Goal: Use online tool/utility: Use online tool/utility

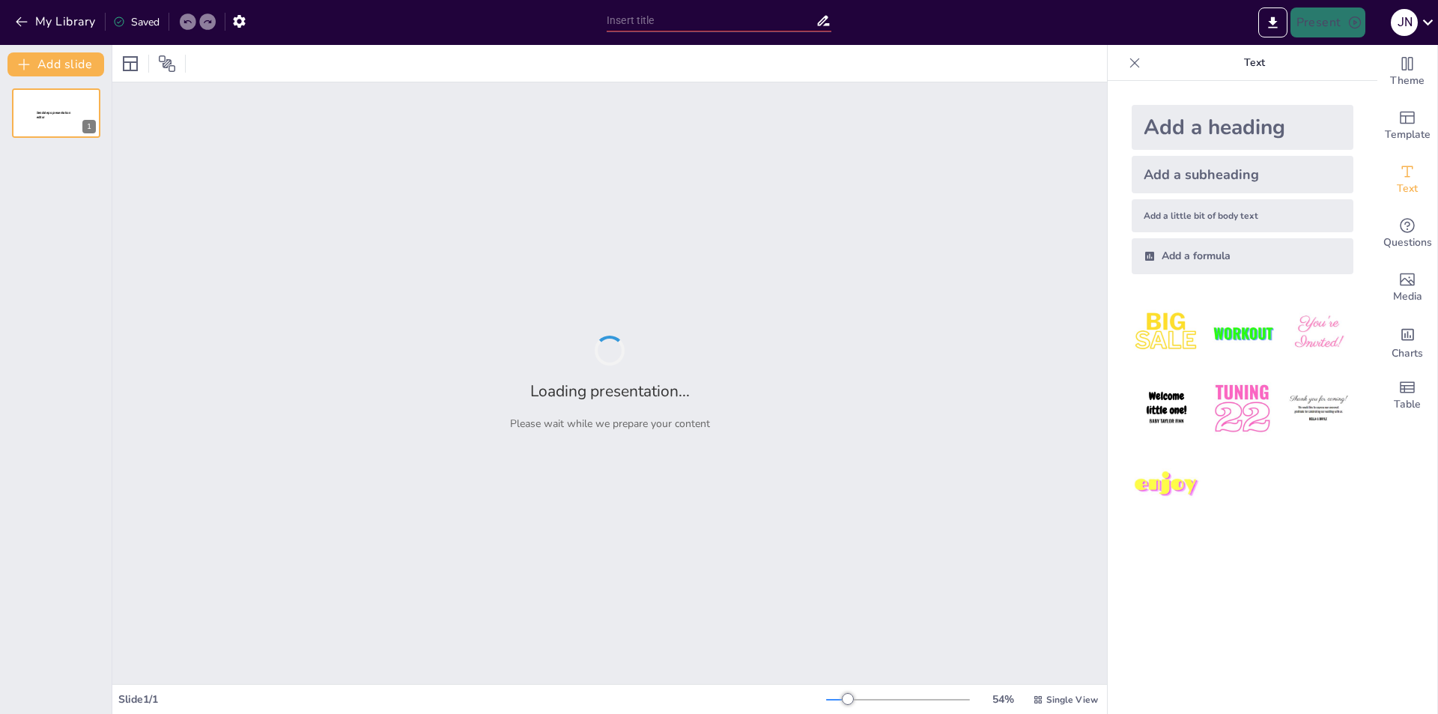
type input "Directrices de Seguridad en Estanterías Metálicas: Cumplimiento de Normas UNE"
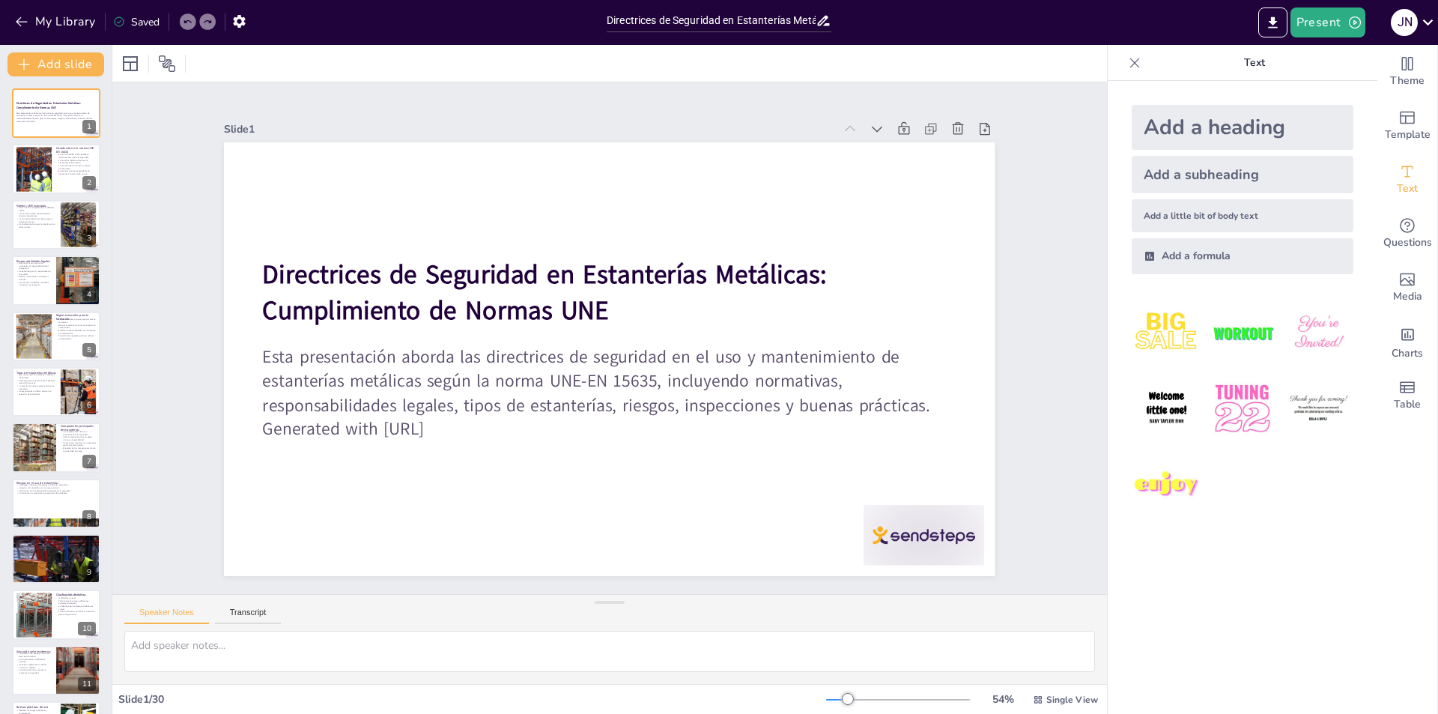
checkbox input "true"
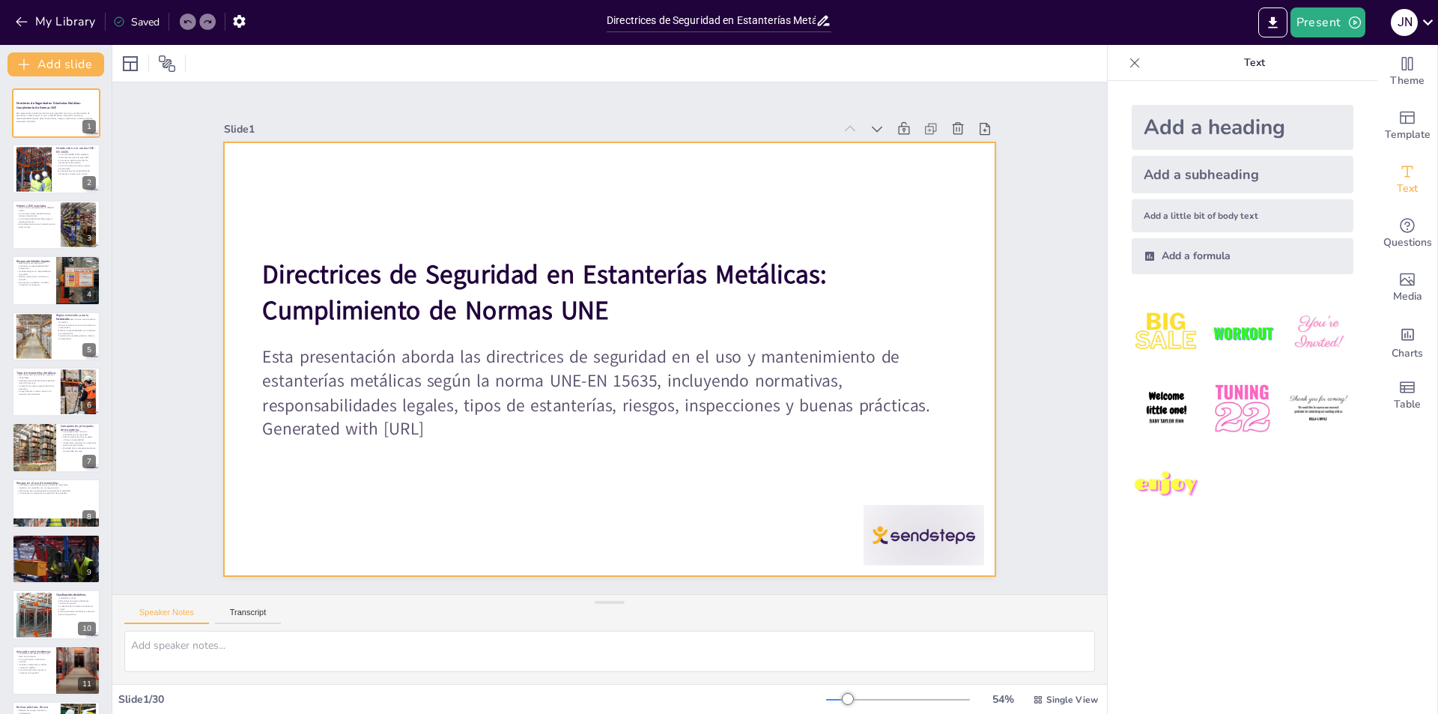
checkbox input "true"
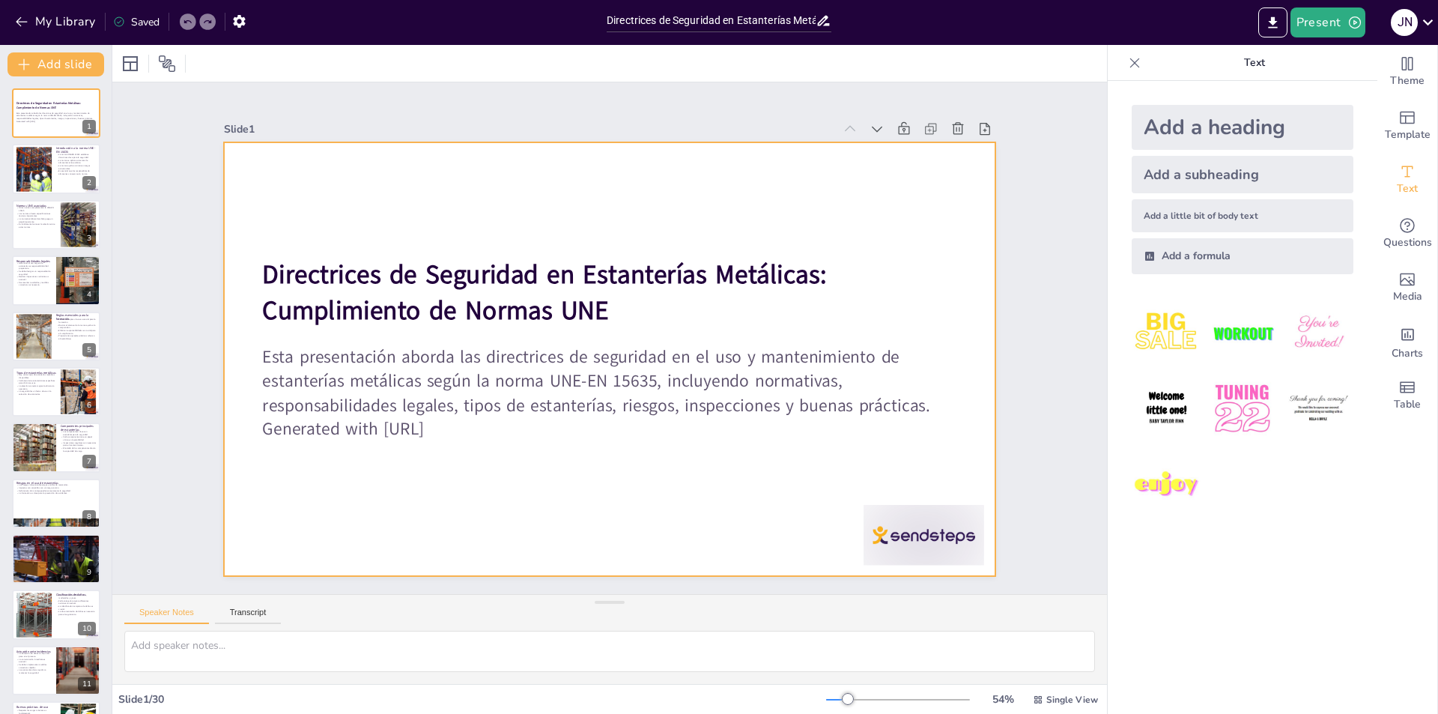
checkbox input "true"
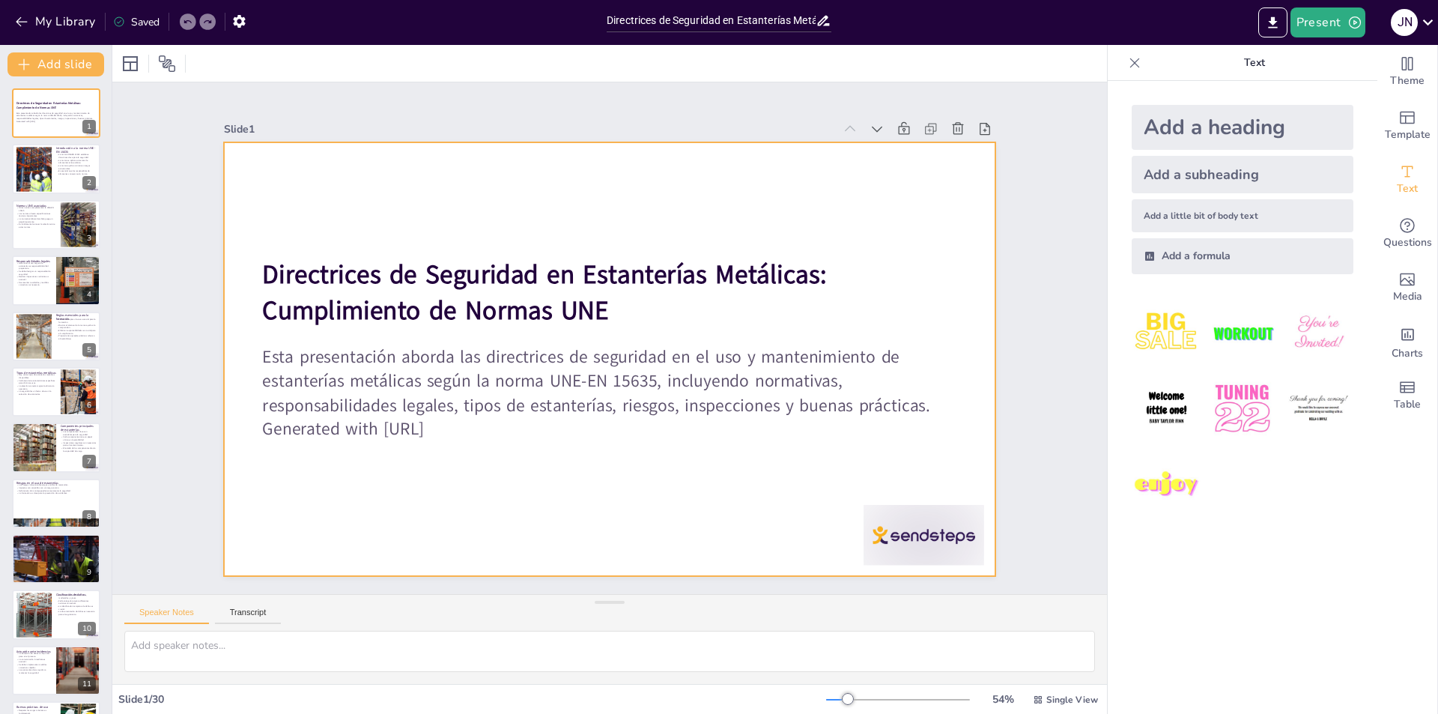
checkbox input "true"
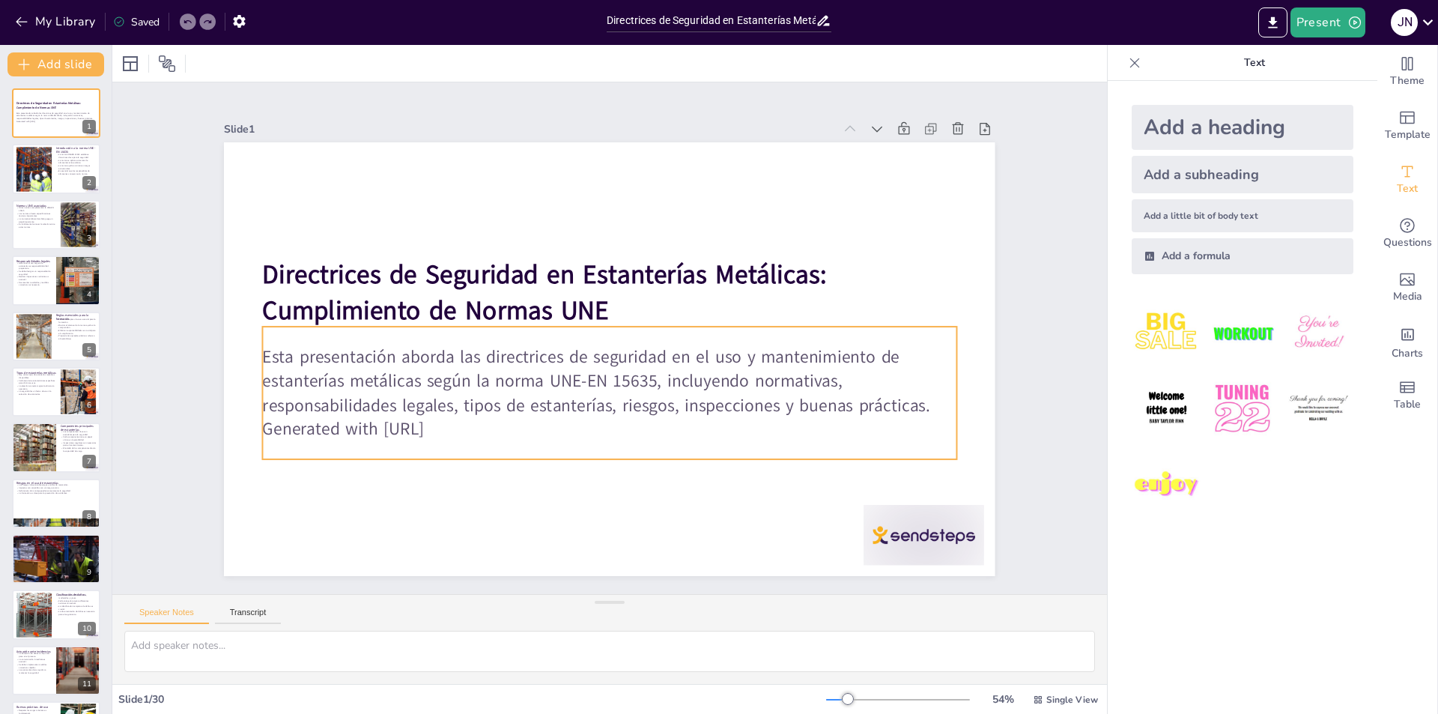
checkbox input "true"
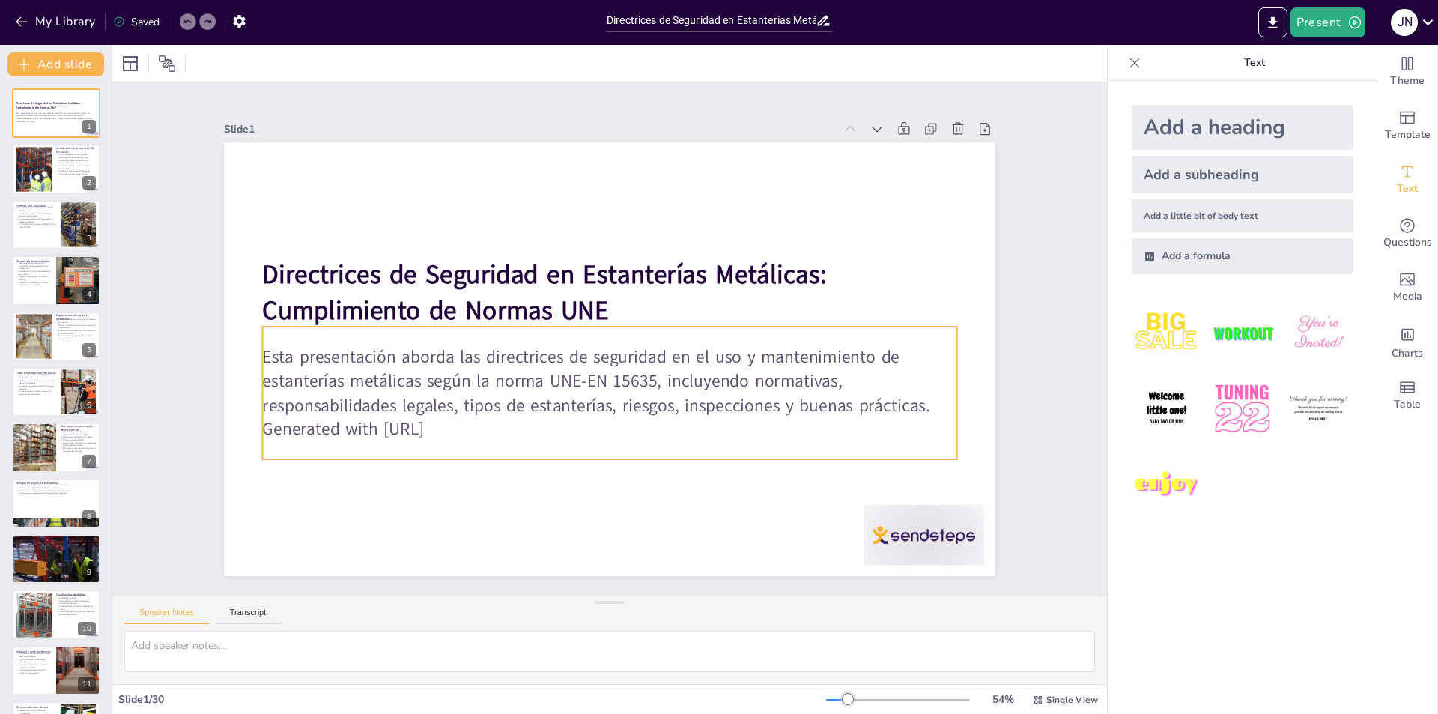
checkbox input "true"
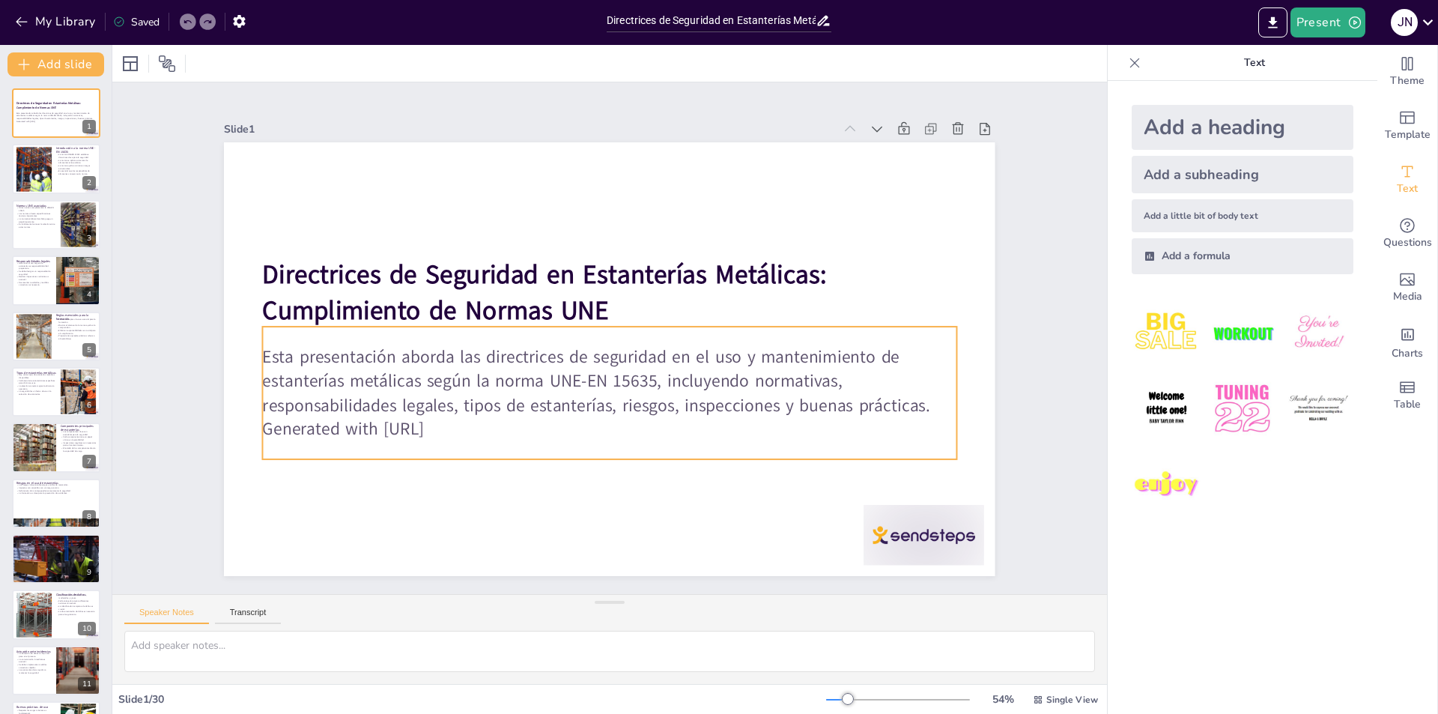
checkbox input "true"
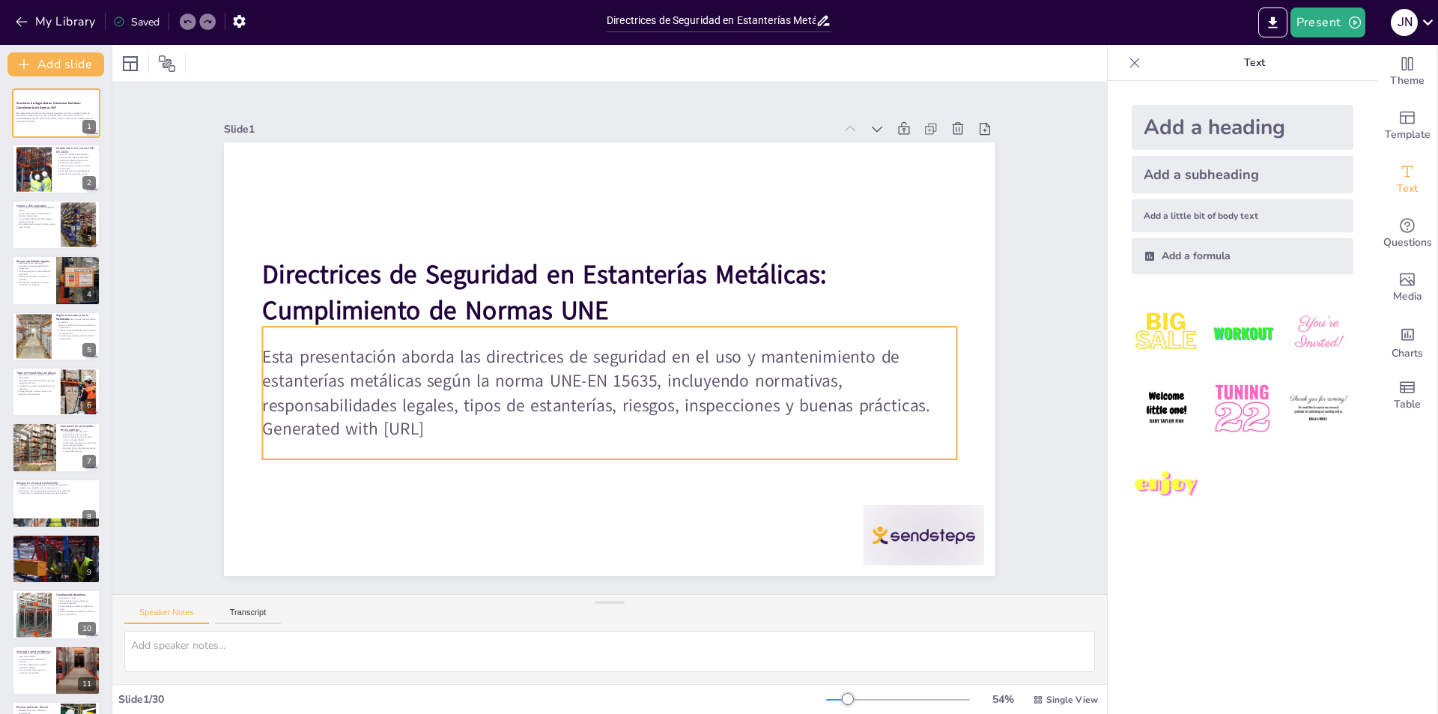
checkbox input "true"
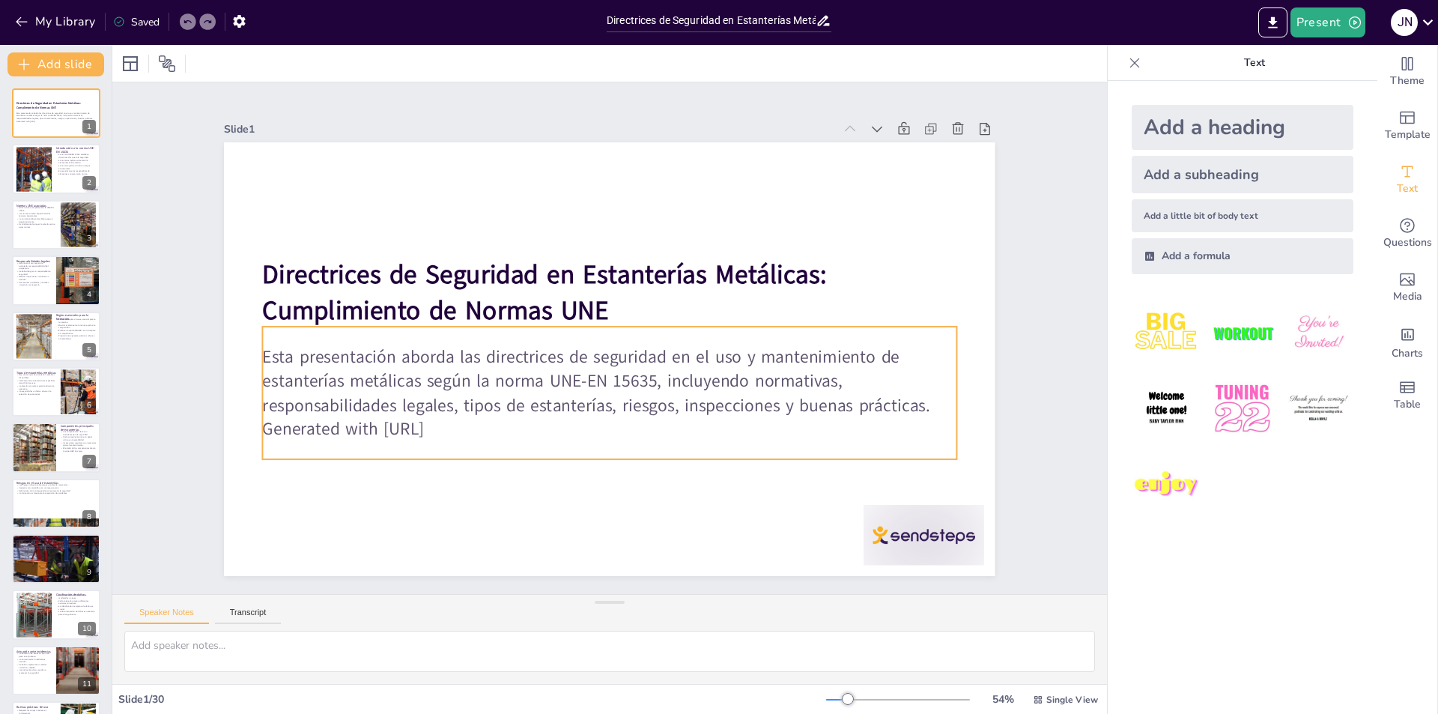
checkbox input "true"
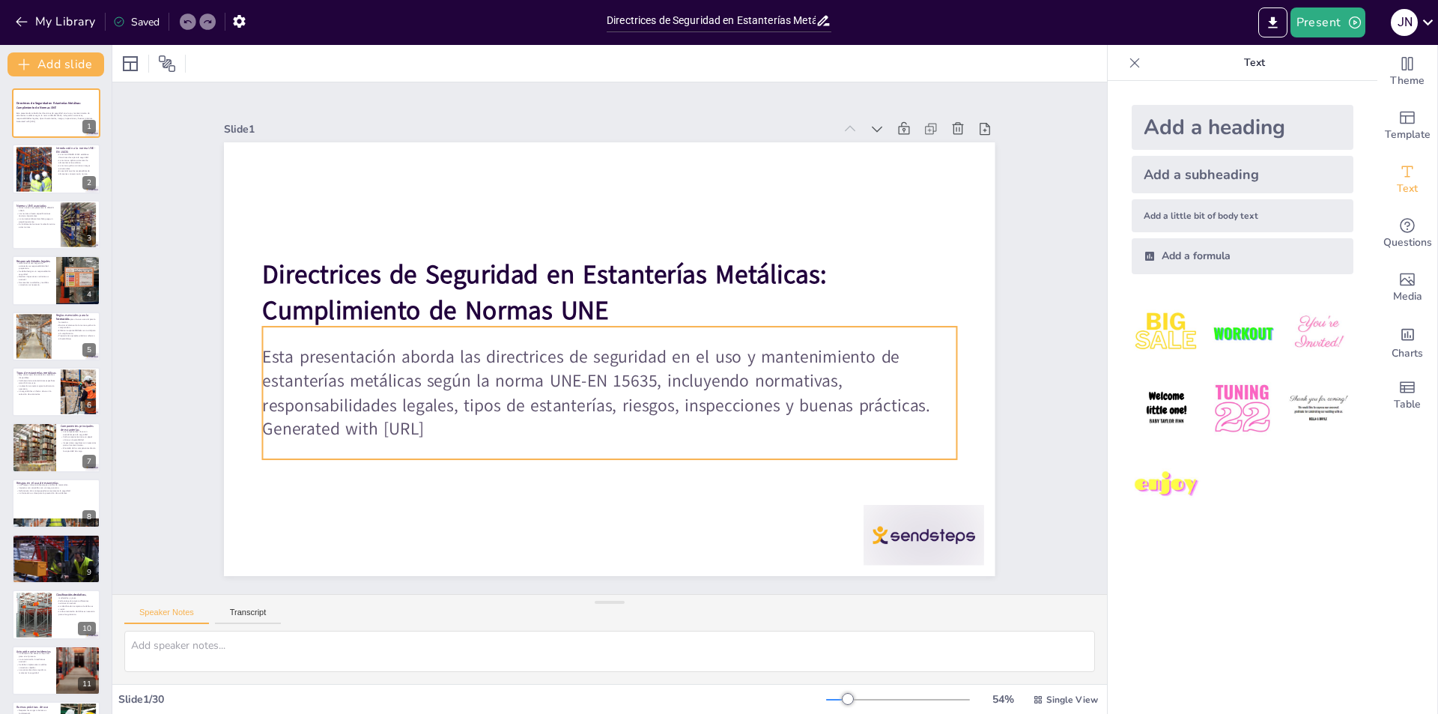
checkbox input "true"
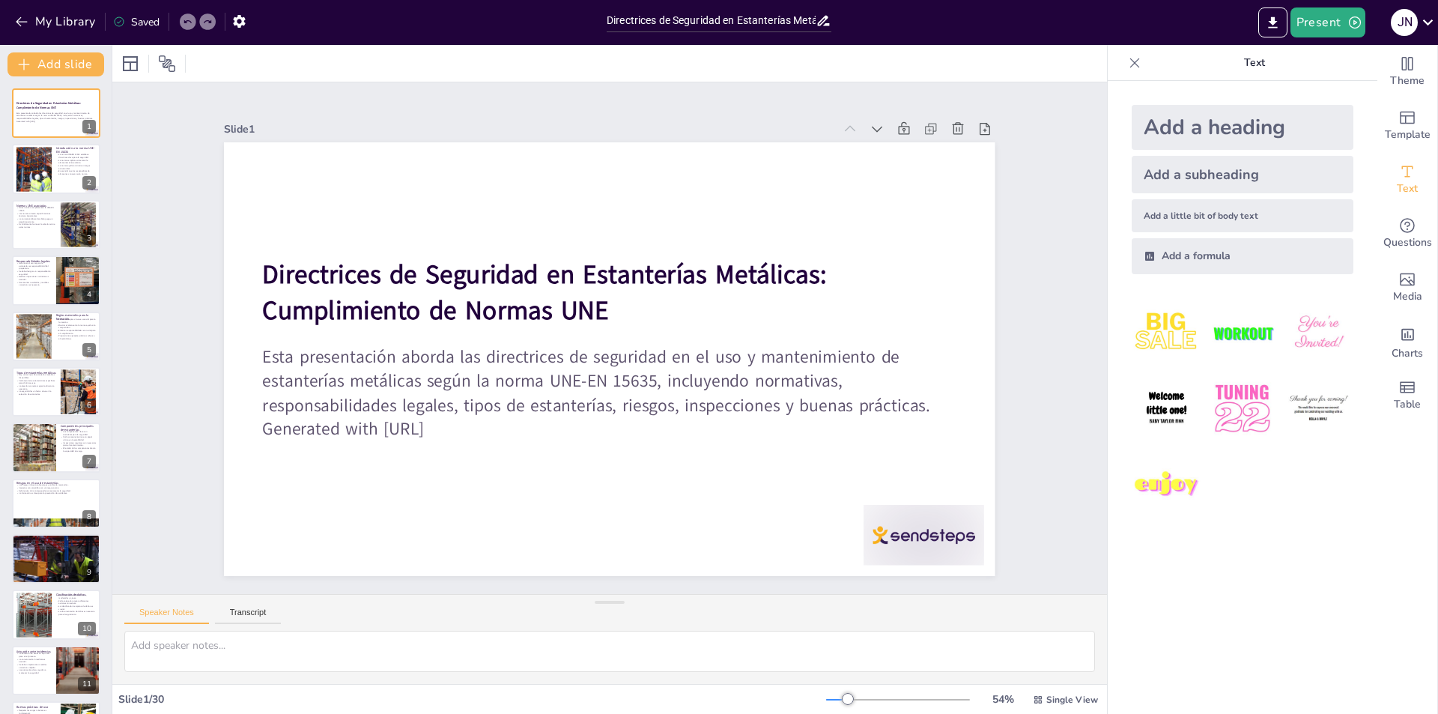
checkbox input "true"
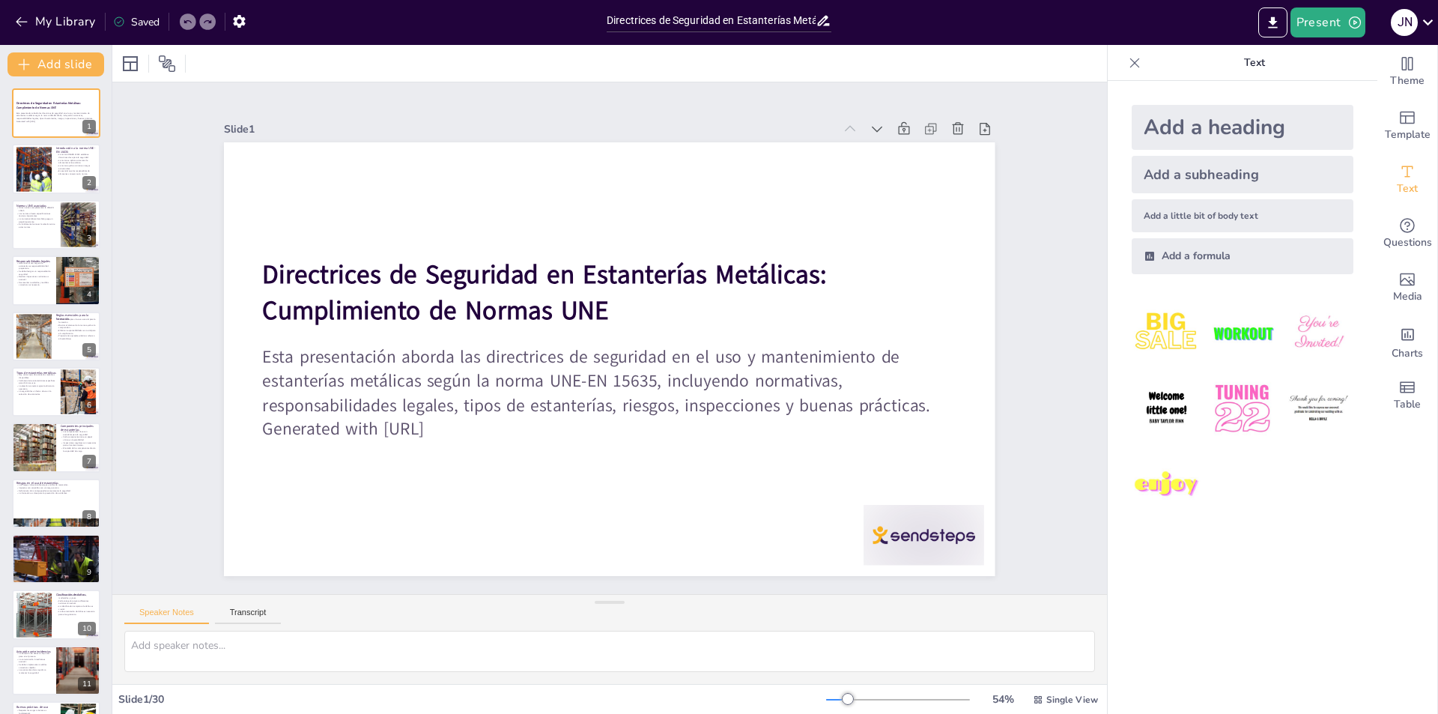
checkbox input "true"
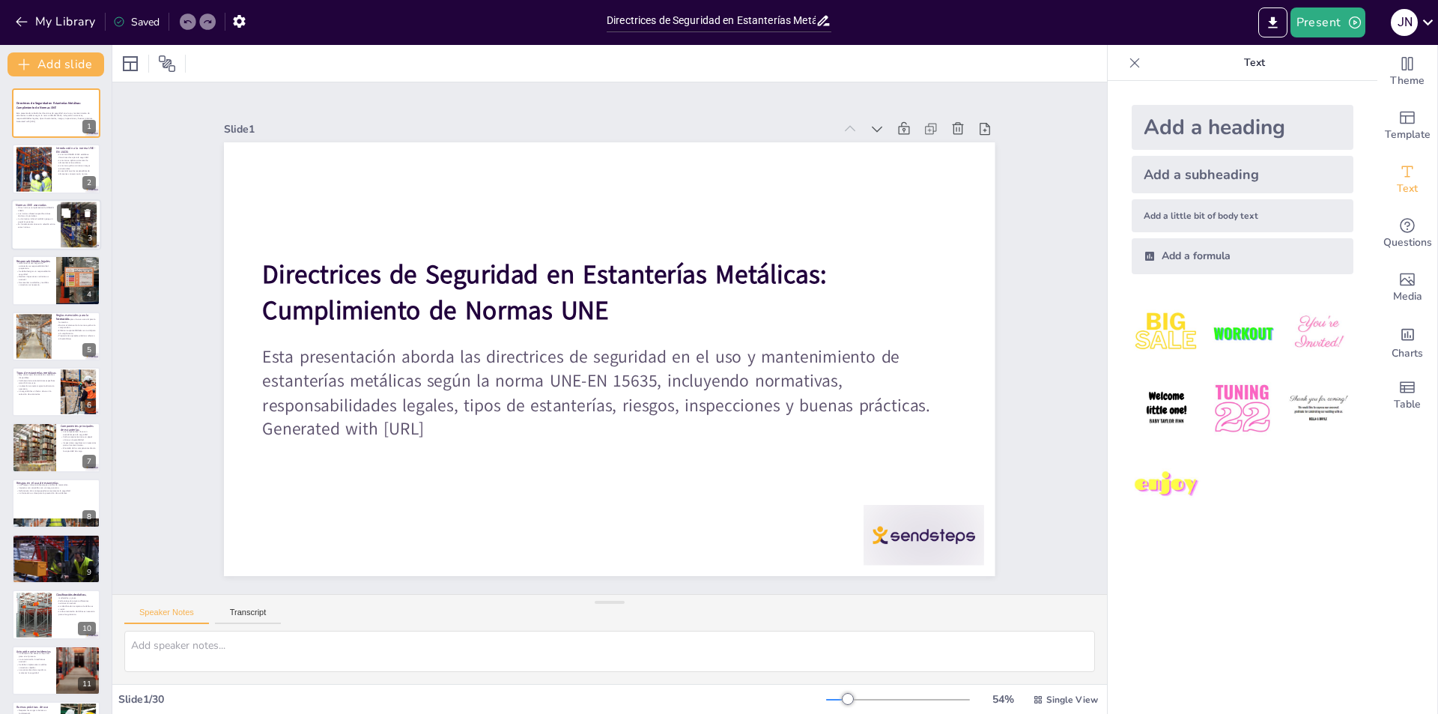
checkbox input "true"
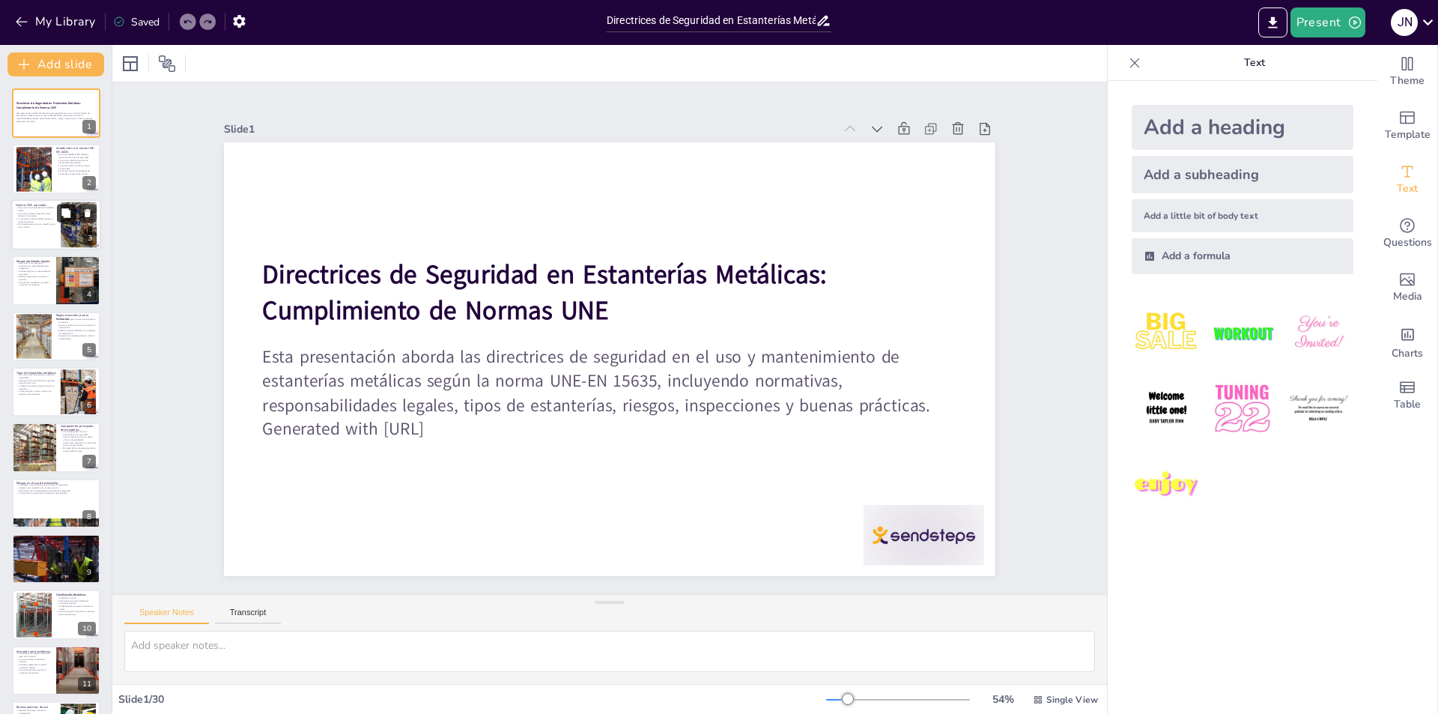
checkbox input "true"
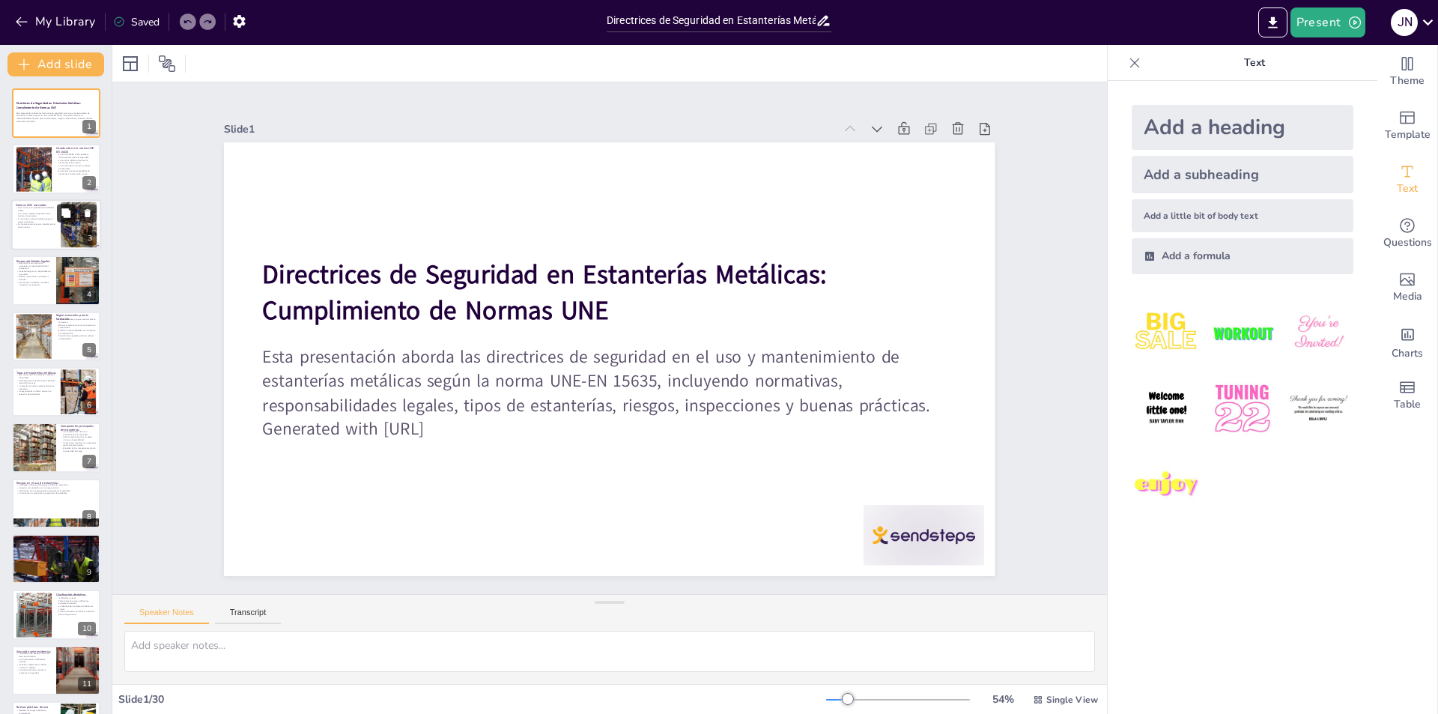
checkbox input "true"
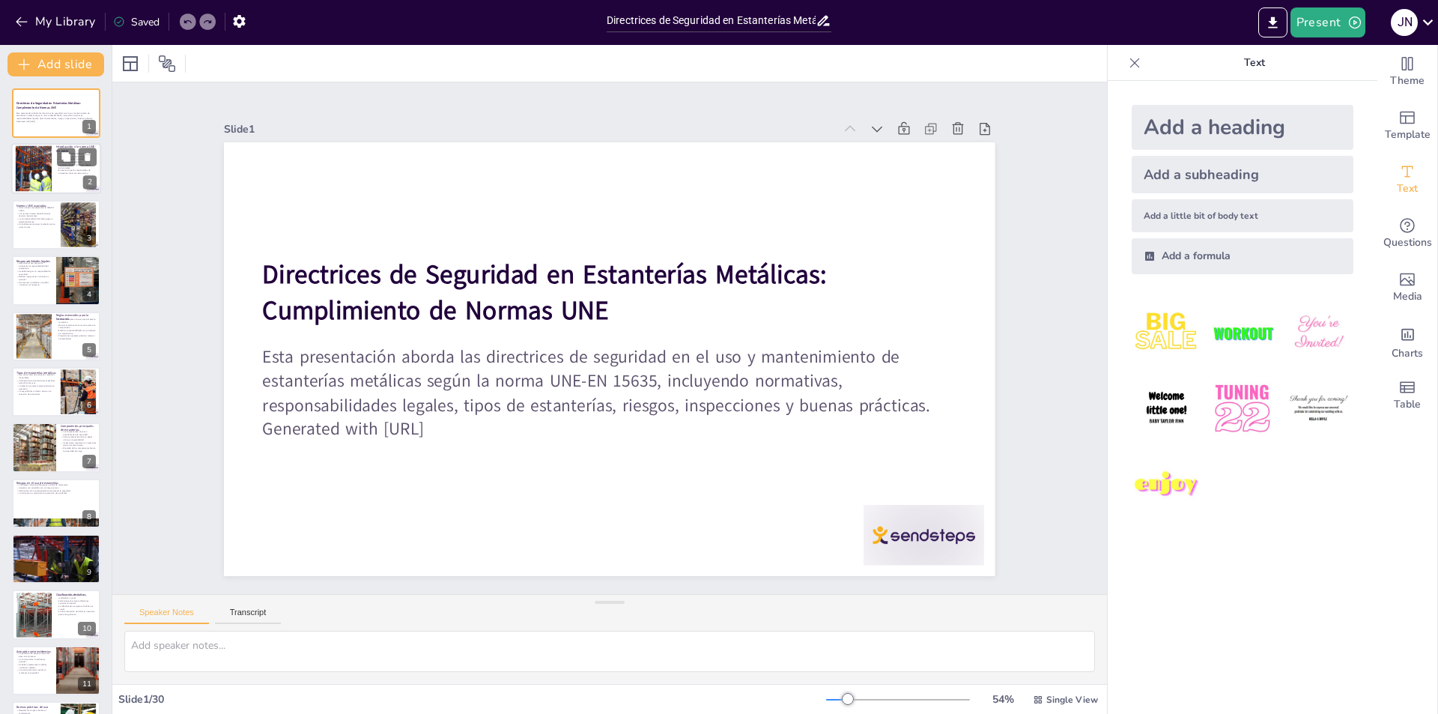
checkbox input "true"
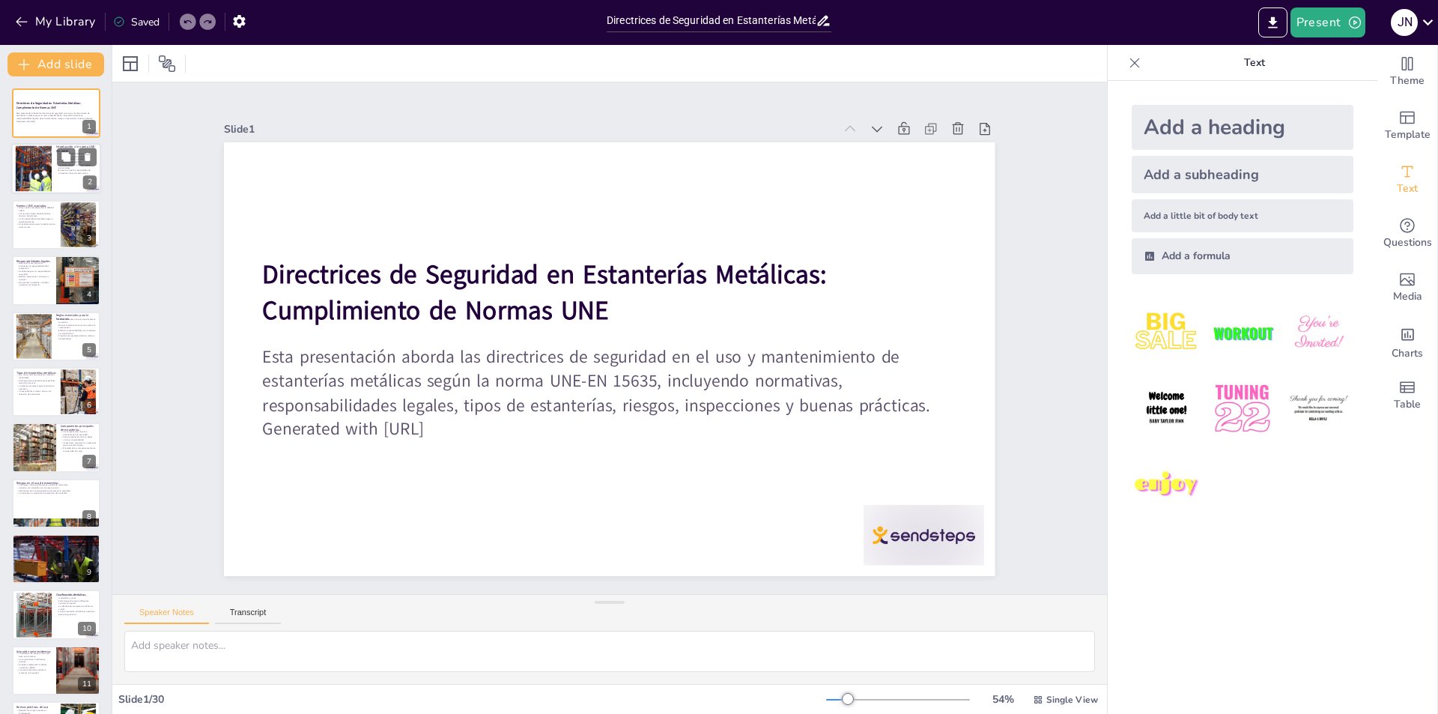
checkbox input "true"
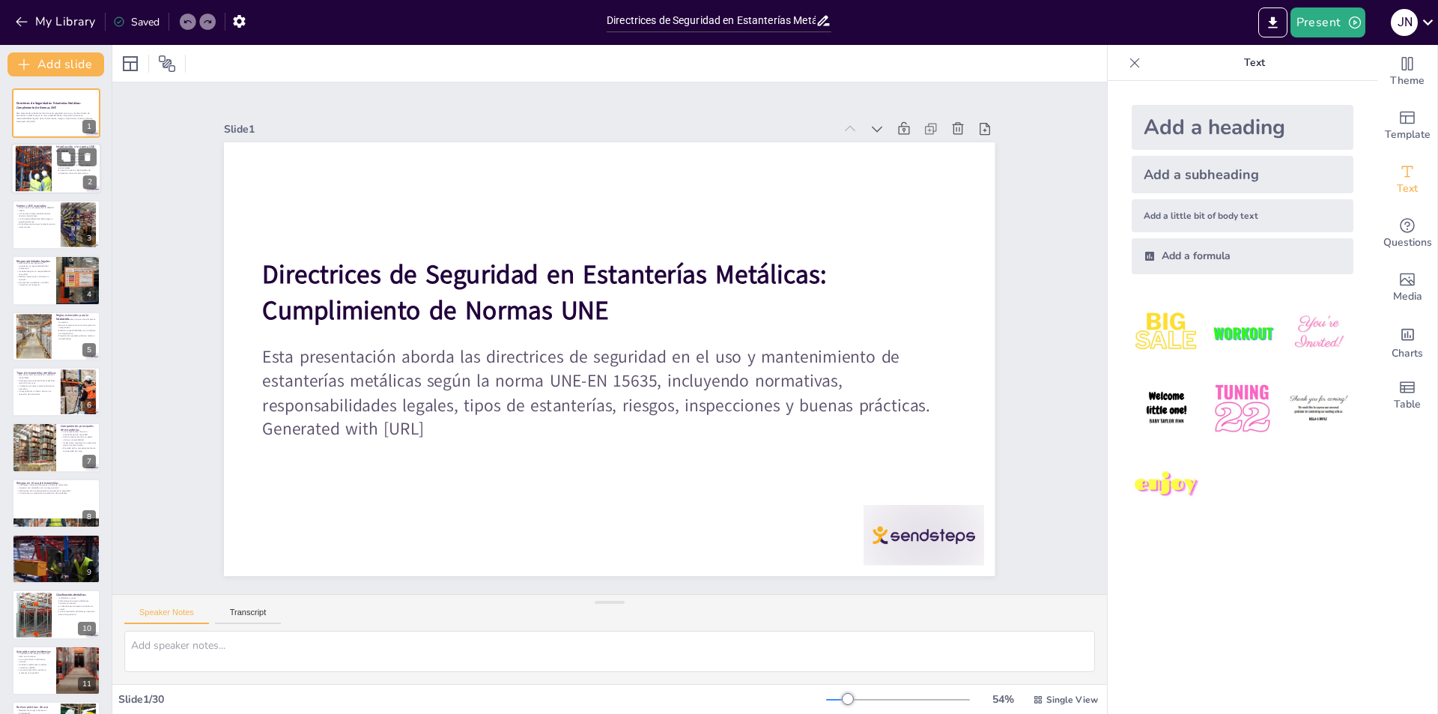
checkbox input "true"
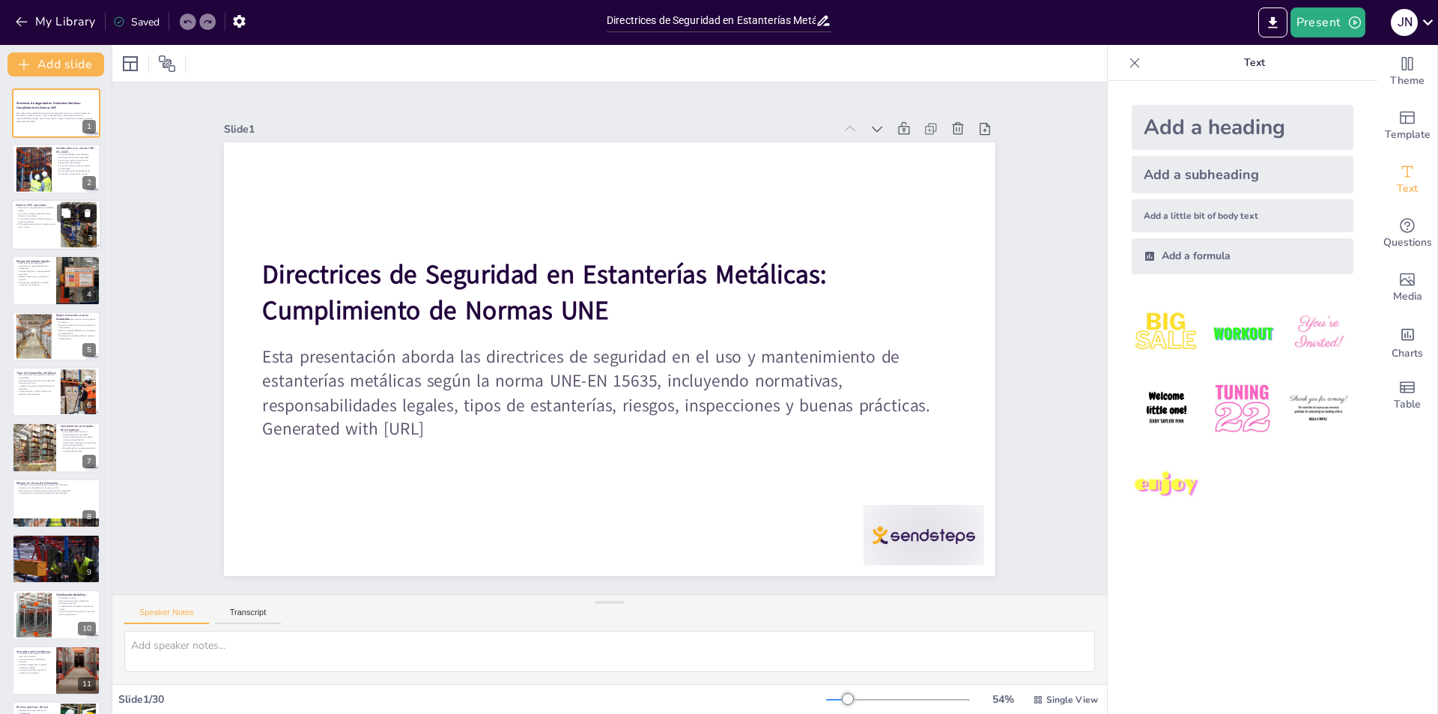
checkbox input "true"
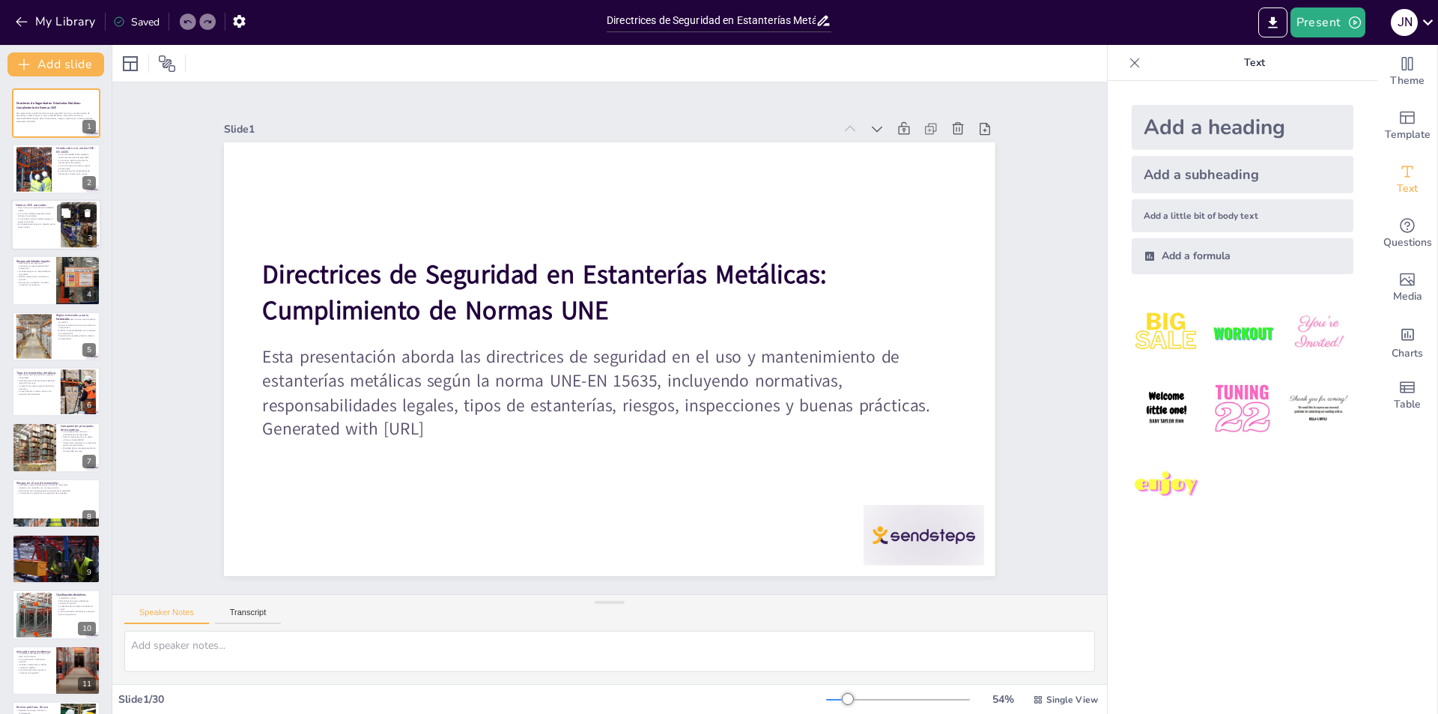
checkbox input "true"
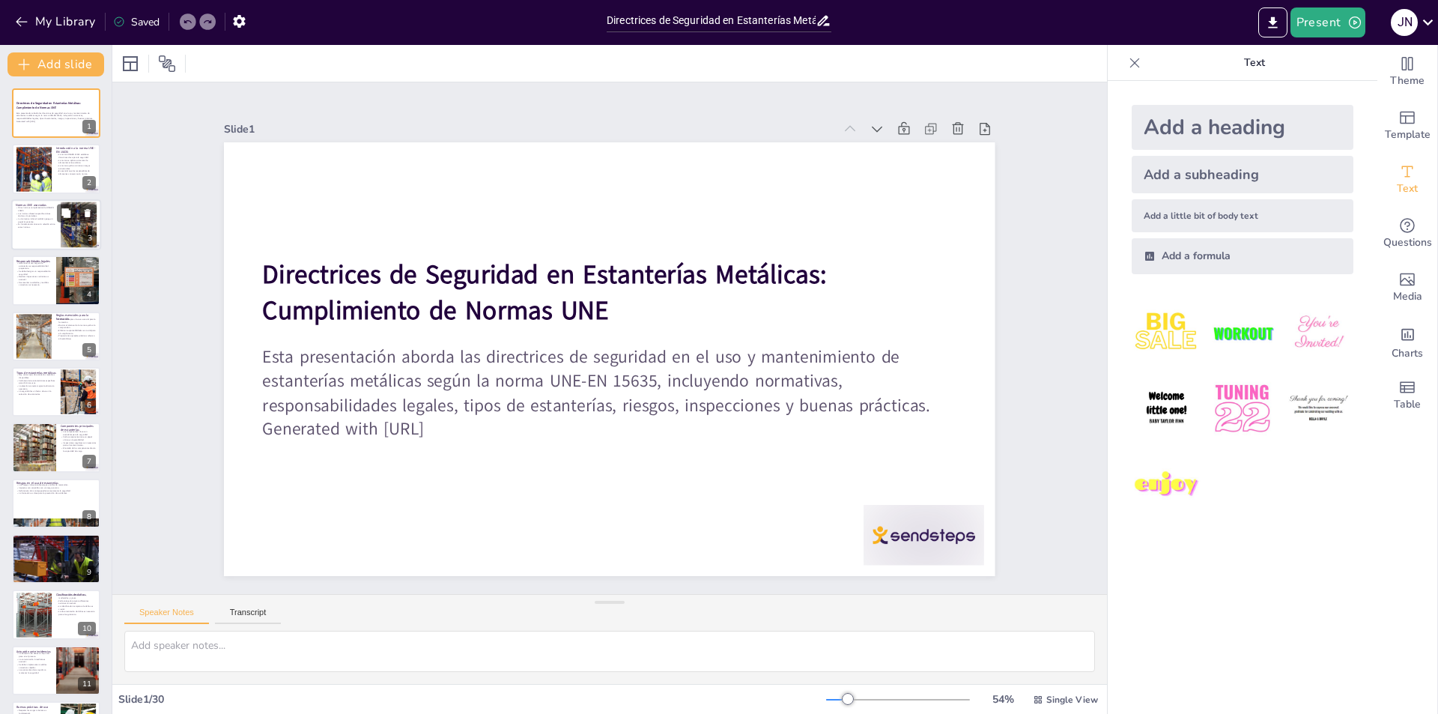
checkbox input "true"
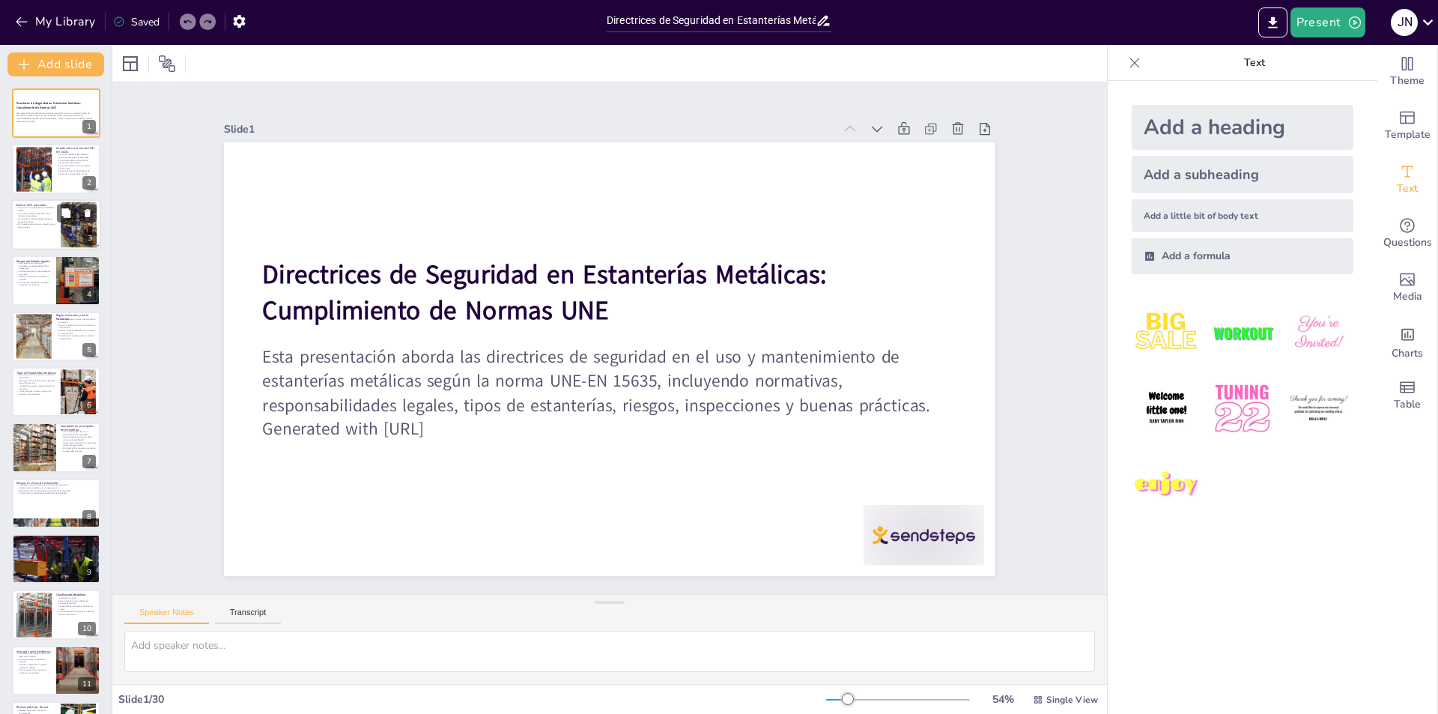
checkbox input "true"
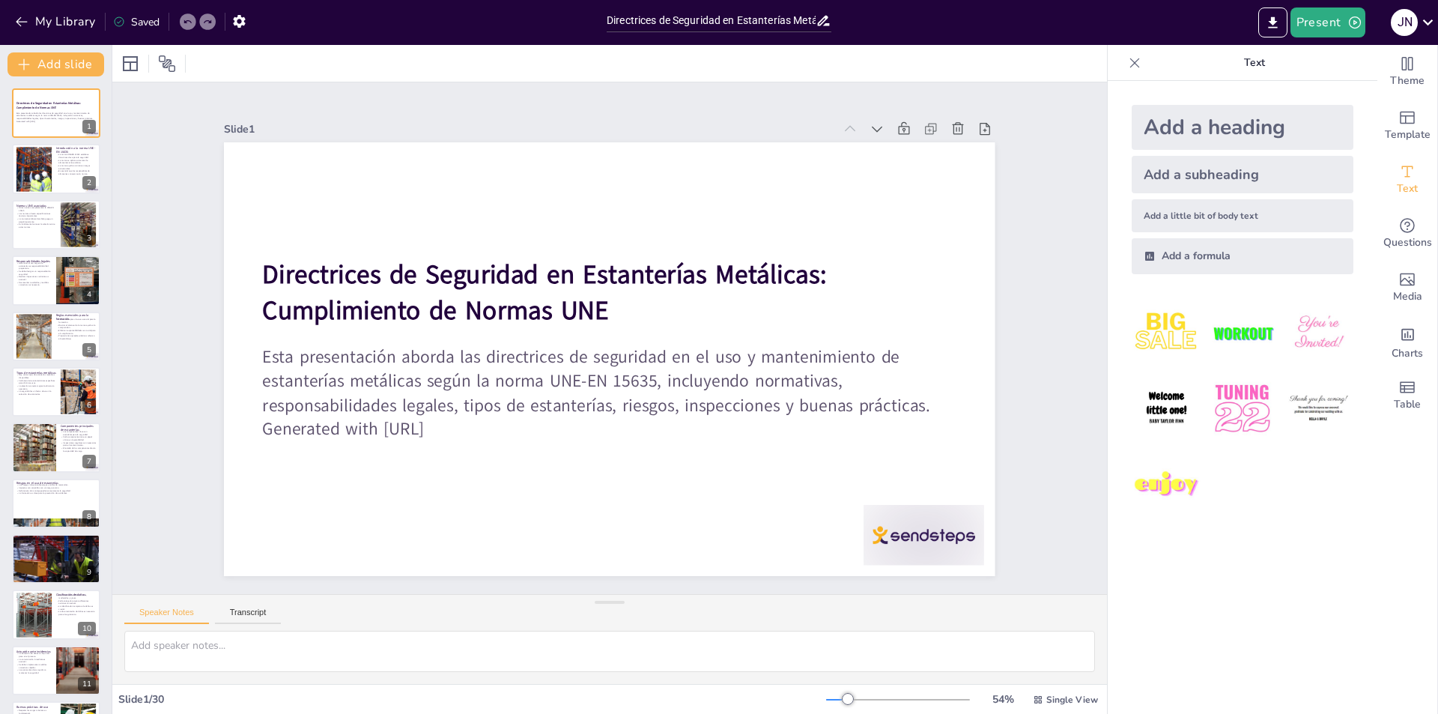
checkbox input "true"
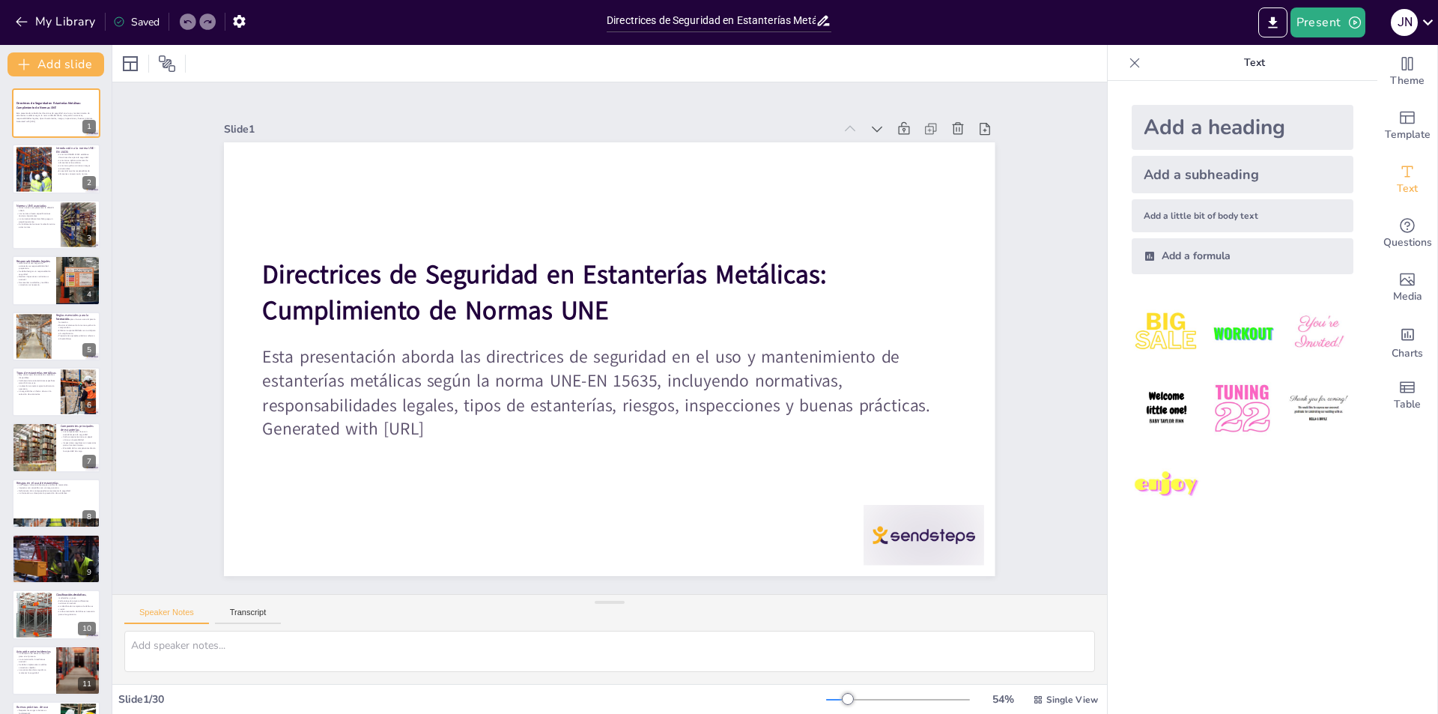
checkbox input "true"
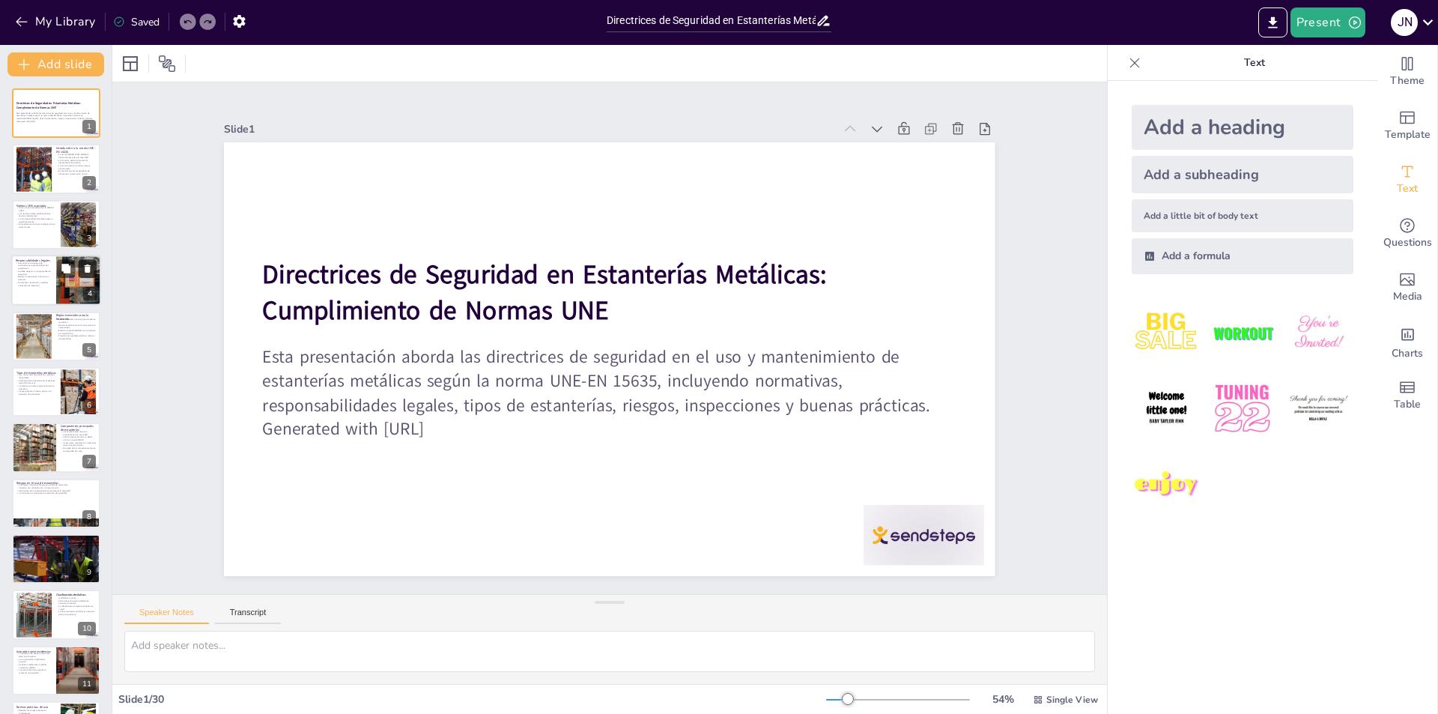
checkbox input "true"
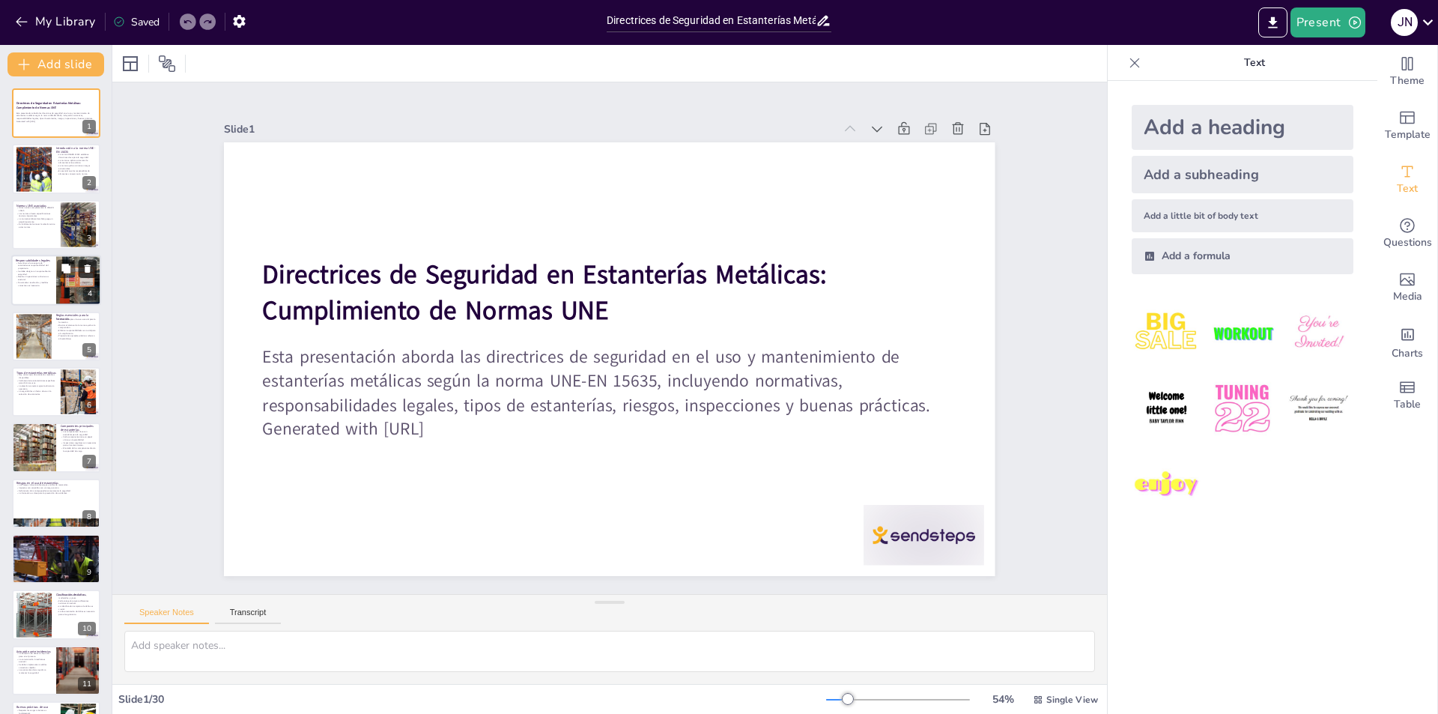
checkbox input "true"
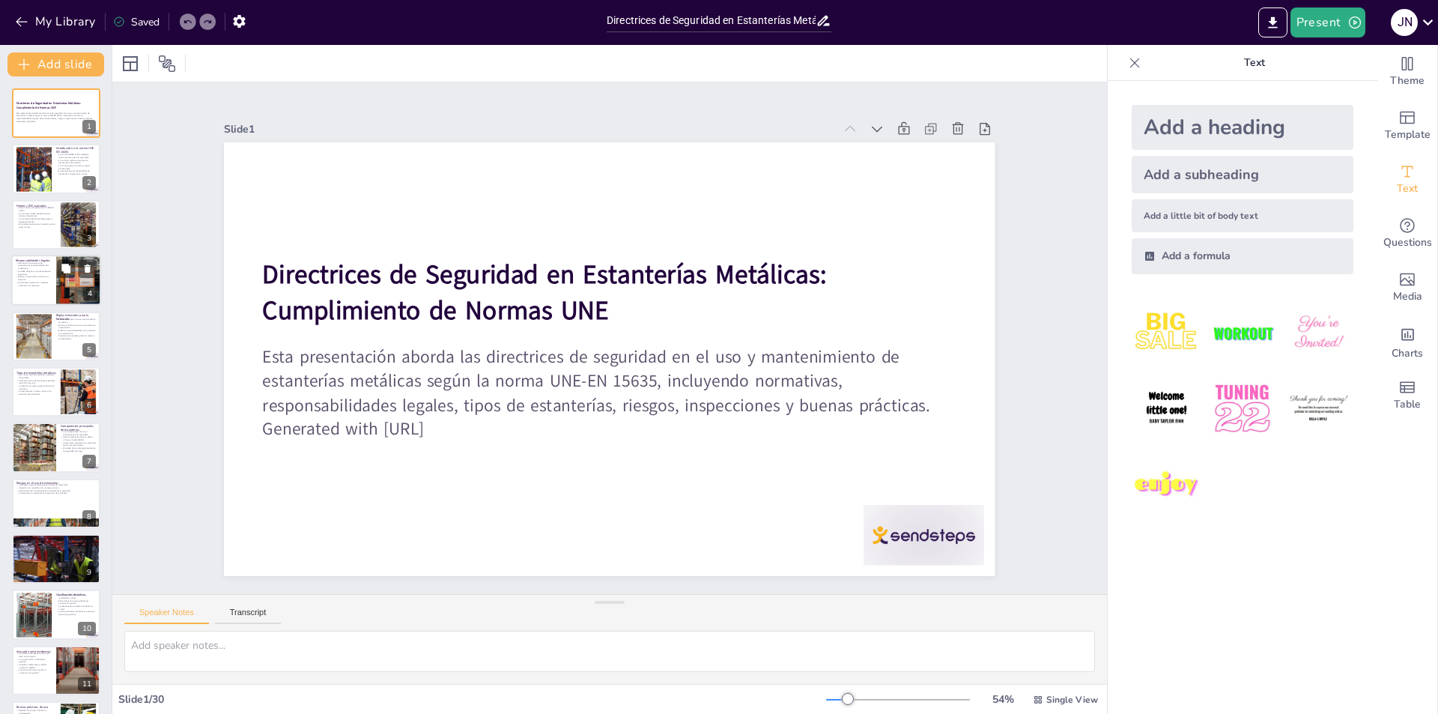
checkbox input "true"
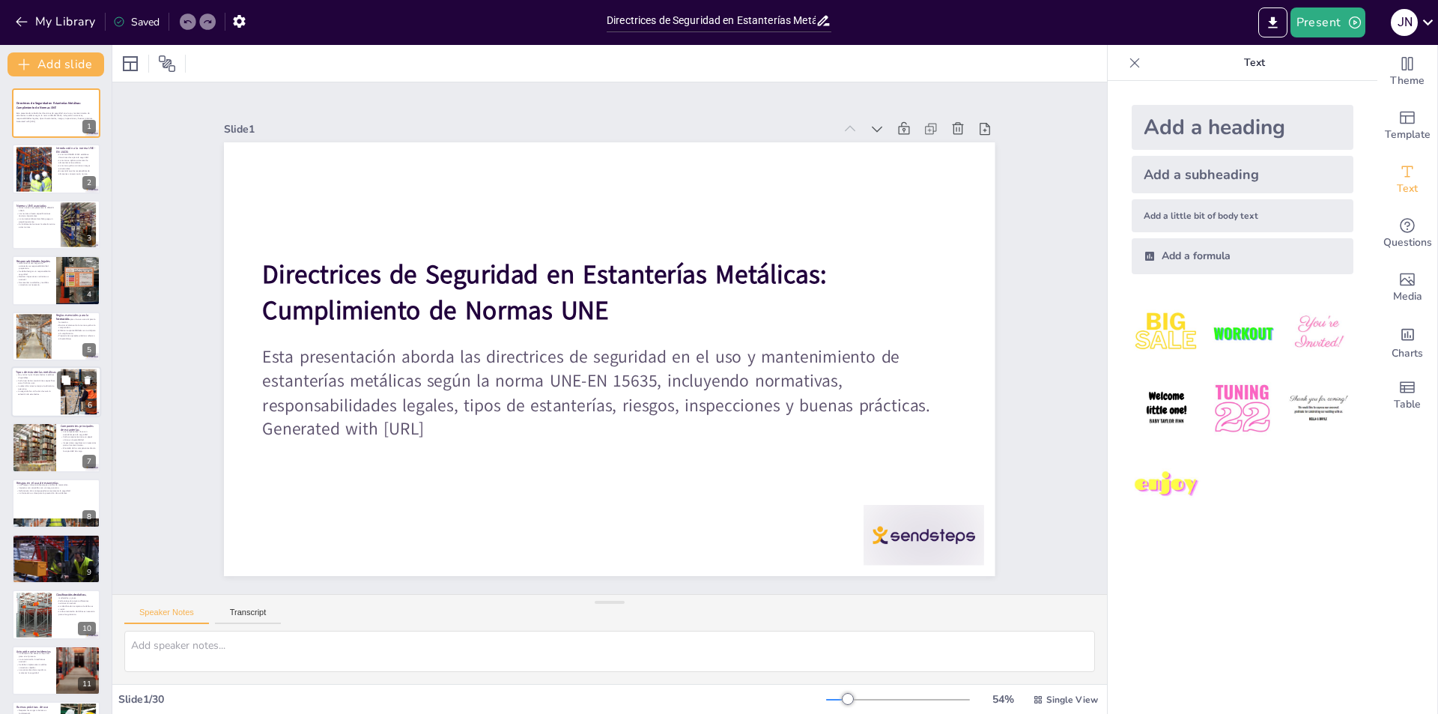
checkbox input "true"
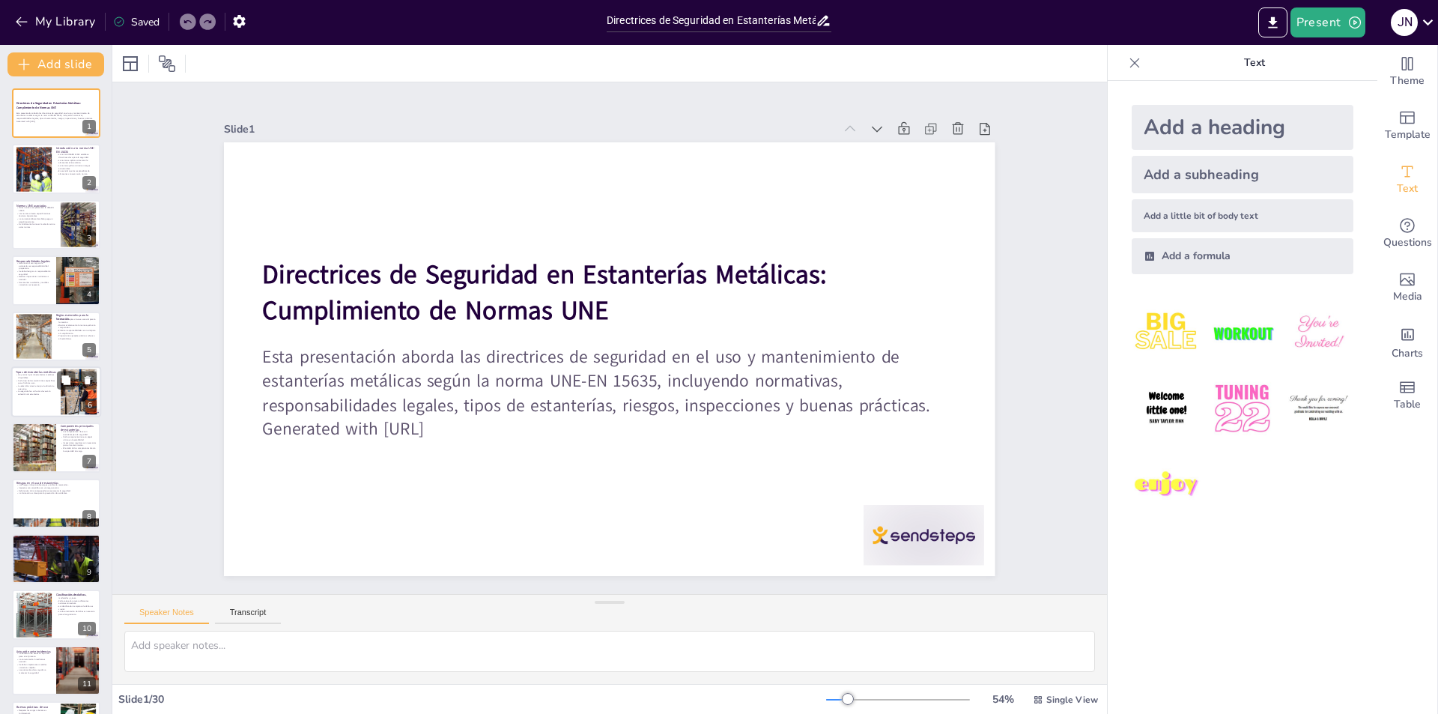
checkbox input "true"
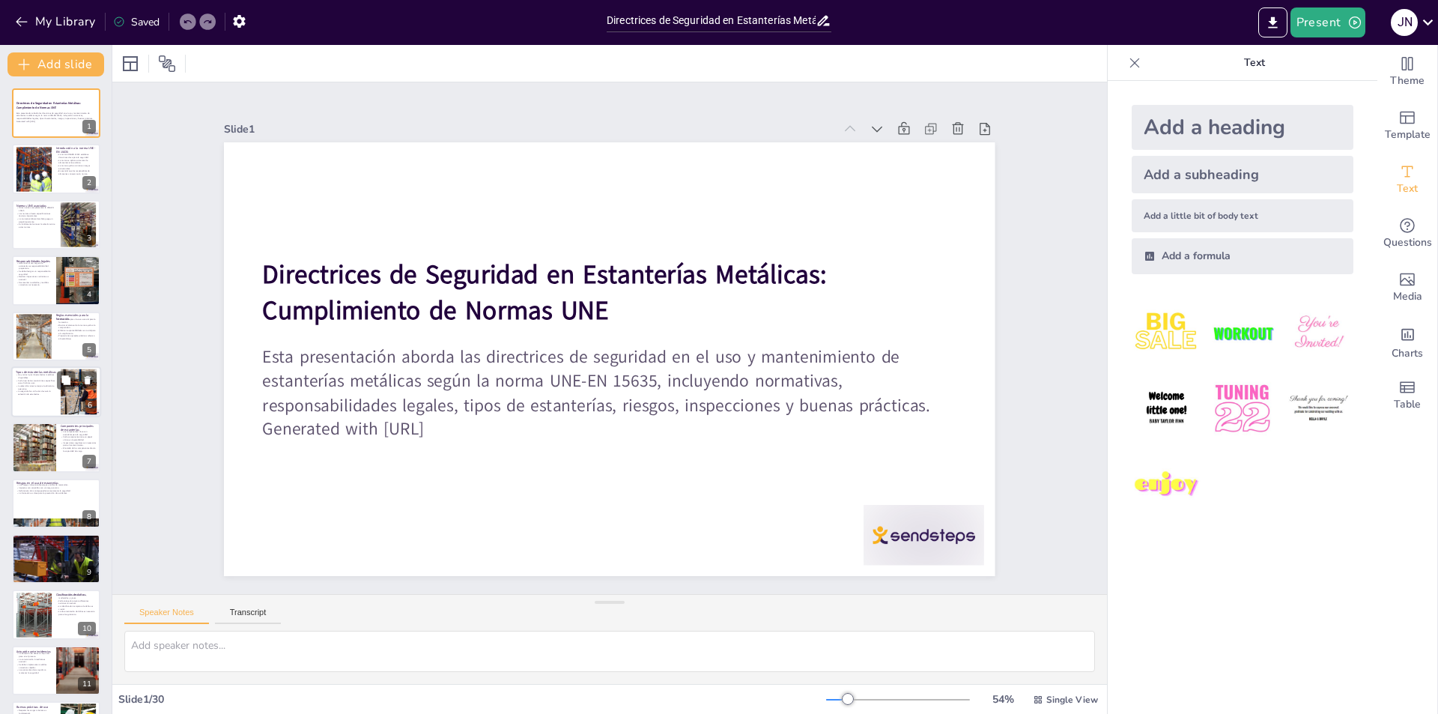
checkbox input "true"
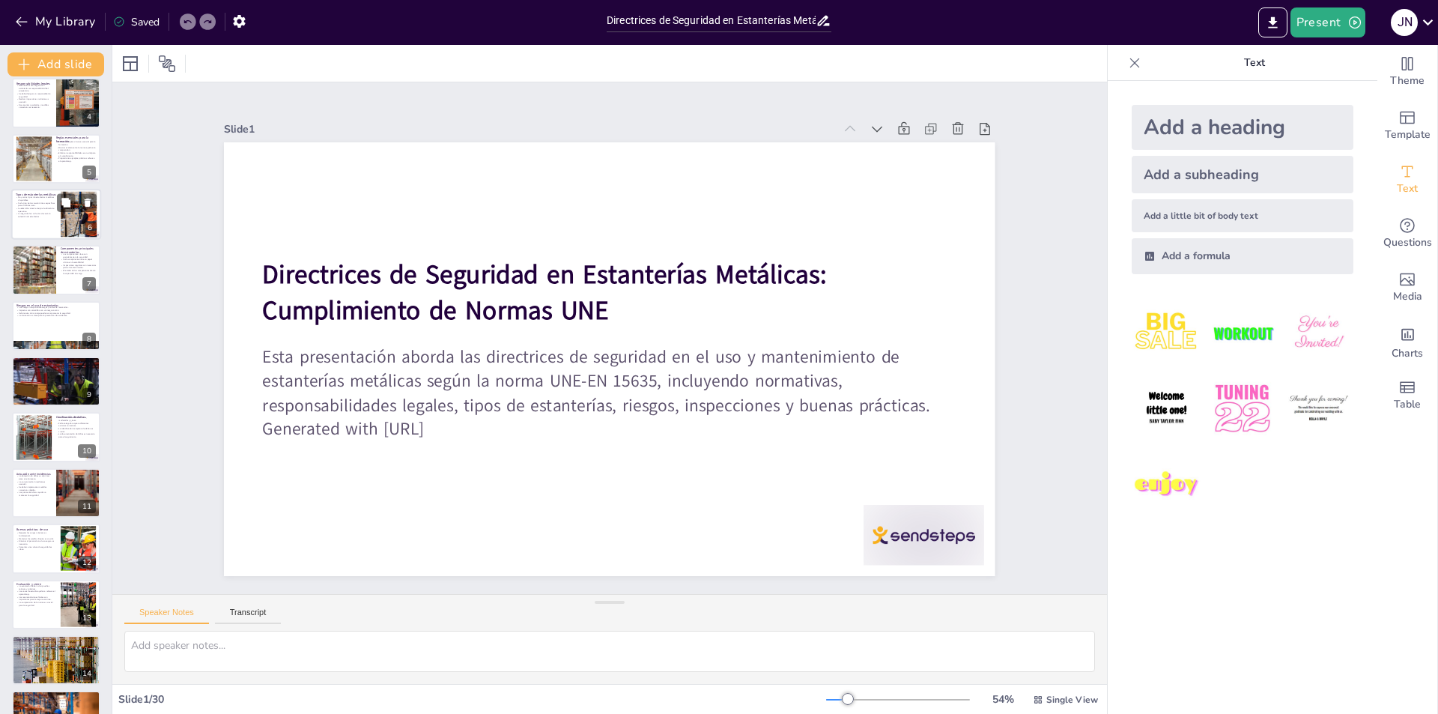
checkbox input "true"
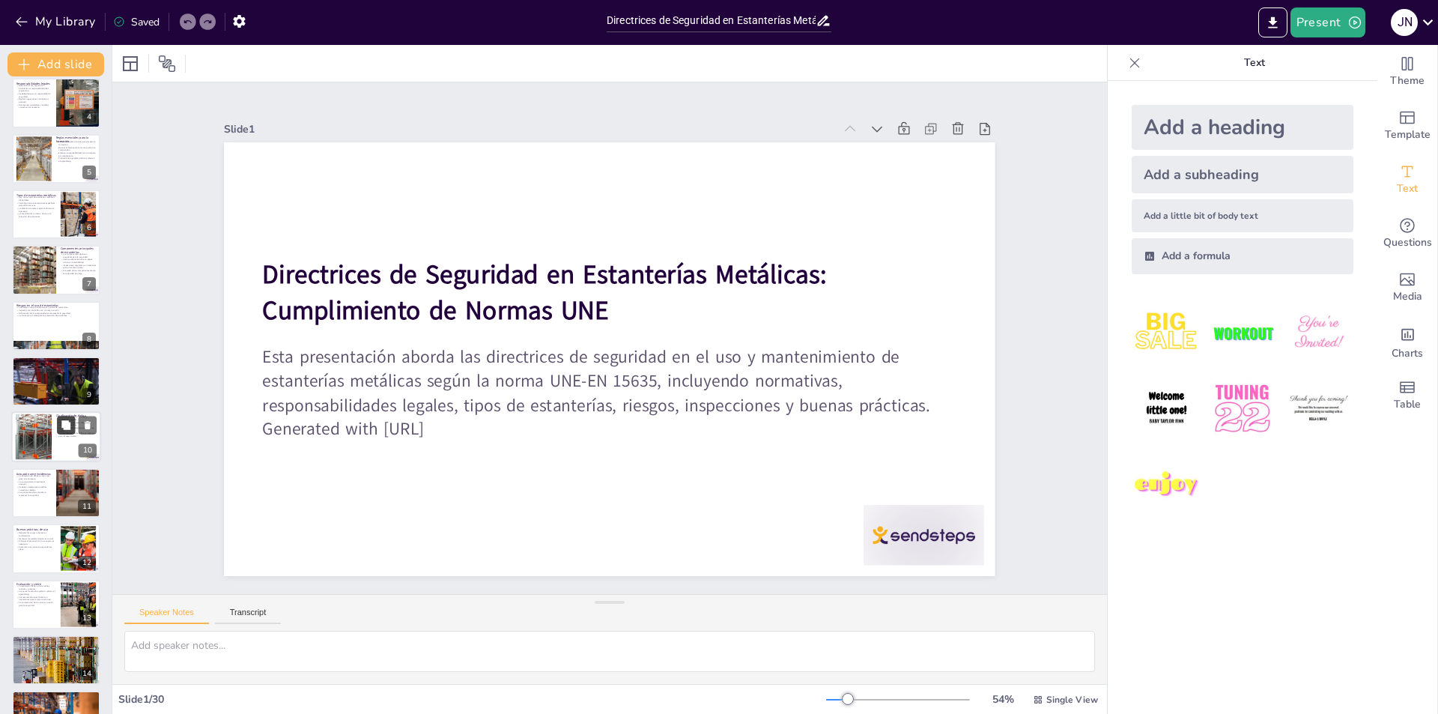
checkbox input "true"
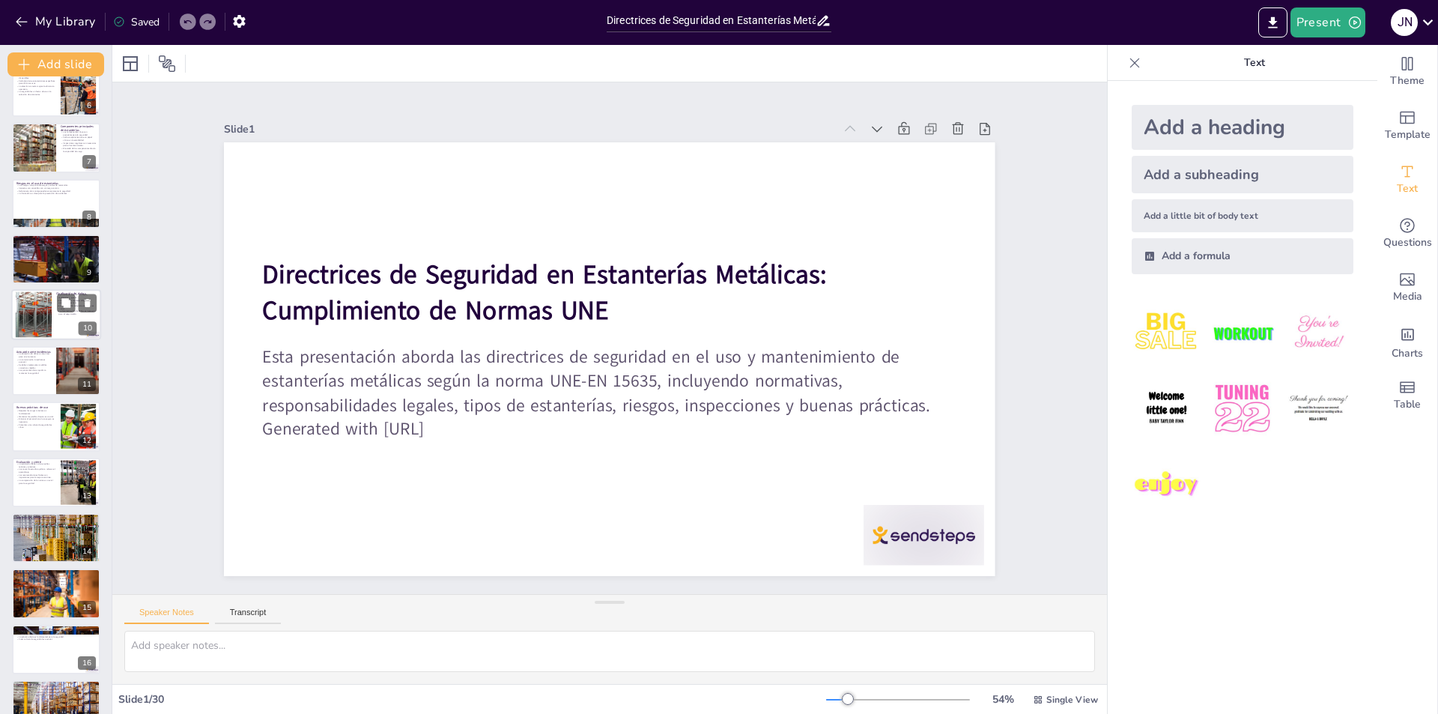
checkbox input "true"
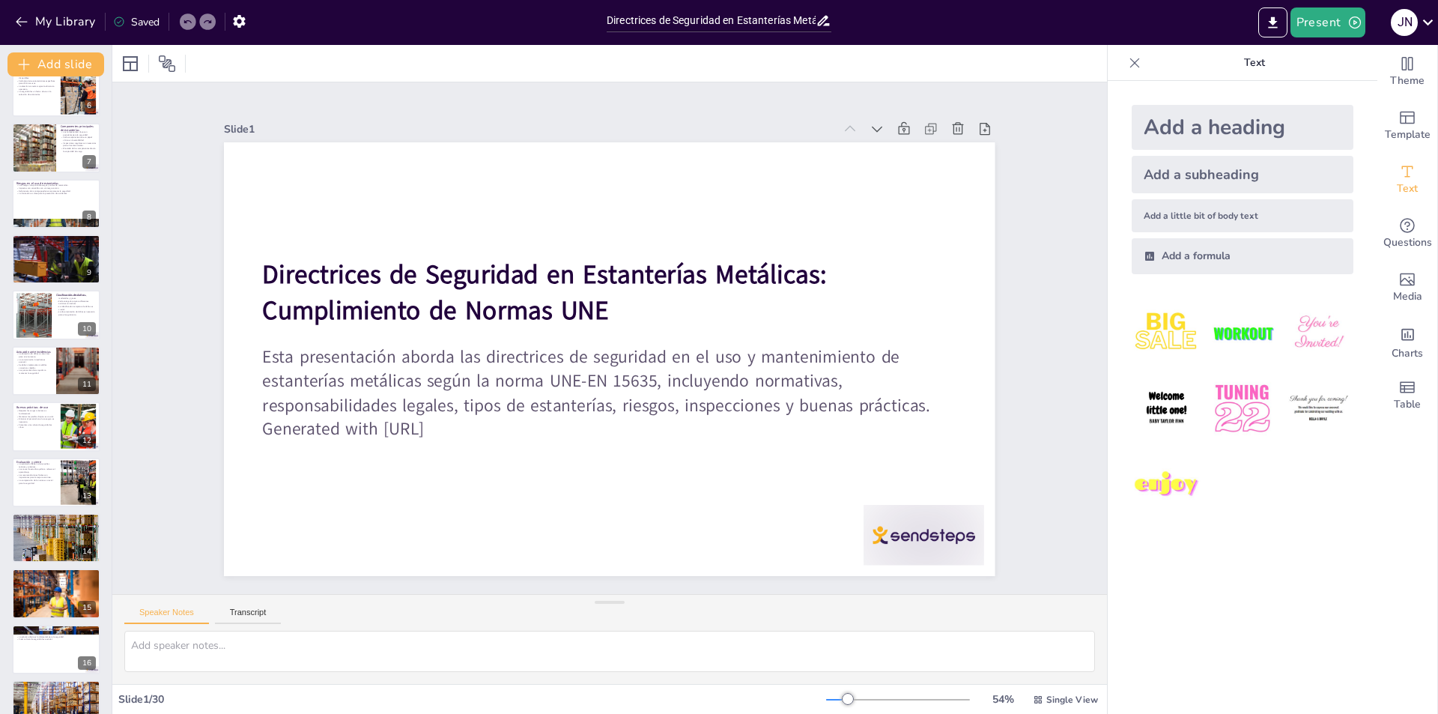
checkbox input "true"
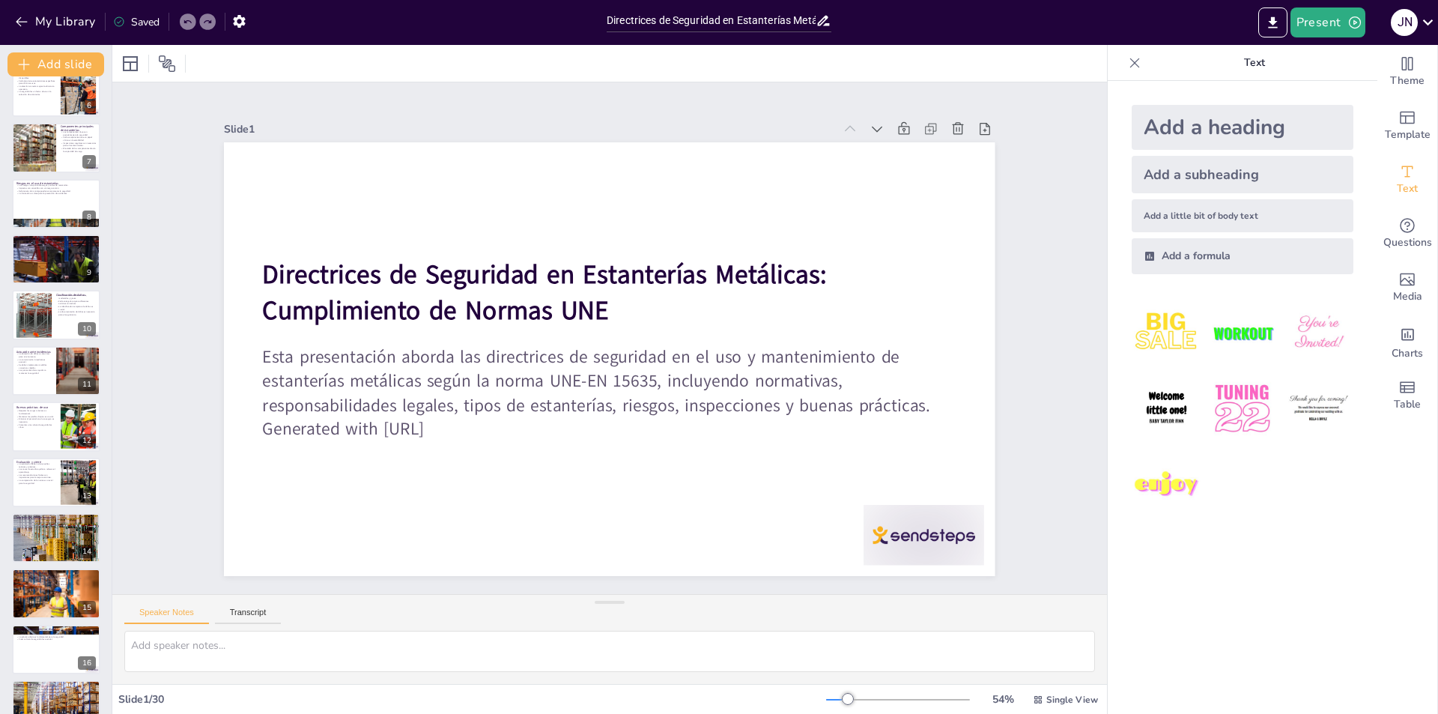
checkbox input "true"
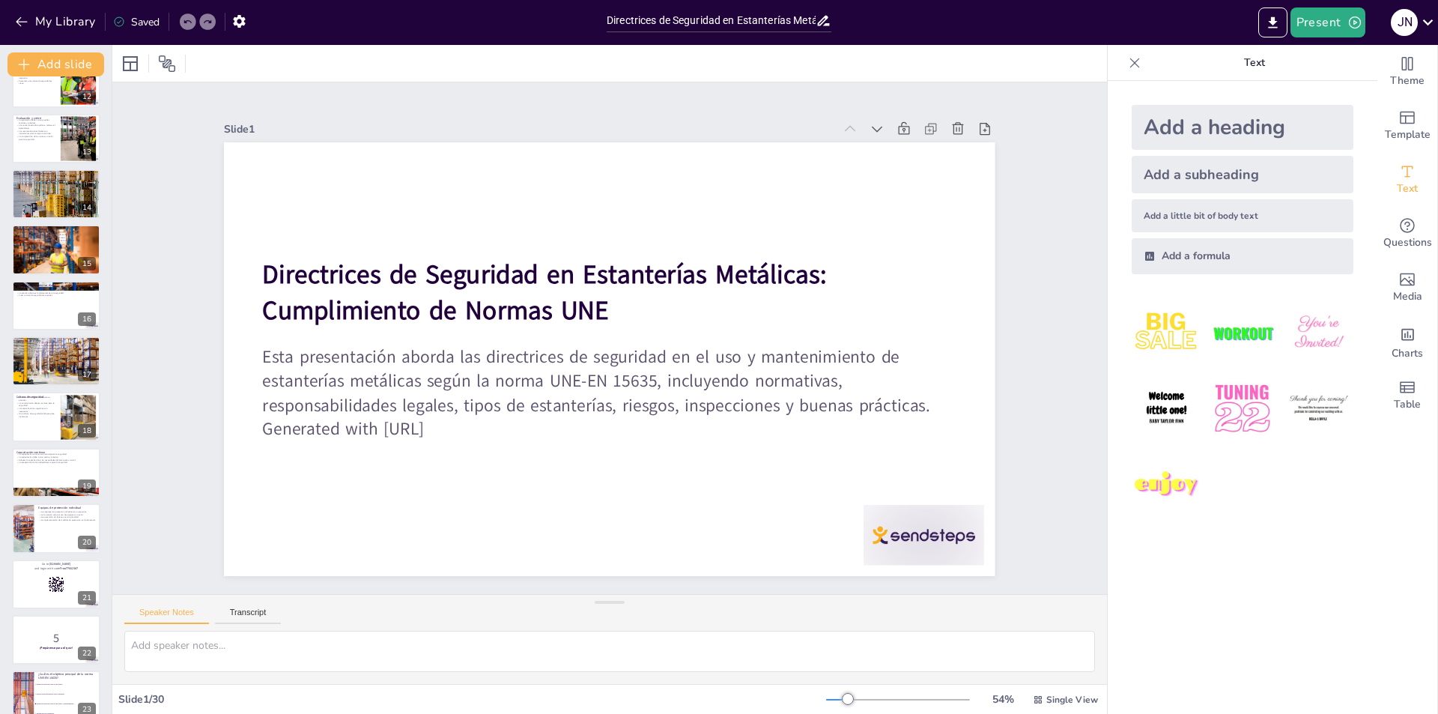
scroll to position [674, 0]
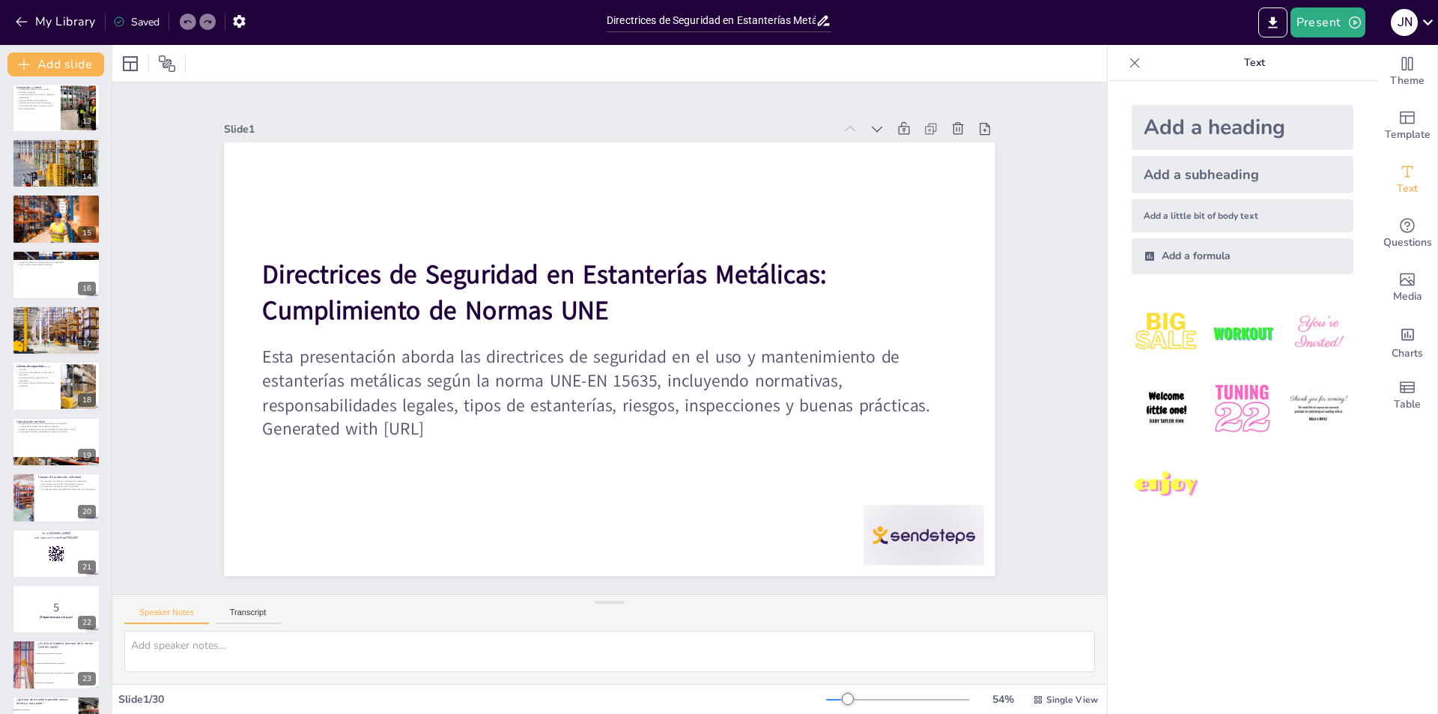
checkbox input "true"
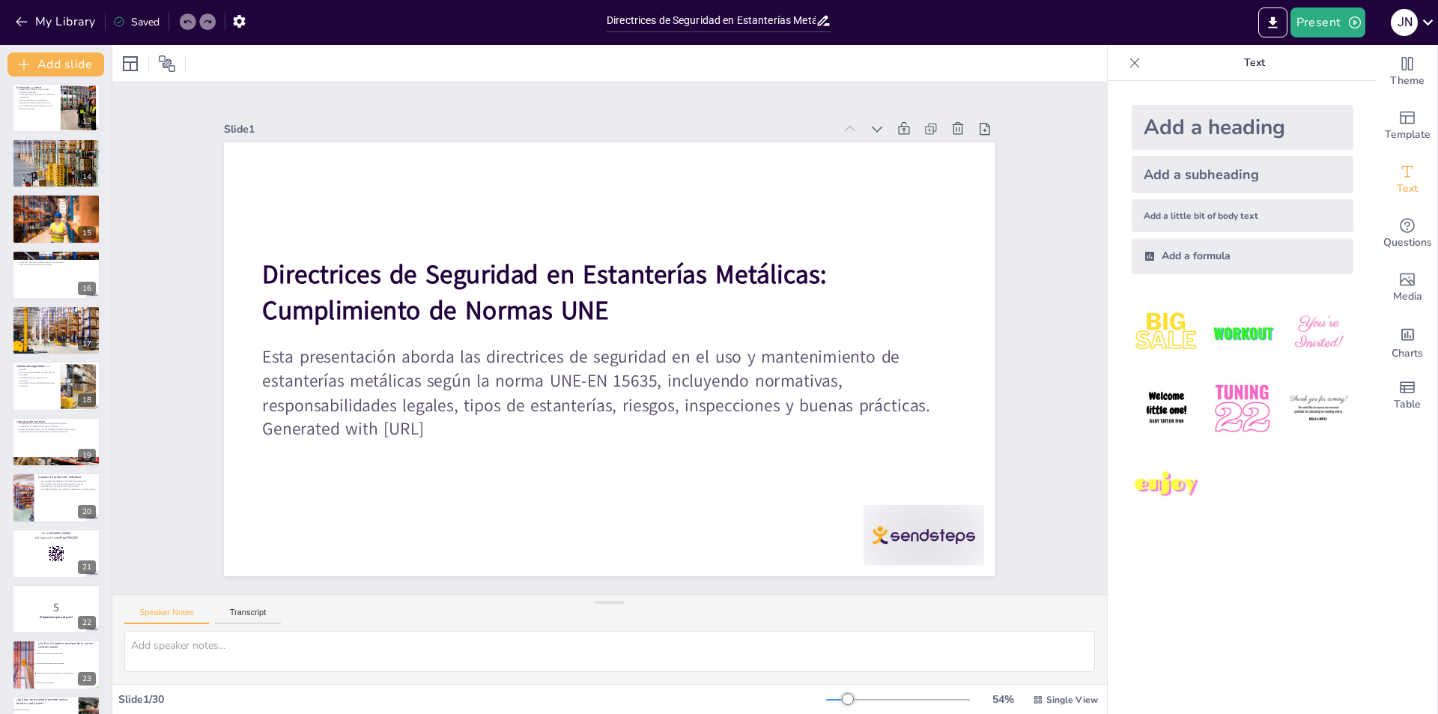
checkbox input "true"
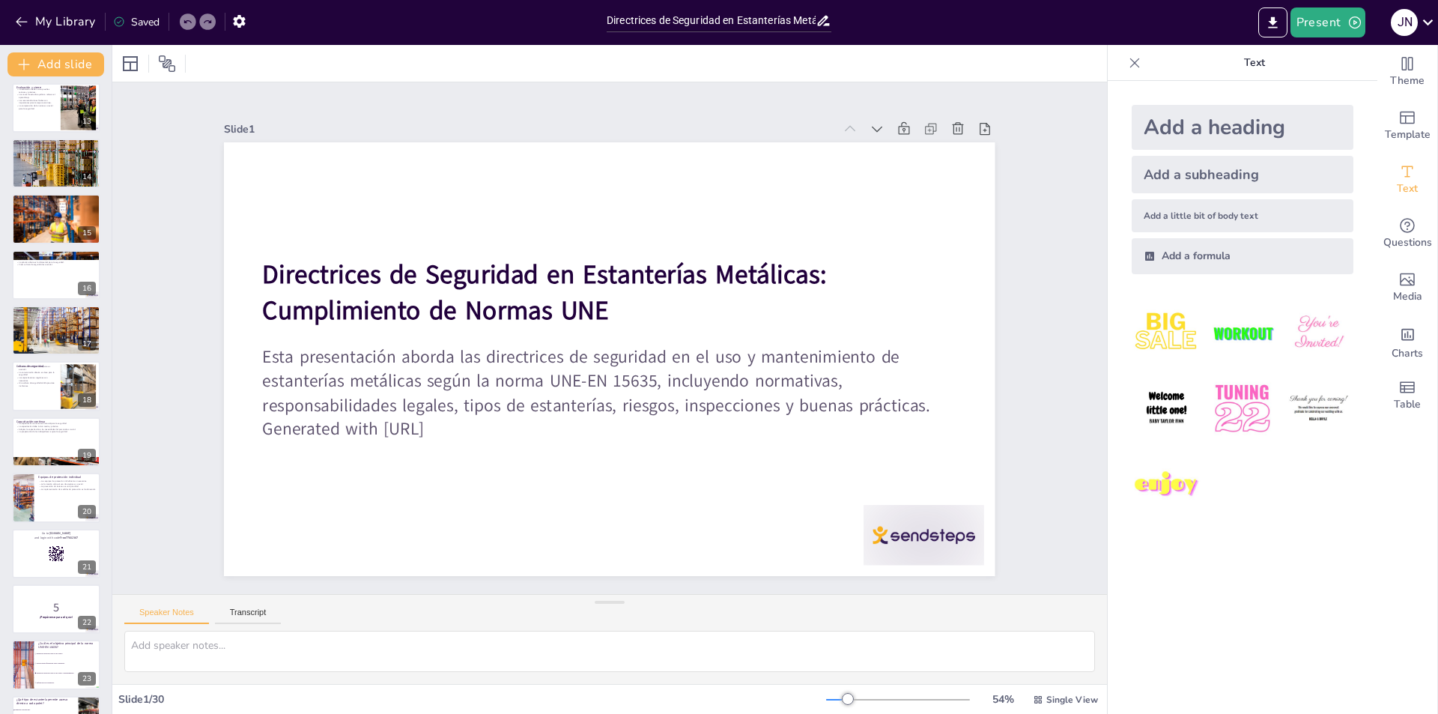
checkbox input "true"
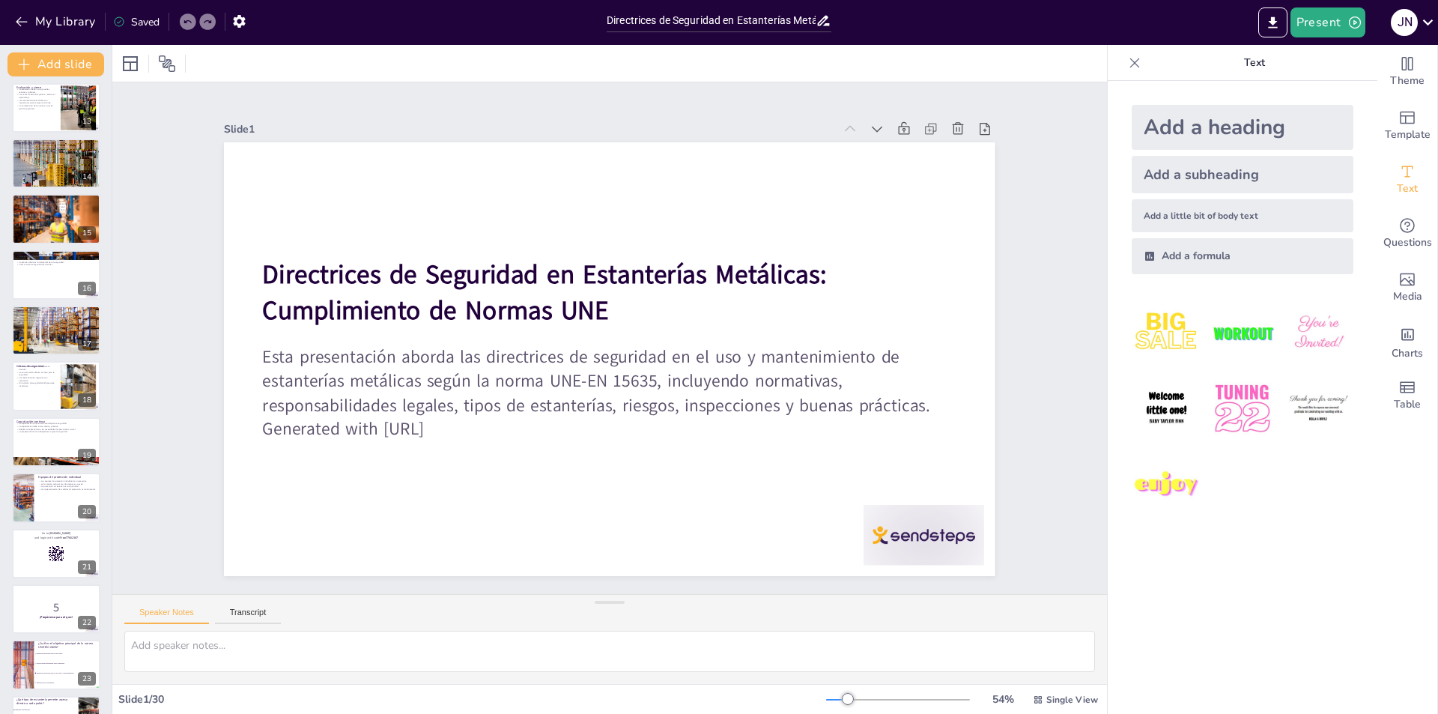
checkbox input "true"
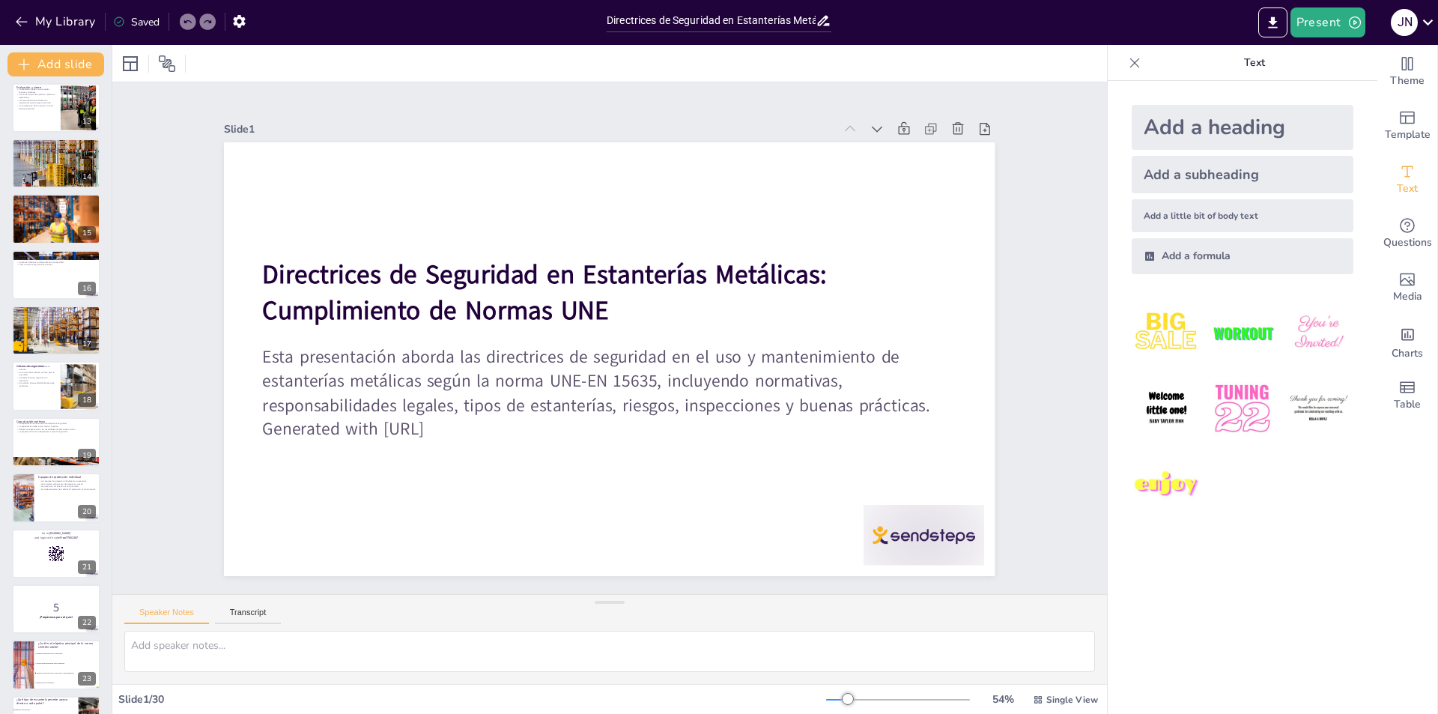
checkbox input "true"
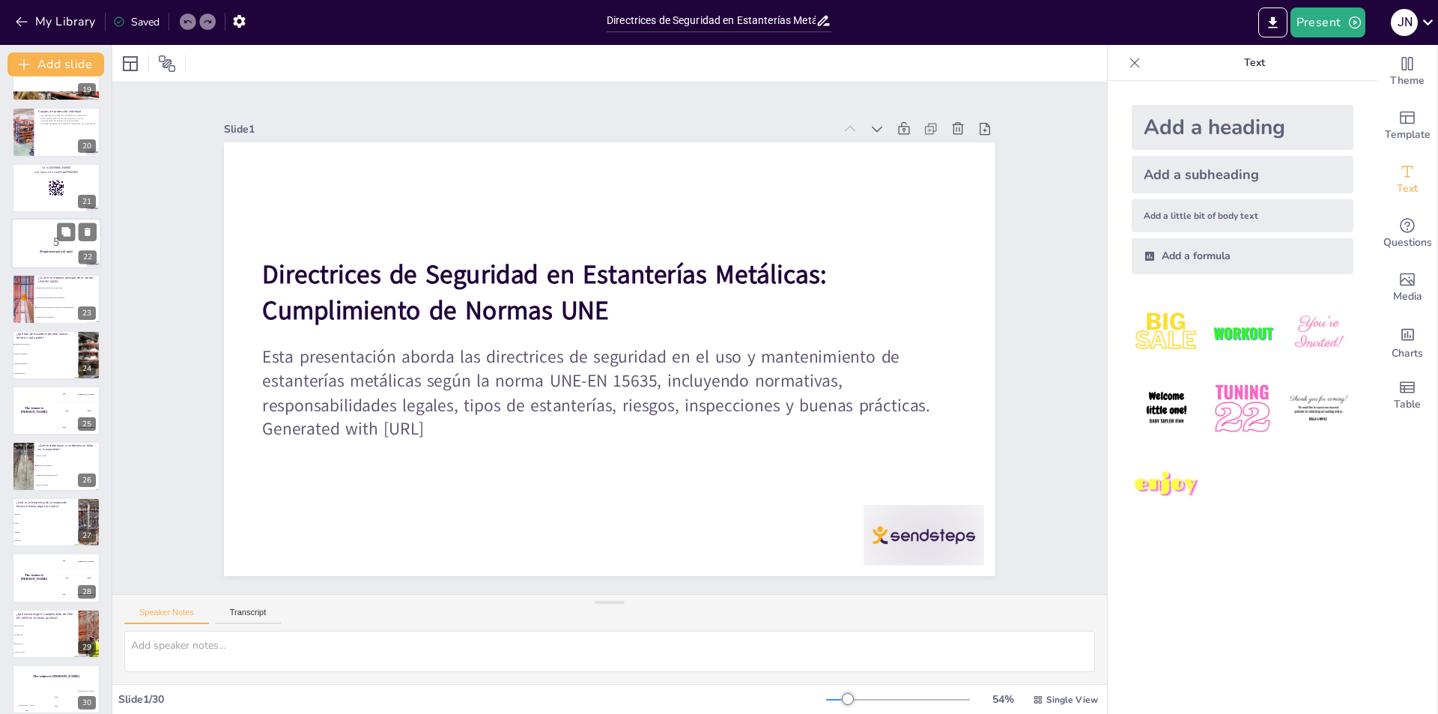
scroll to position [1052, 0]
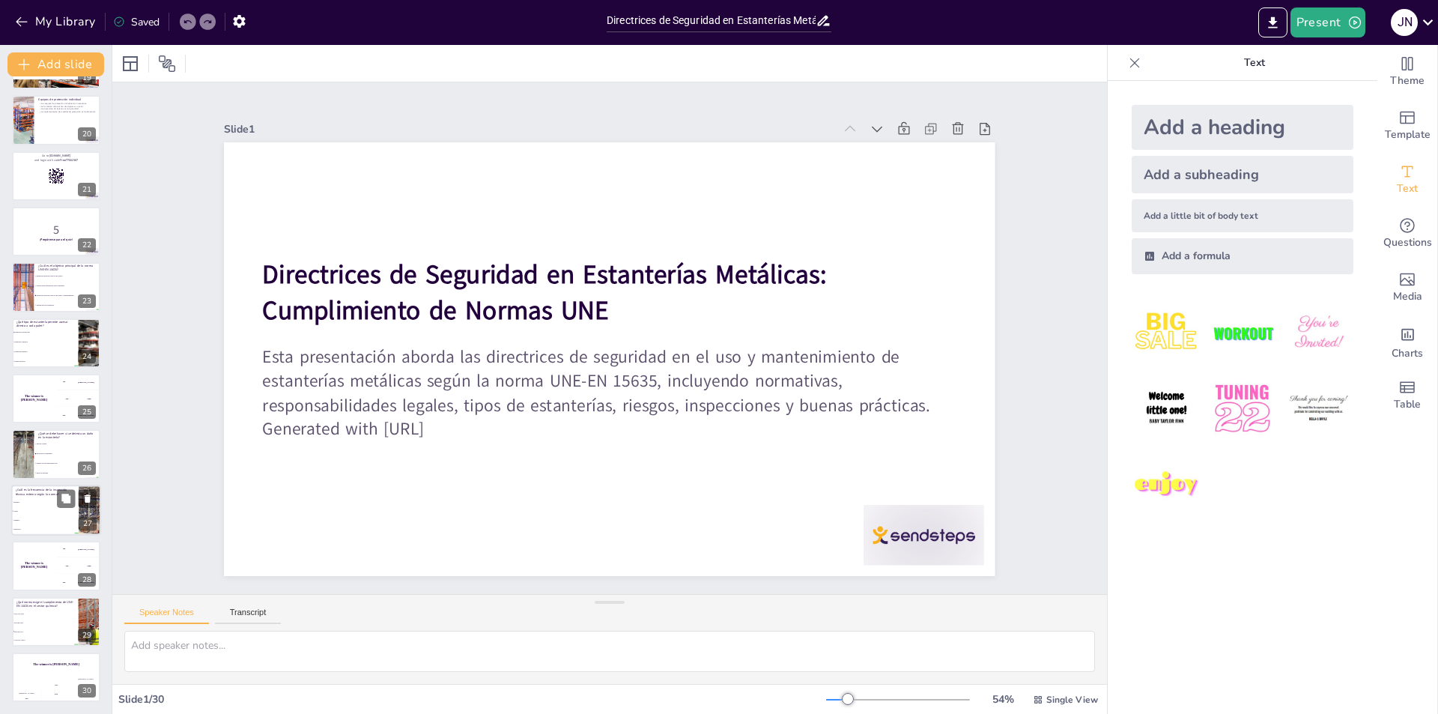
click at [37, 523] on li "Semanal." at bounding box center [44, 519] width 67 height 9
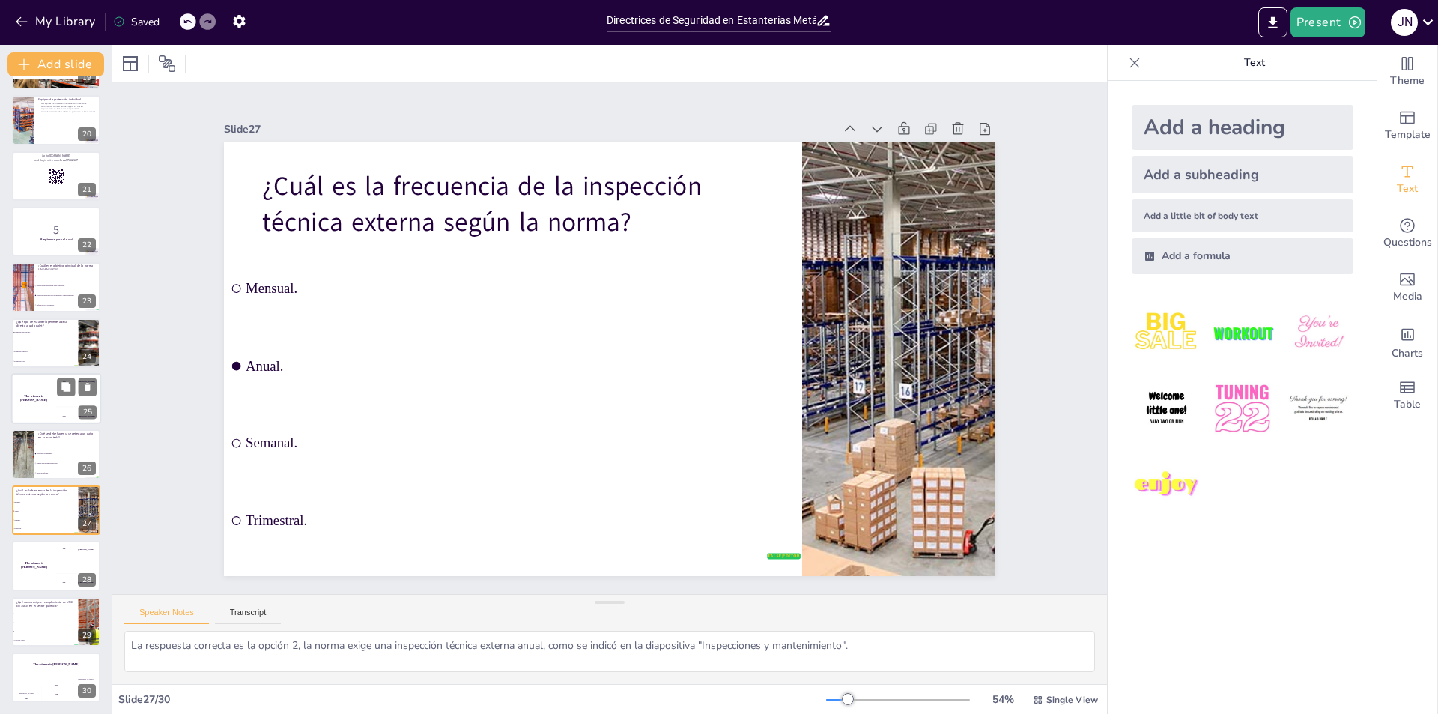
click at [37, 413] on div "The winner is [PERSON_NAME]" at bounding box center [33, 398] width 45 height 51
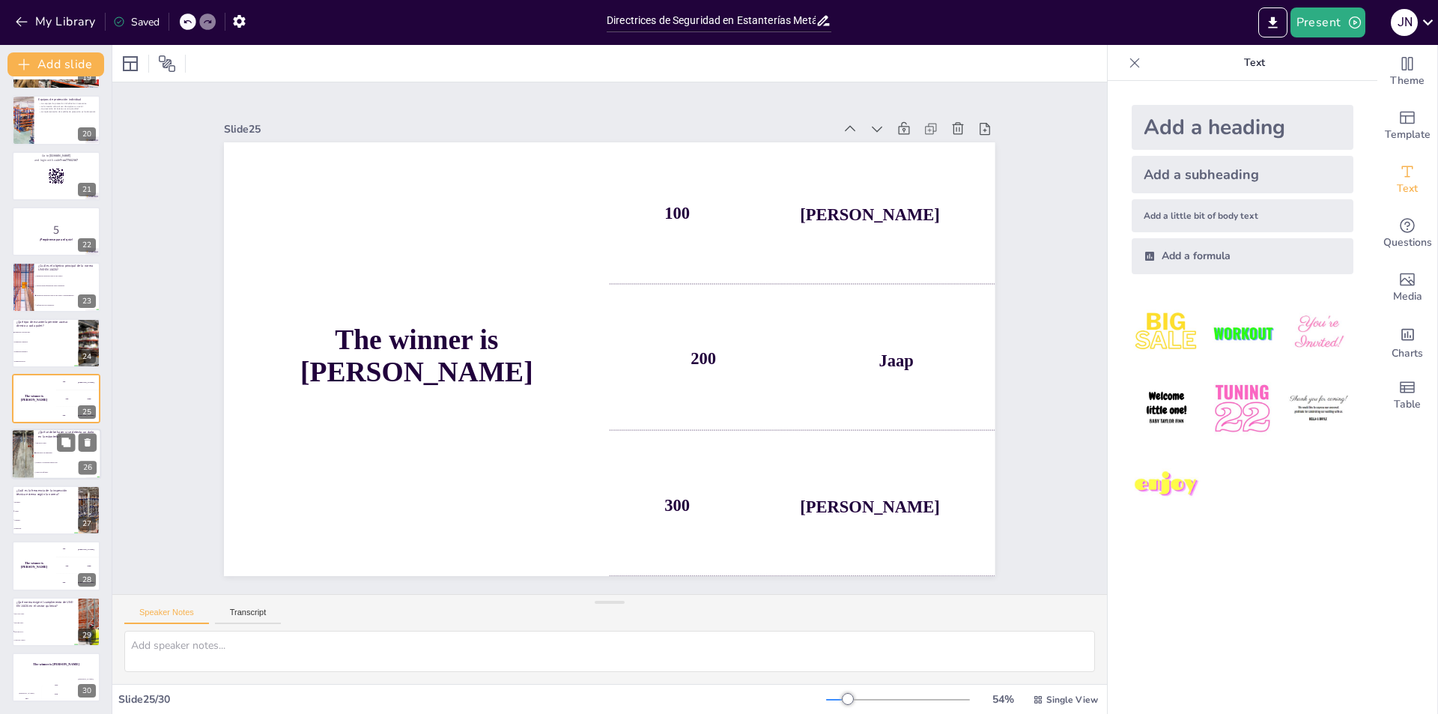
click at [53, 476] on li "Hacer un informe." at bounding box center [67, 473] width 67 height 10
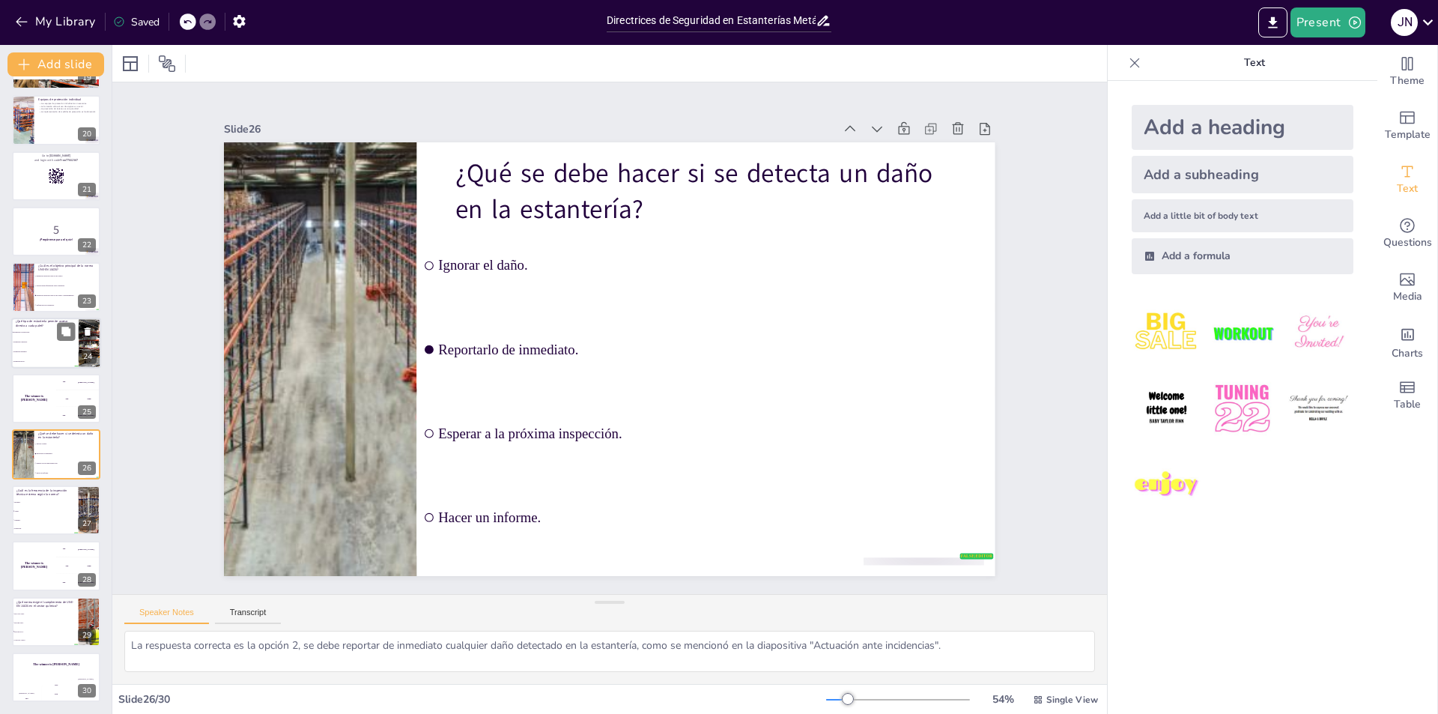
click at [45, 329] on li "Estantería convencional." at bounding box center [44, 332] width 67 height 10
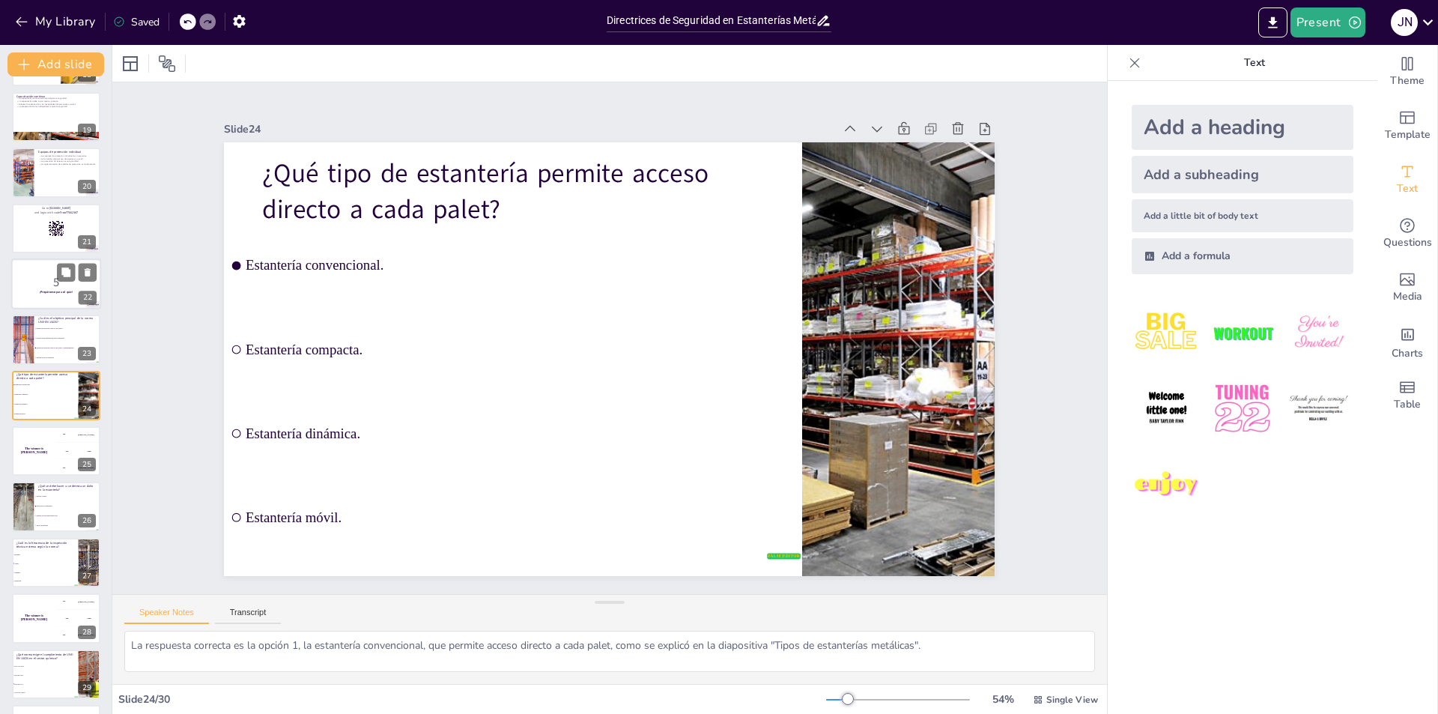
click at [49, 284] on p "5" at bounding box center [56, 282] width 81 height 16
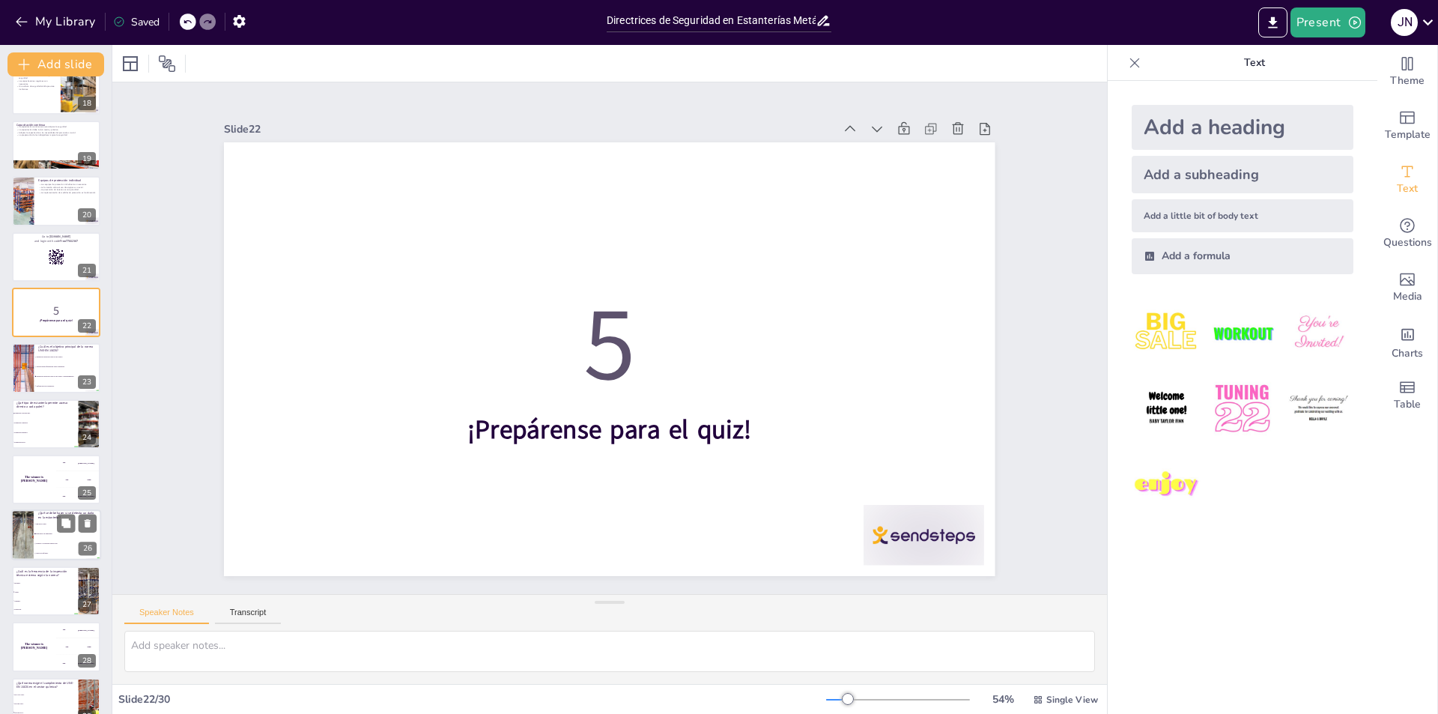
scroll to position [1052, 0]
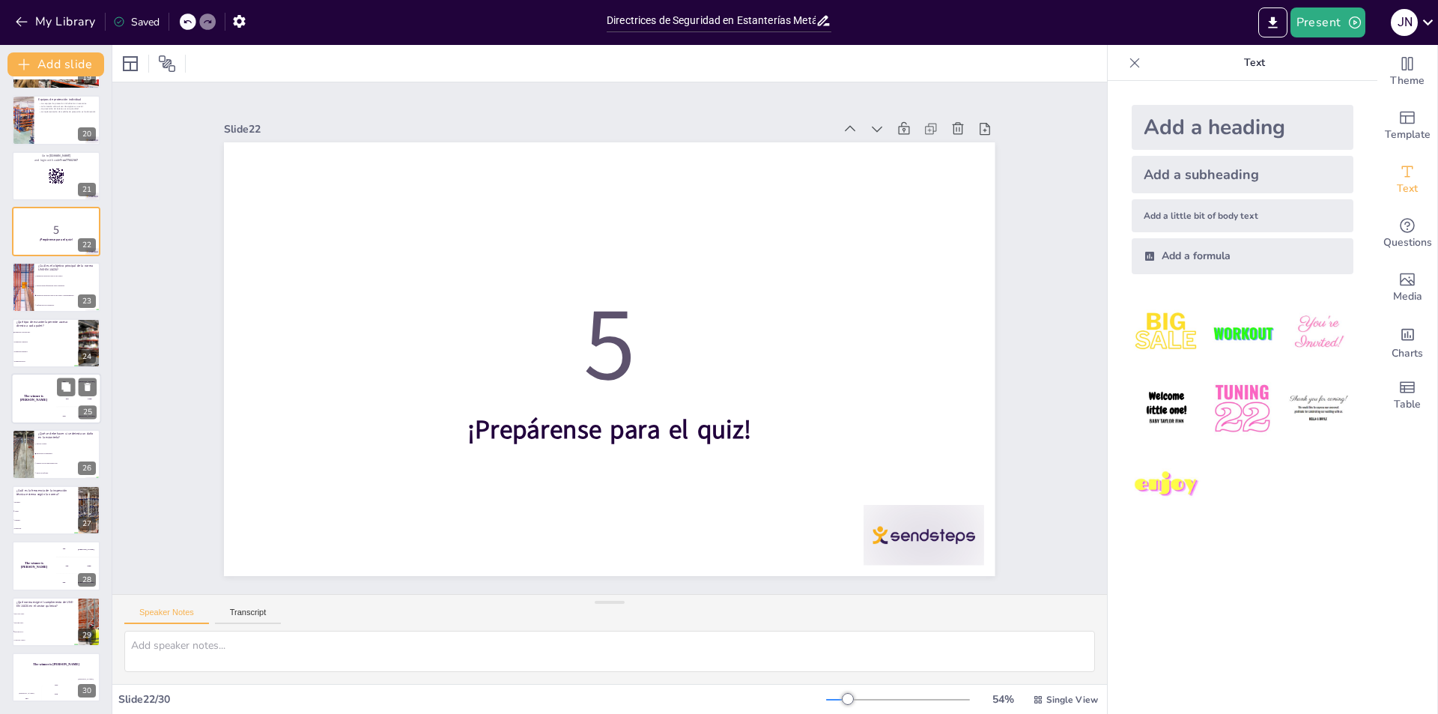
click at [46, 399] on h4 "The winner is [PERSON_NAME]" at bounding box center [33, 398] width 45 height 7
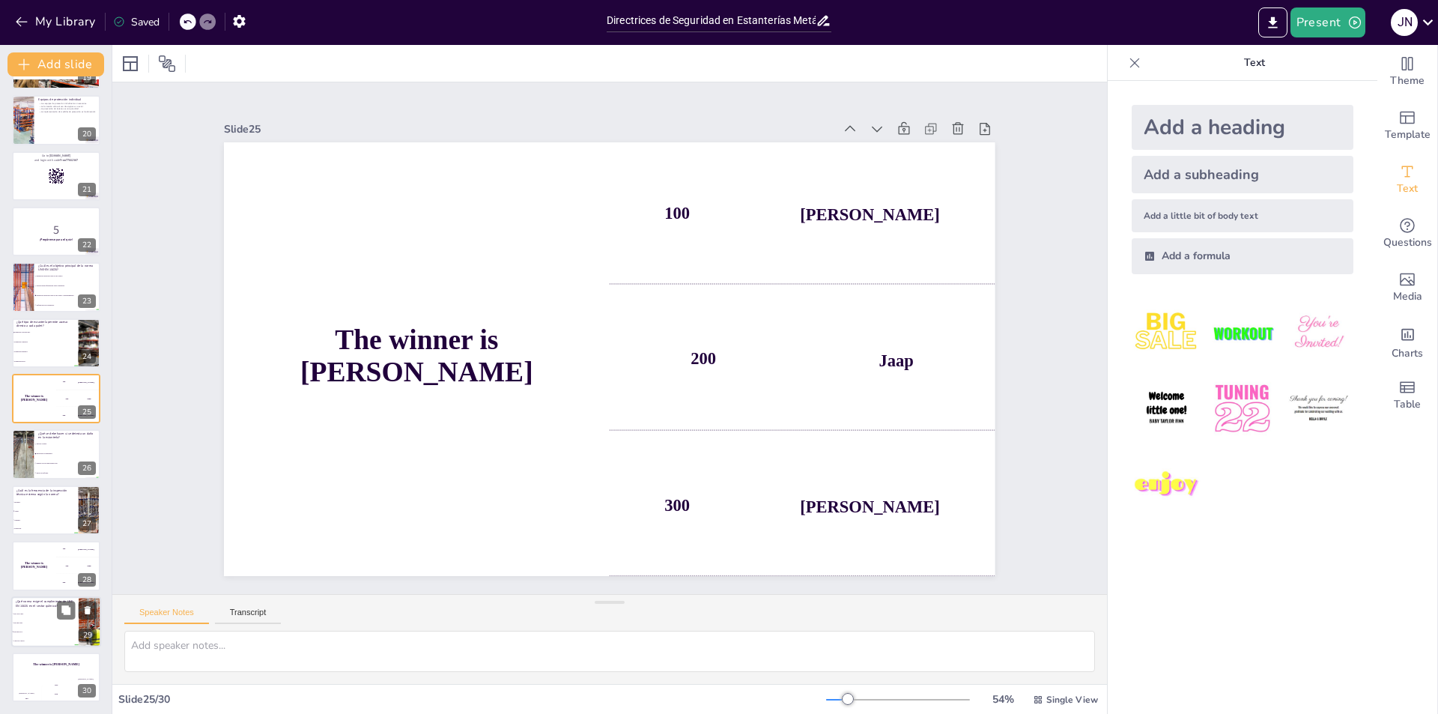
click at [55, 629] on li "RD 656/2017." at bounding box center [44, 631] width 67 height 9
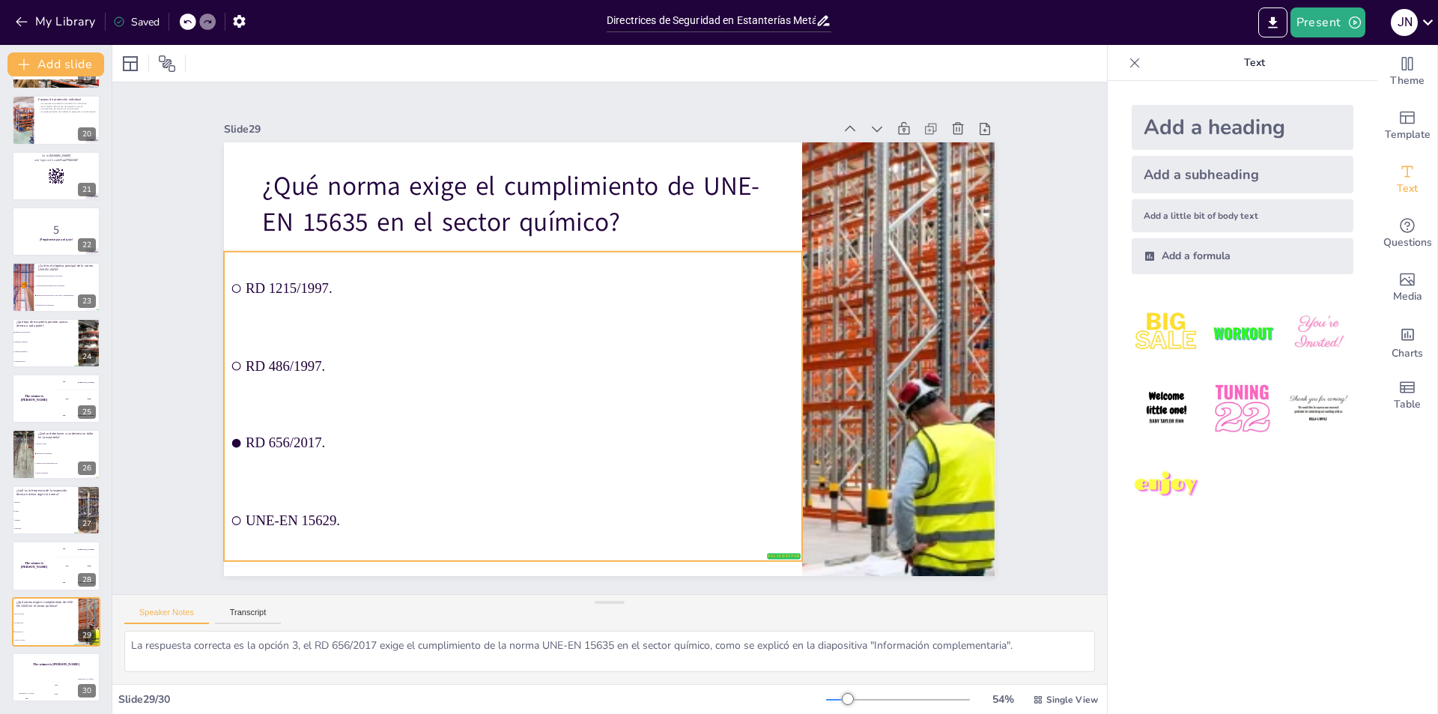
click at [292, 360] on span "RD 486/1997." at bounding box center [518, 356] width 549 height 73
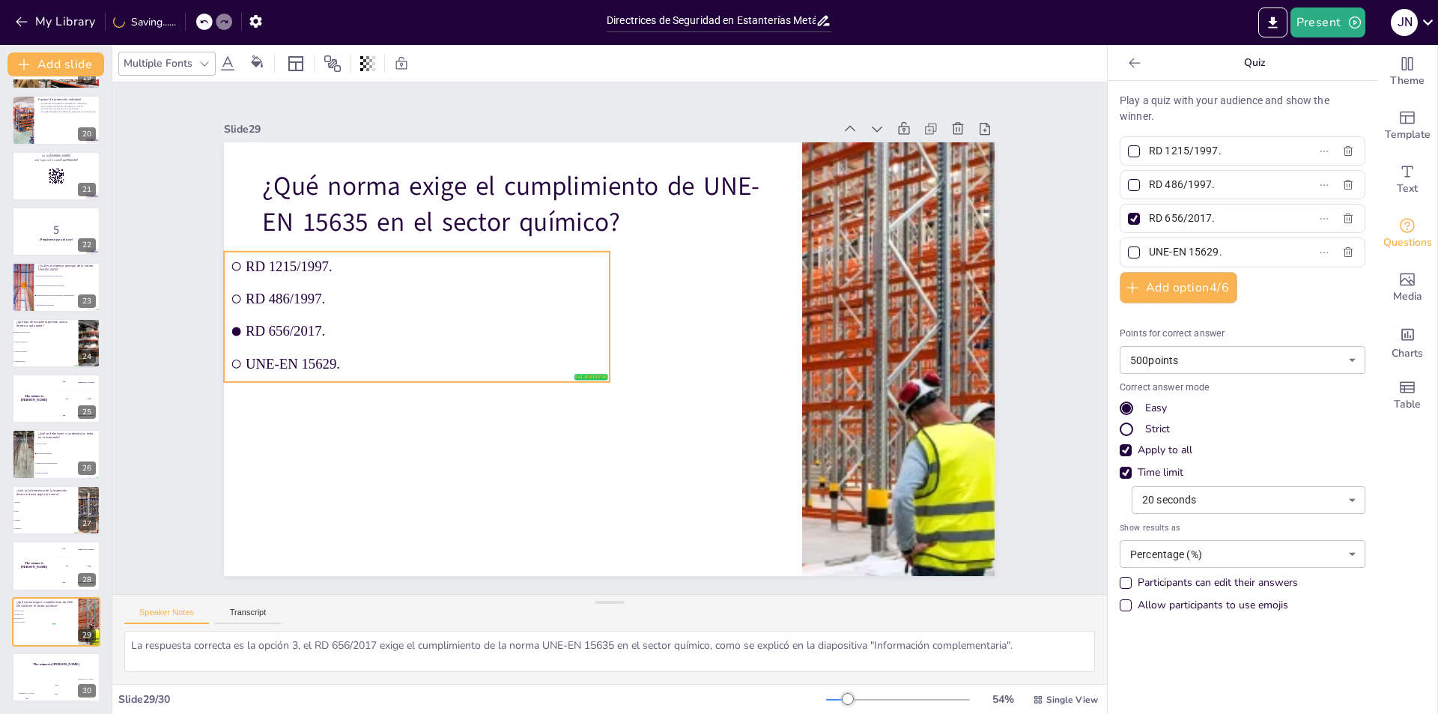
click at [404, 405] on div "¿Qué norma exige el cumplimiento de UNE-EN 15635 en el sector químico? false | …" at bounding box center [609, 359] width 771 height 434
click at [1277, 25] on icon "Export to PowerPoint" at bounding box center [1273, 23] width 16 height 16
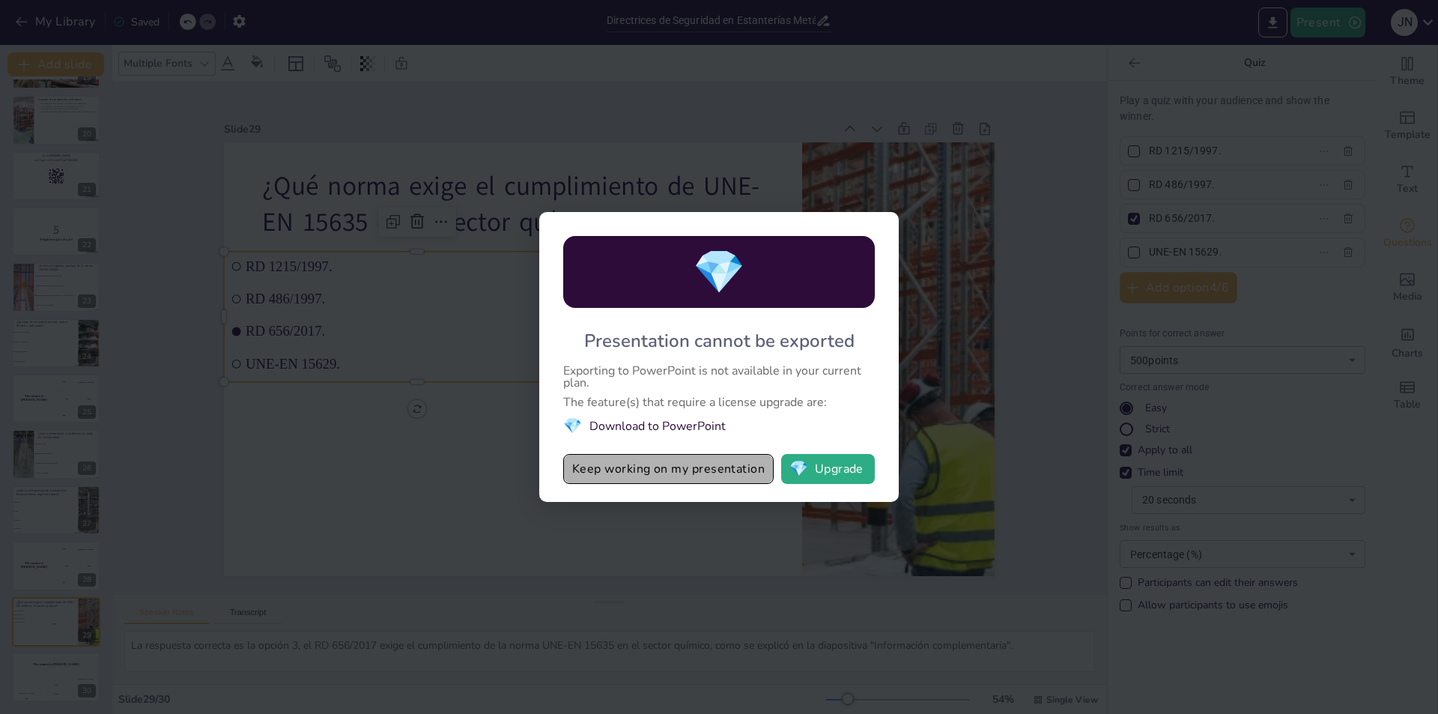
drag, startPoint x: 715, startPoint y: 475, endPoint x: 672, endPoint y: 468, distance: 43.2
click at [673, 468] on button "Keep working on my presentation" at bounding box center [668, 469] width 211 height 30
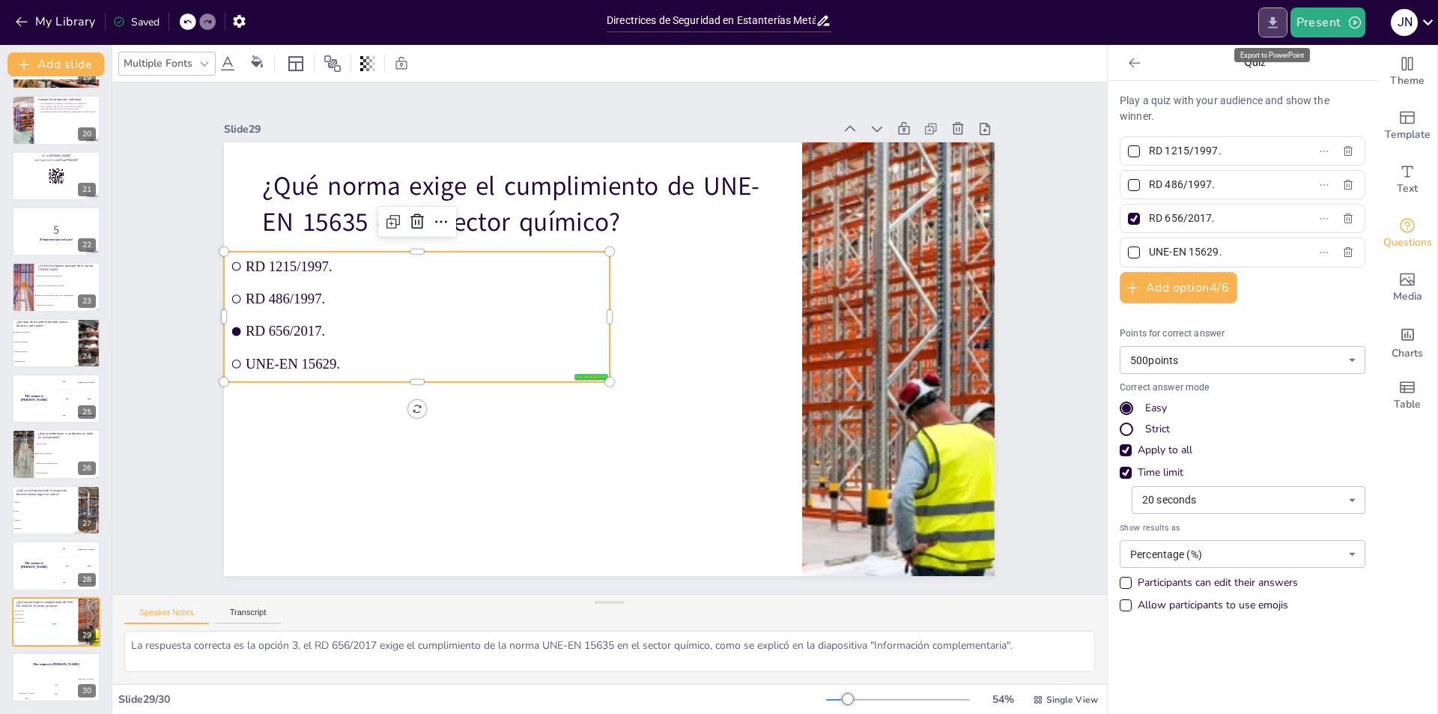
click at [1275, 25] on icon "Export to PowerPoint" at bounding box center [1273, 23] width 16 height 16
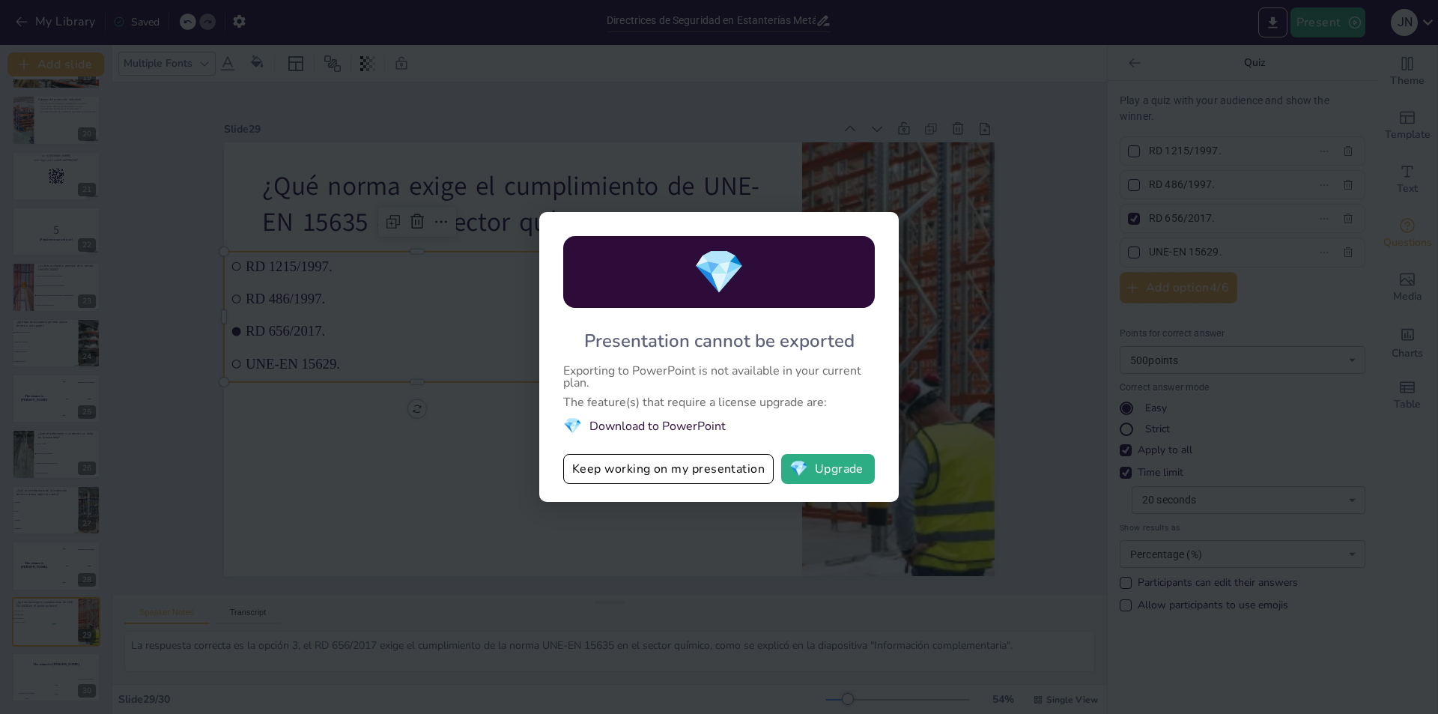
click at [643, 426] on li "💎 Download to PowerPoint" at bounding box center [719, 426] width 312 height 20
click at [632, 471] on button "Keep working on my presentation" at bounding box center [668, 469] width 211 height 30
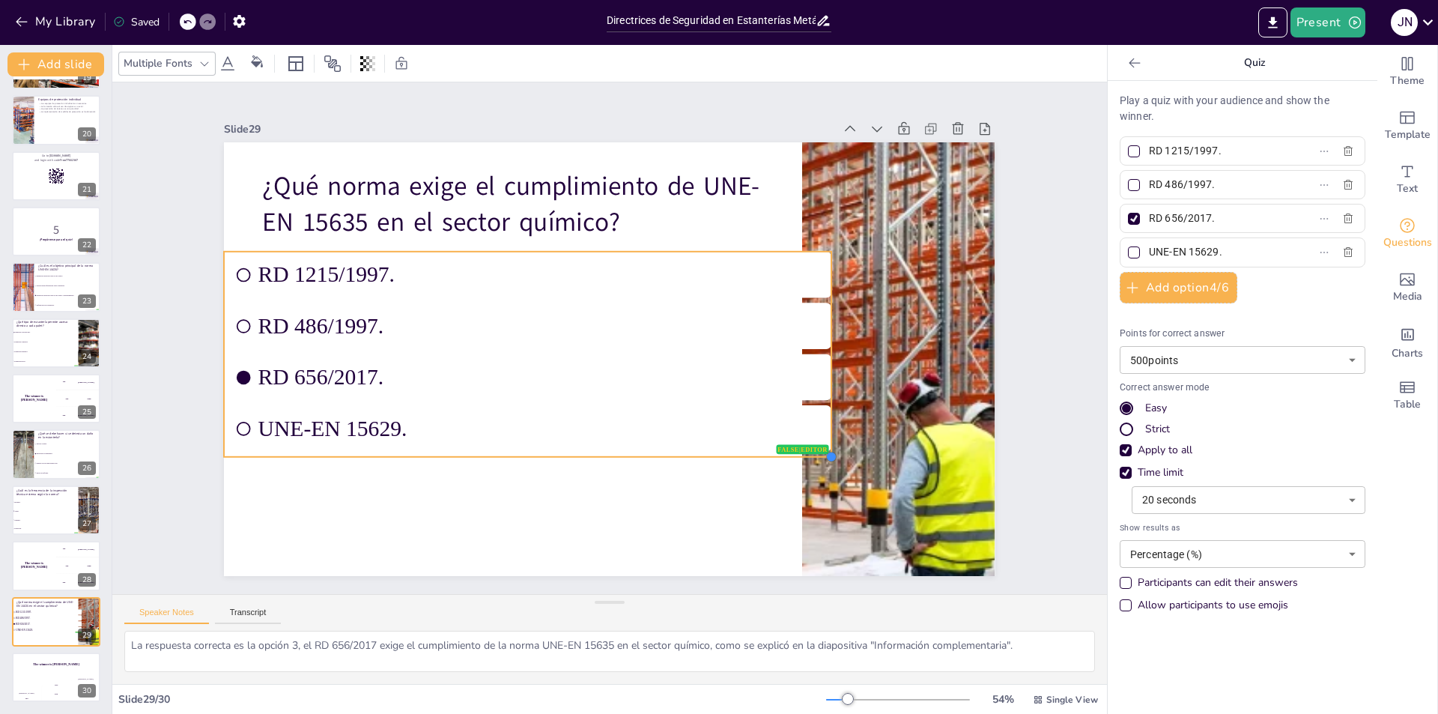
drag, startPoint x: 599, startPoint y: 375, endPoint x: 656, endPoint y: 487, distance: 125.3
click at [736, 519] on div "¿Qué norma exige el cumplimiento de UNE-EN 15635 en el sector químico? false | …" at bounding box center [608, 359] width 812 height 512
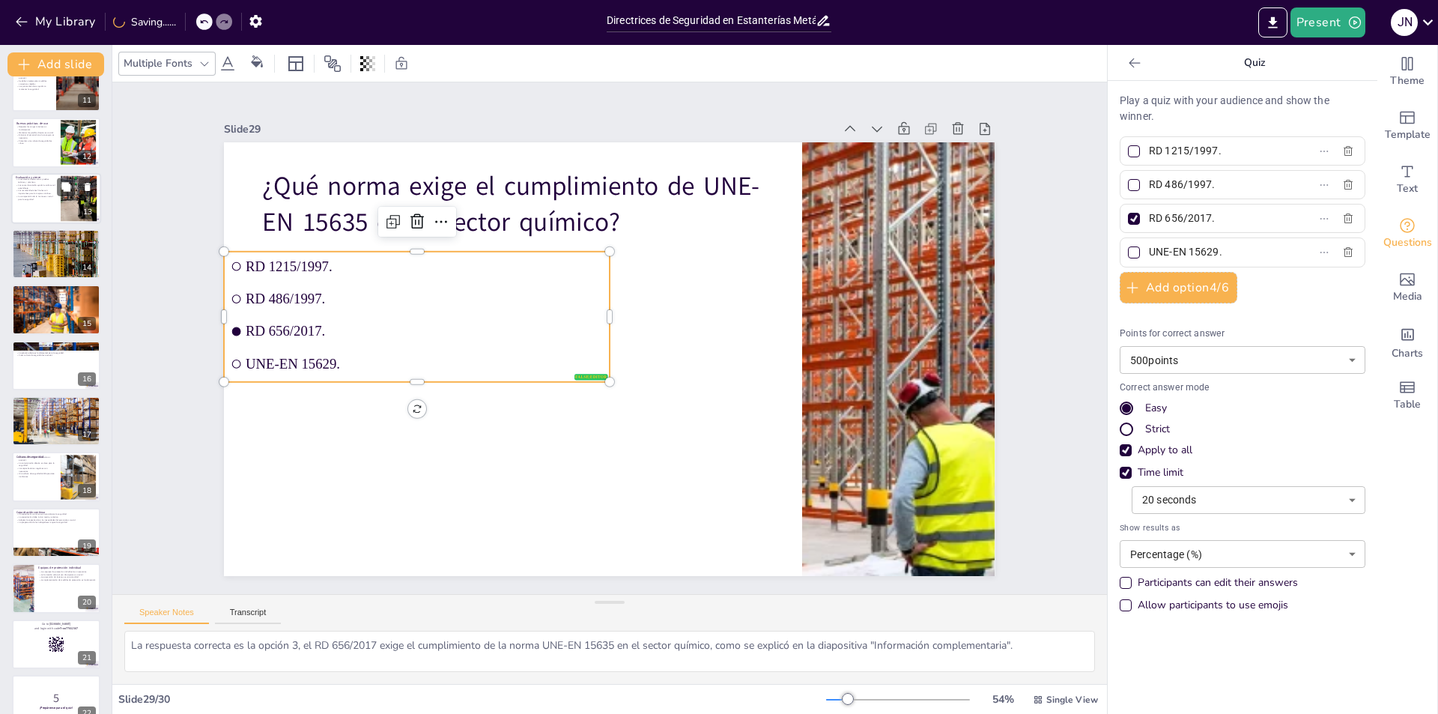
scroll to position [527, 0]
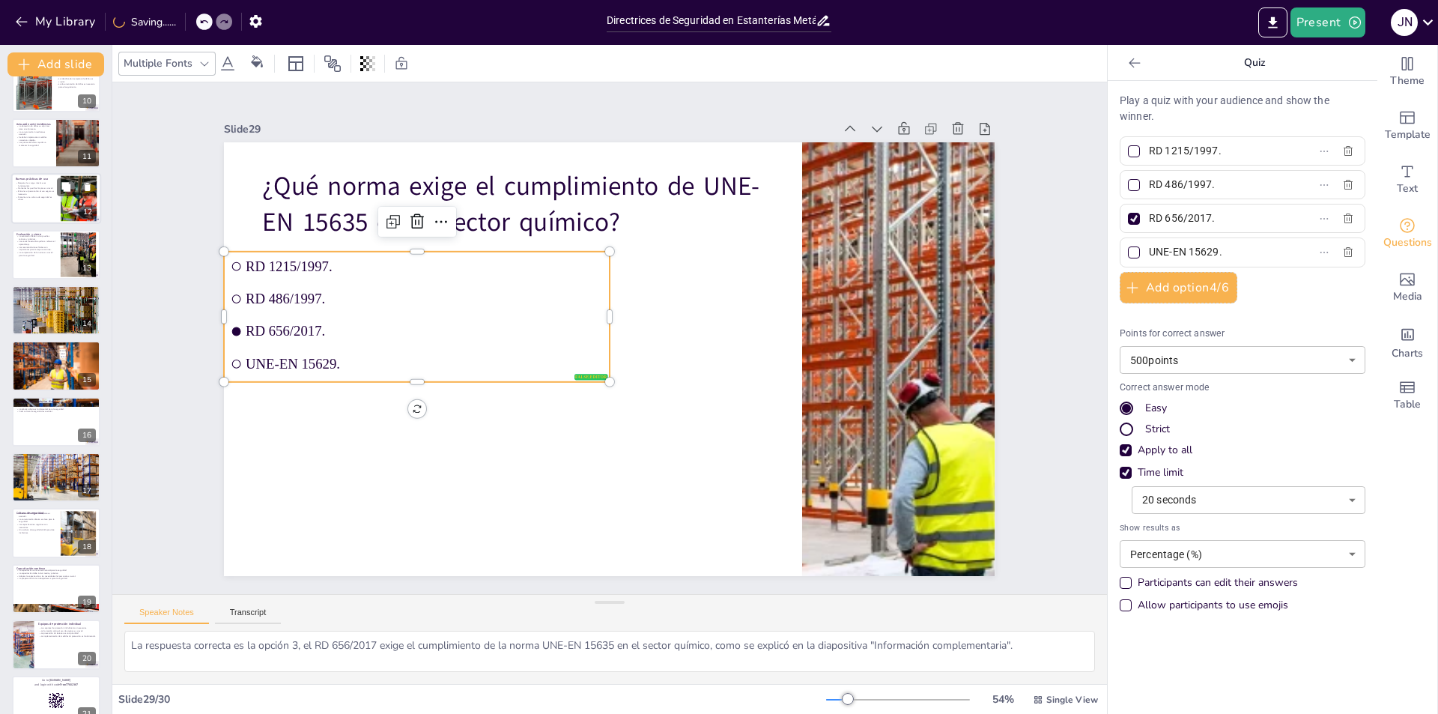
click at [48, 196] on p "Fomentar una cultura de seguridad es clave." at bounding box center [36, 198] width 40 height 5
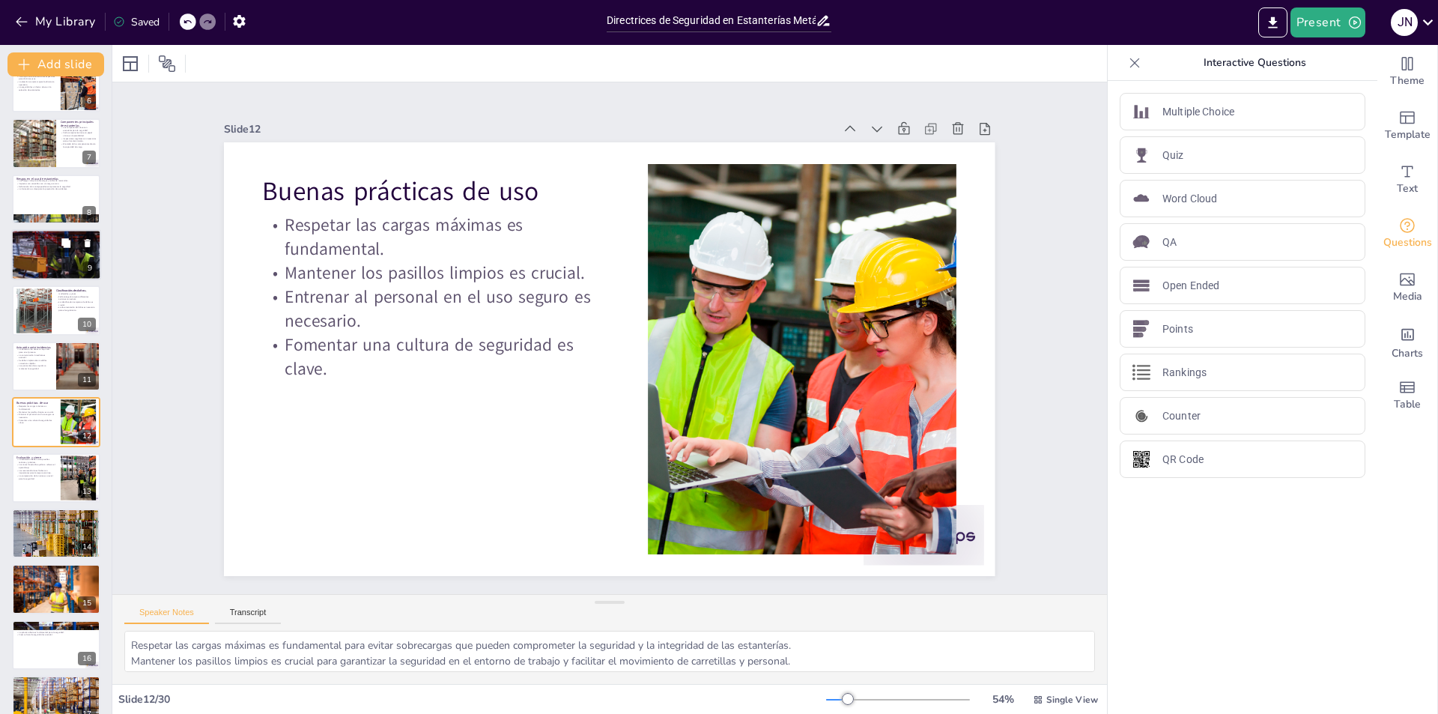
scroll to position [106, 0]
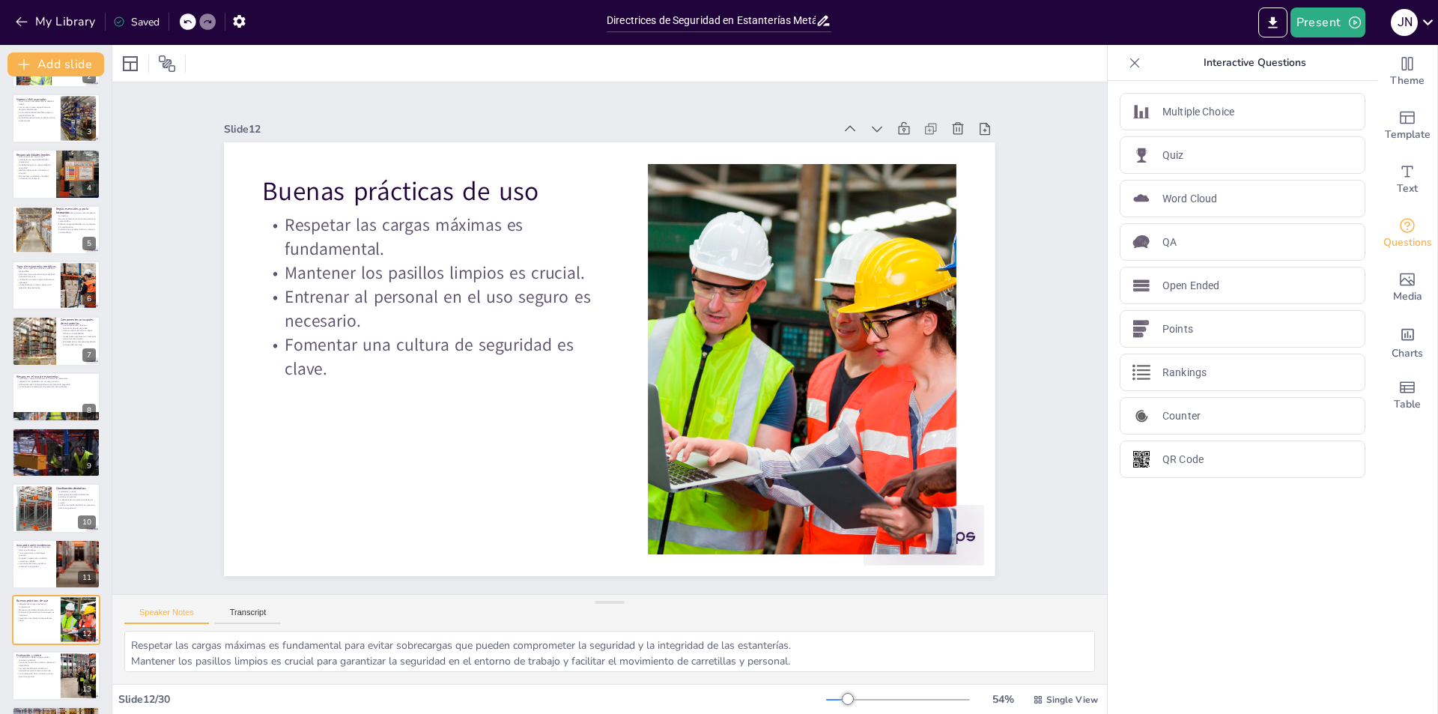
click at [40, 344] on div at bounding box center [34, 341] width 90 height 51
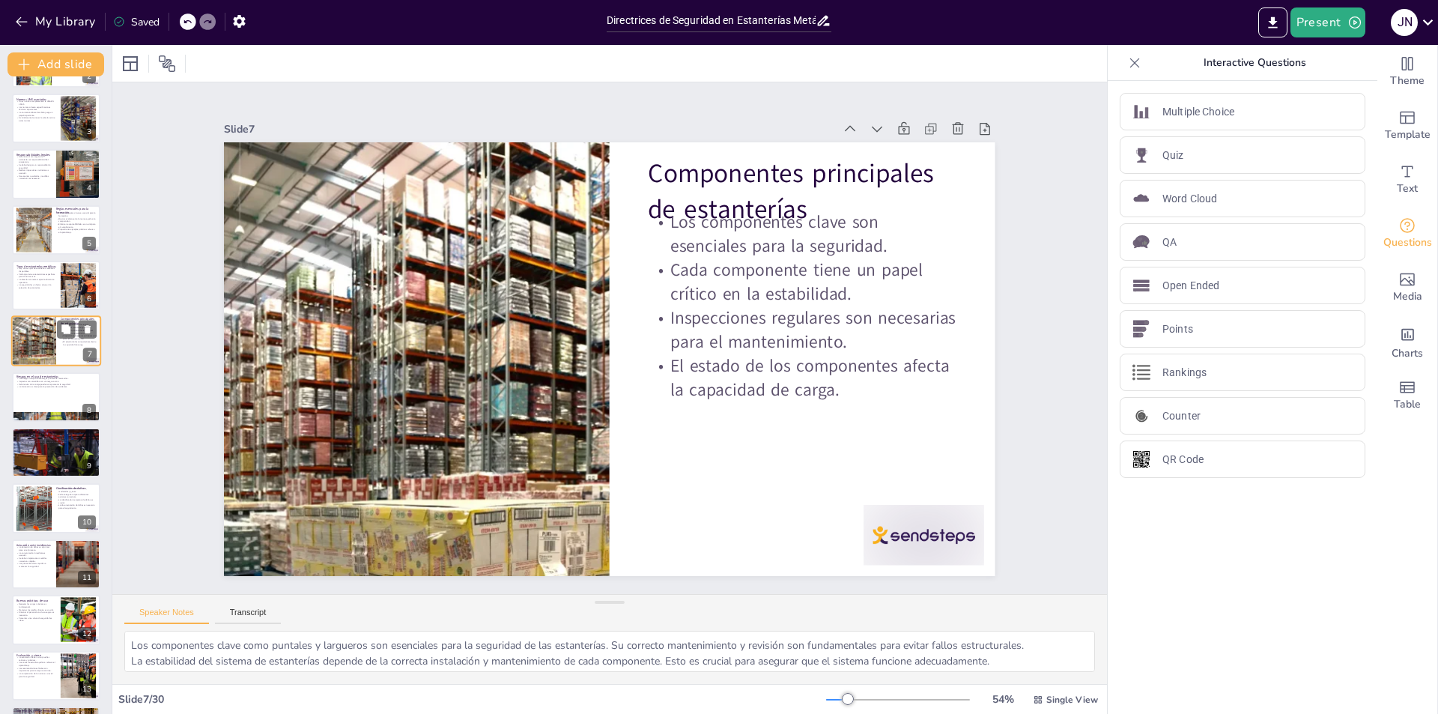
scroll to position [52, 0]
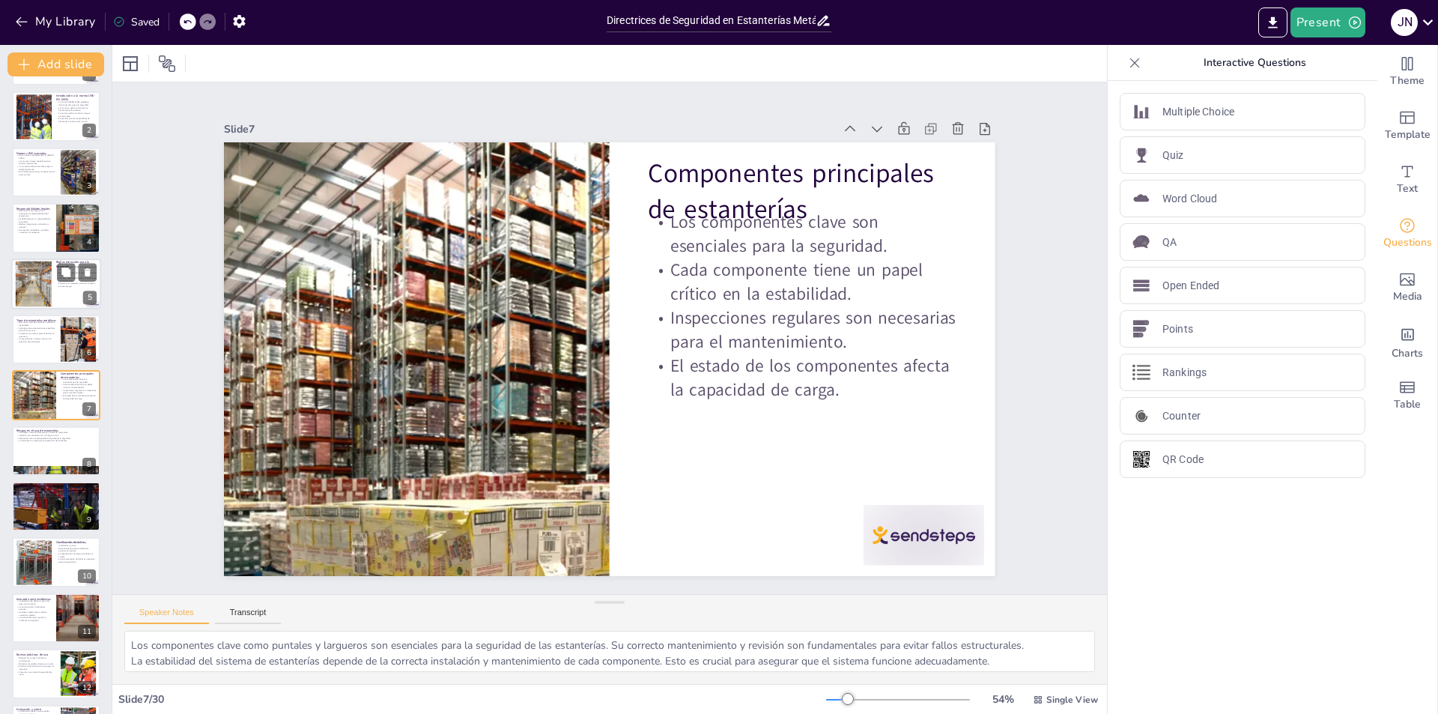
click at [37, 291] on div at bounding box center [34, 284] width 76 height 46
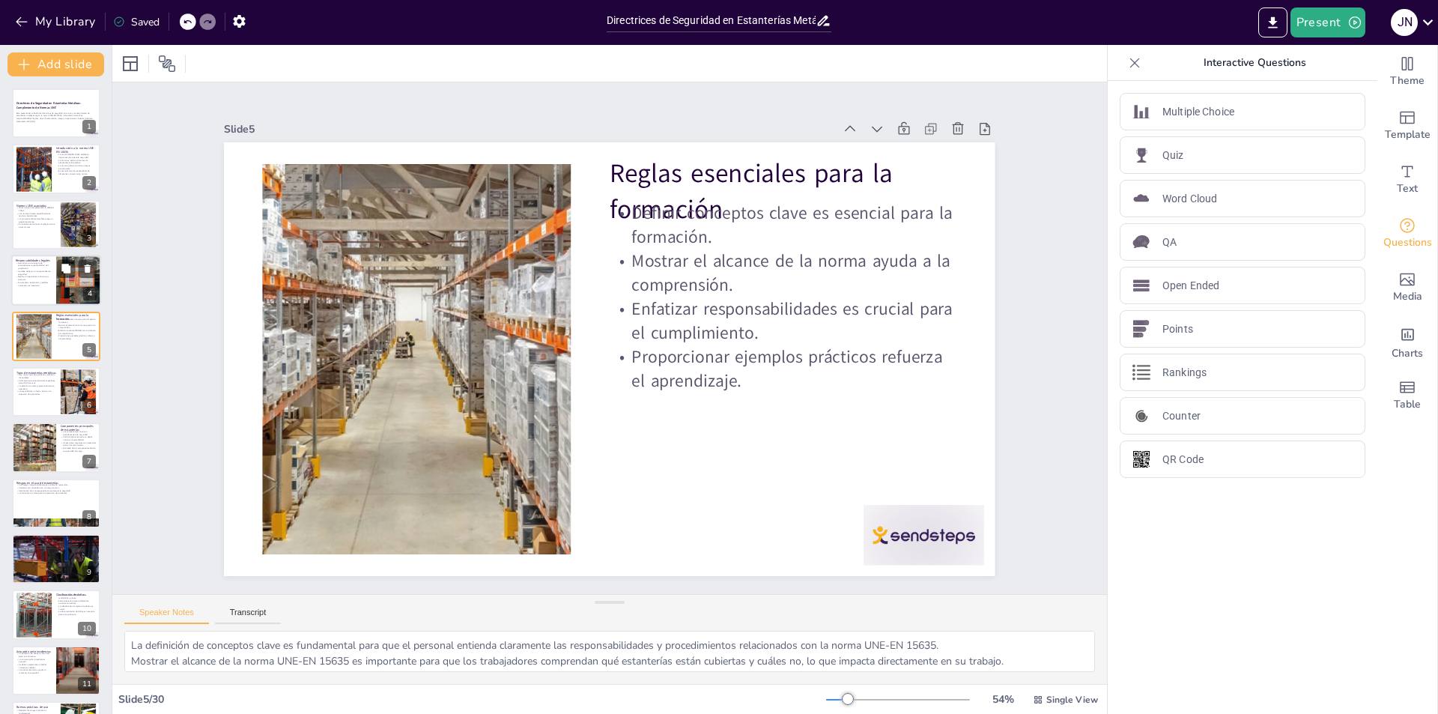
click at [37, 262] on p "Garantizar el uso seguro de estanterías es responsabilidad del propietario." at bounding box center [34, 265] width 36 height 8
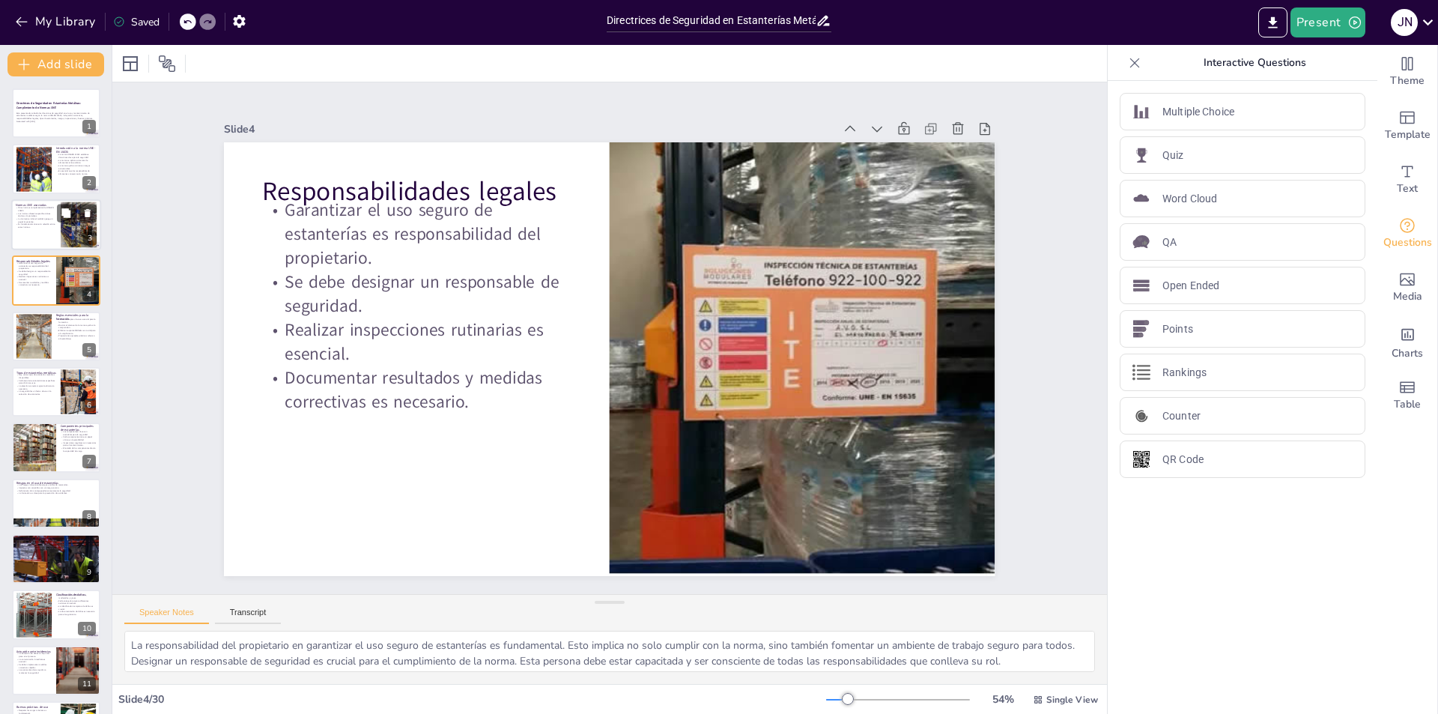
click at [41, 223] on p "Es fundamental conocer la relación entre estas normas." at bounding box center [36, 225] width 40 height 5
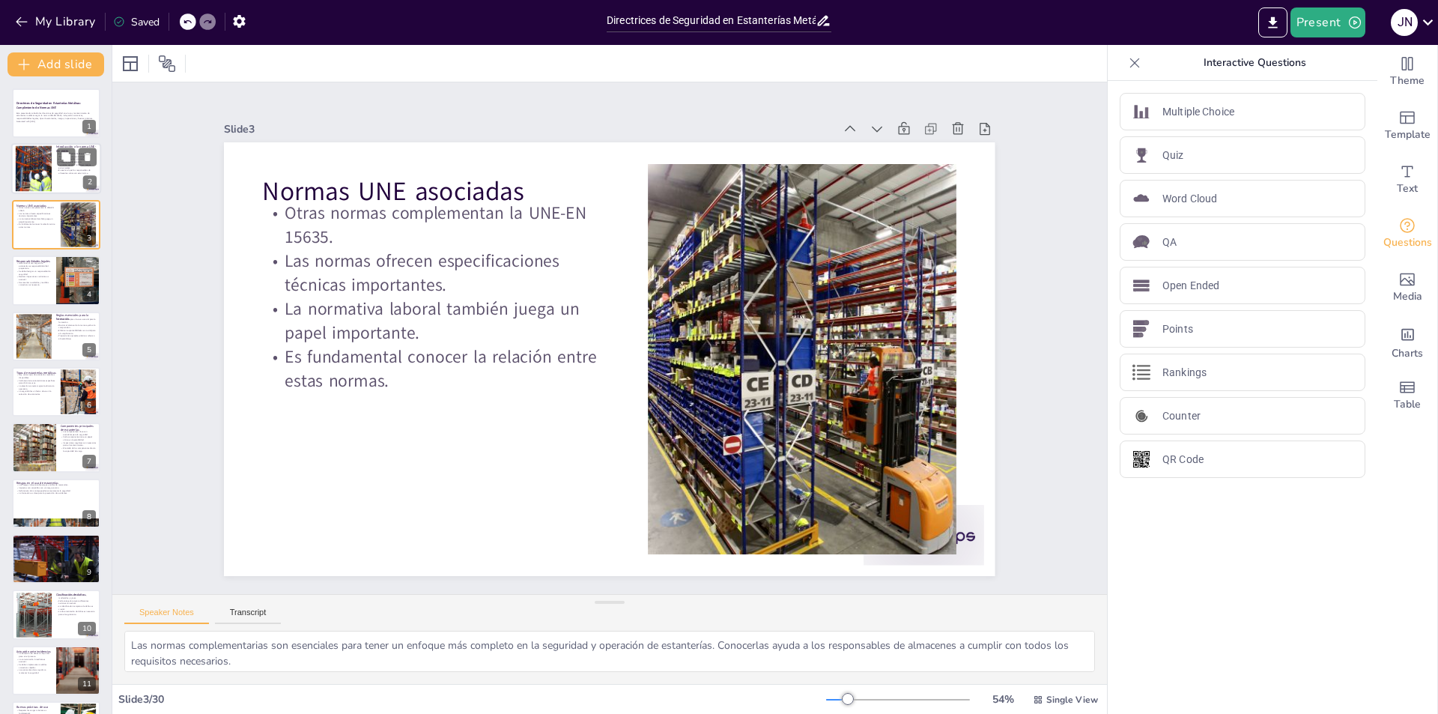
click at [51, 187] on div at bounding box center [33, 169] width 68 height 46
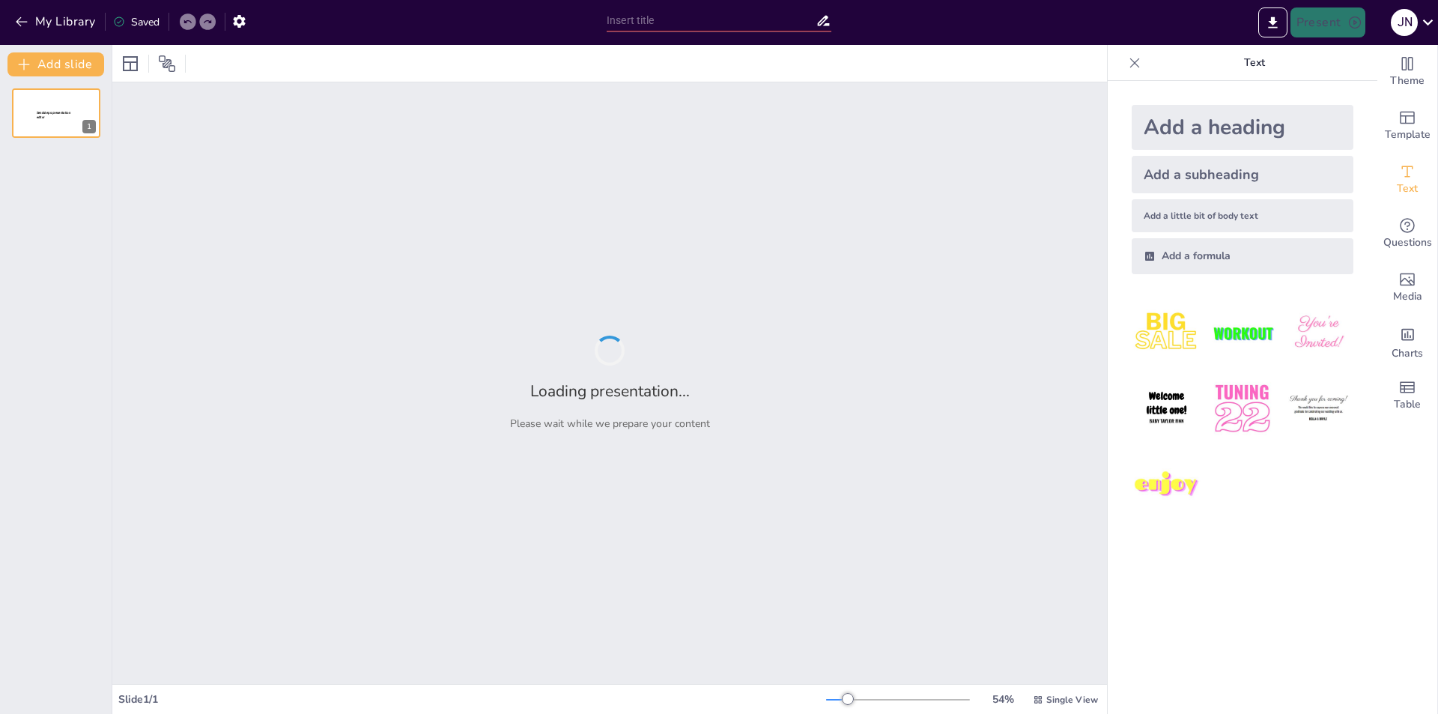
type input "Directrices de Seguridad en Estanterías Metálicas: Cumplimiento de Normas UNE"
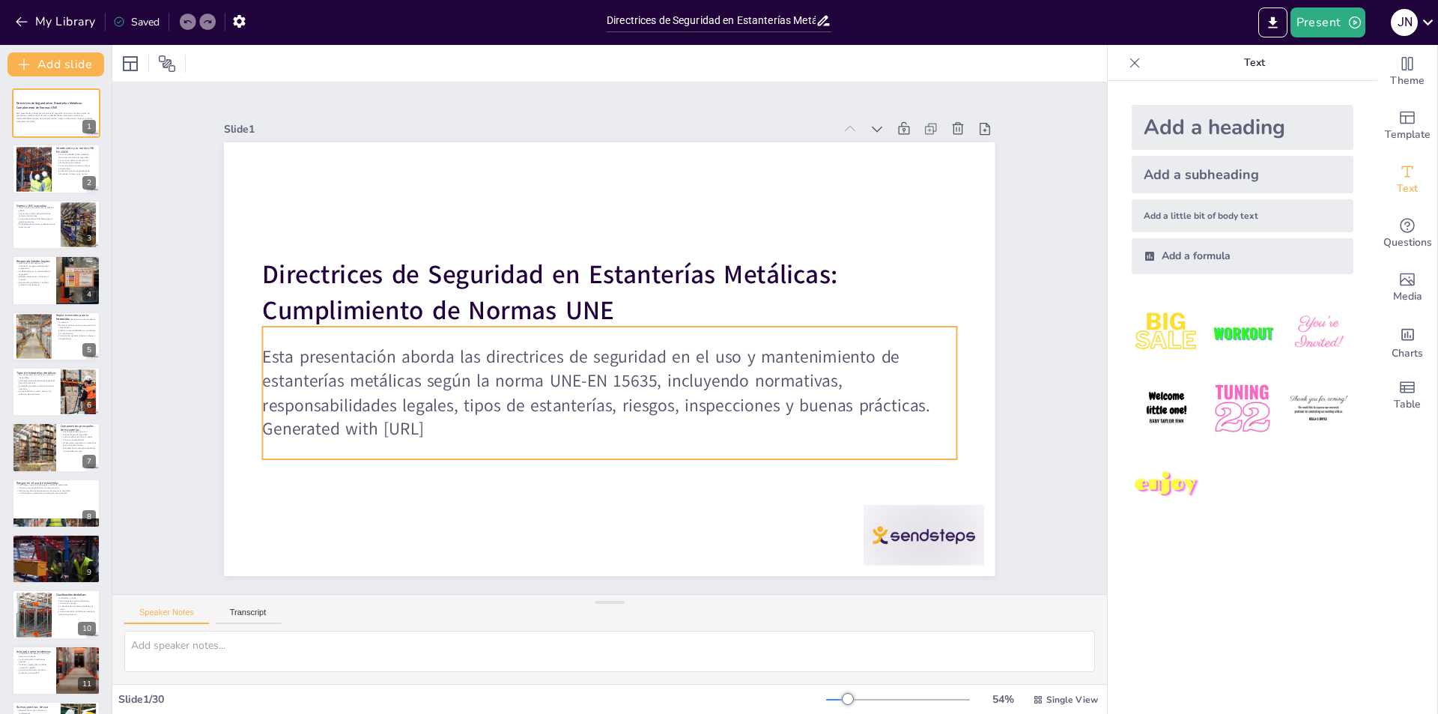
checkbox input "true"
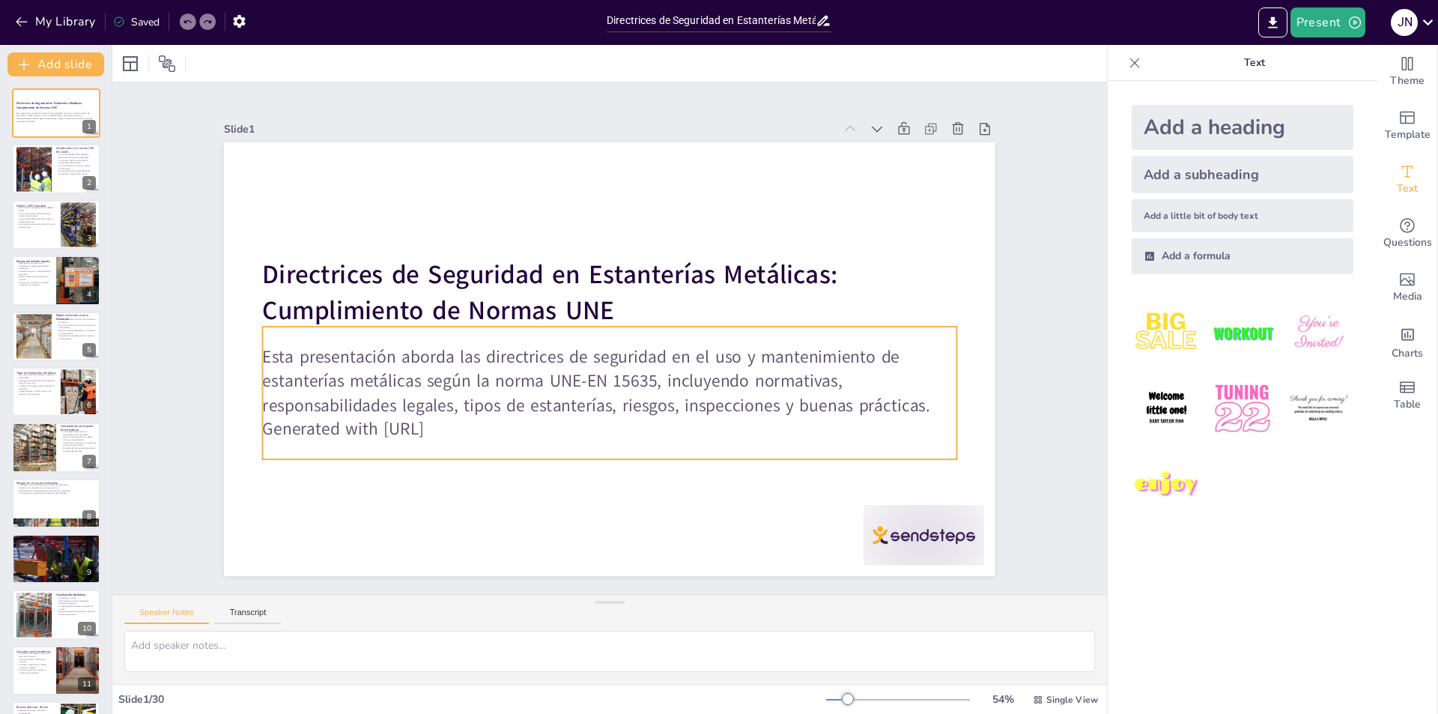
checkbox input "true"
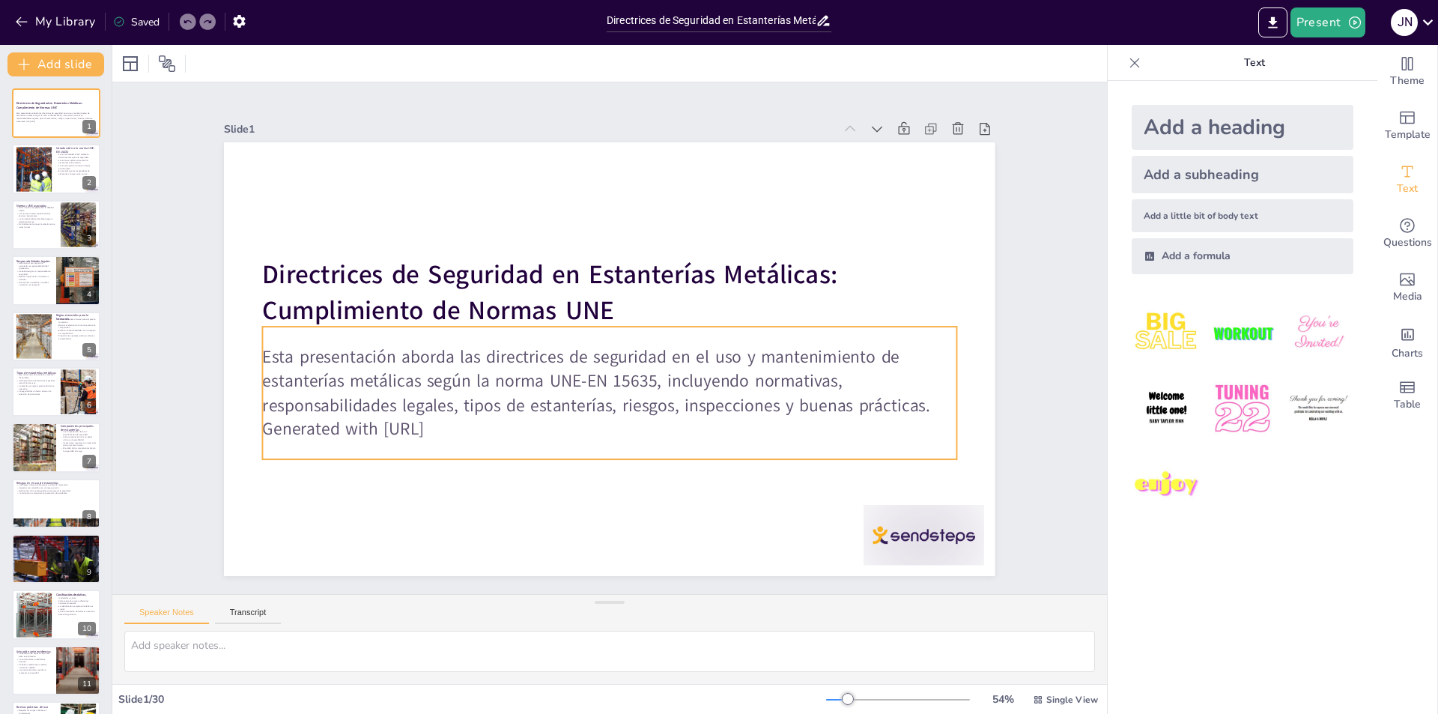
checkbox input "true"
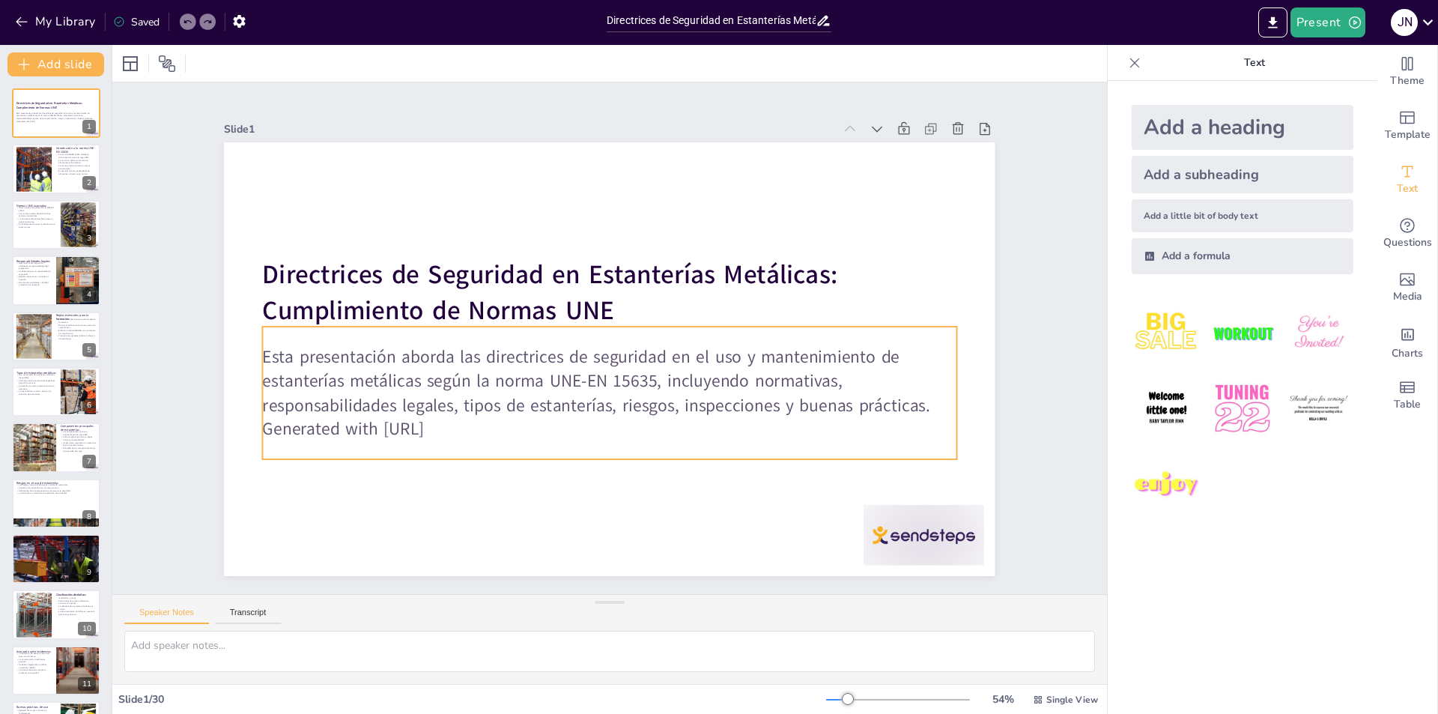
checkbox input "true"
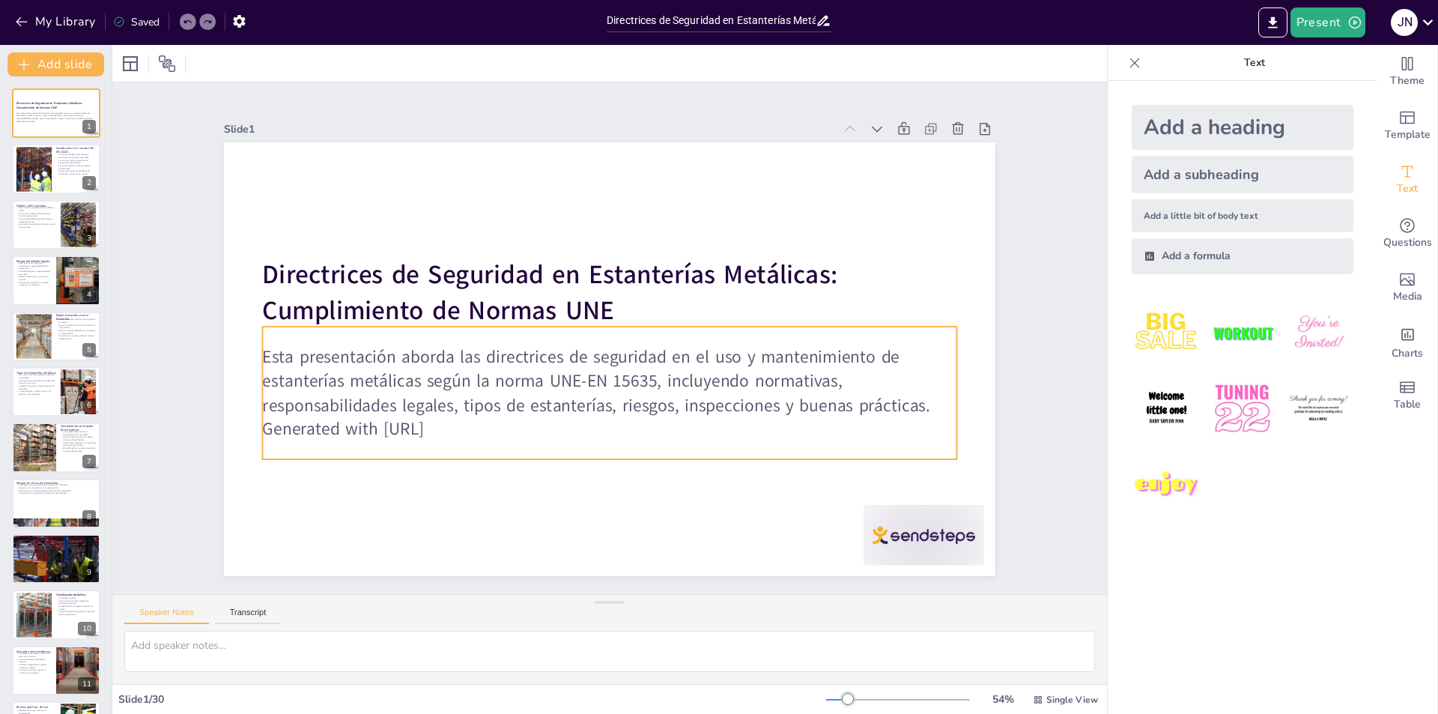
checkbox input "true"
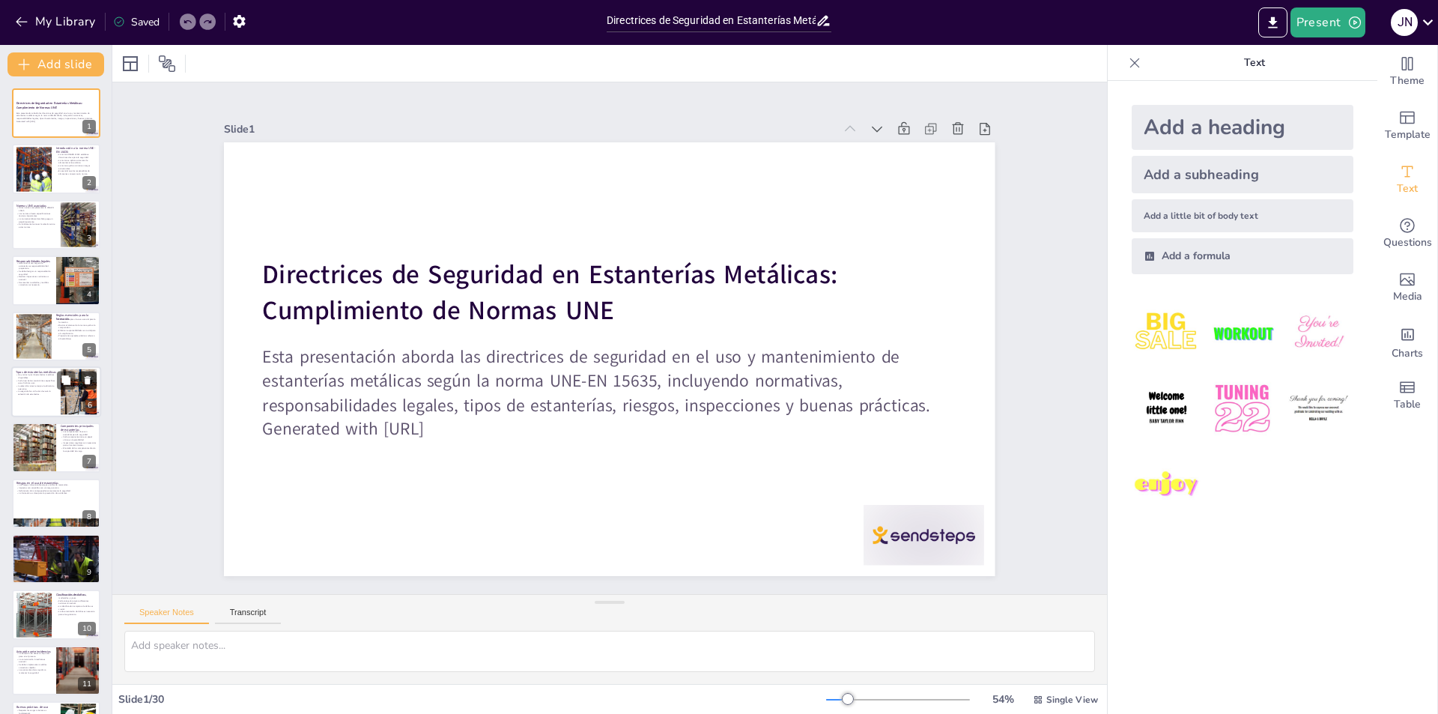
checkbox input "true"
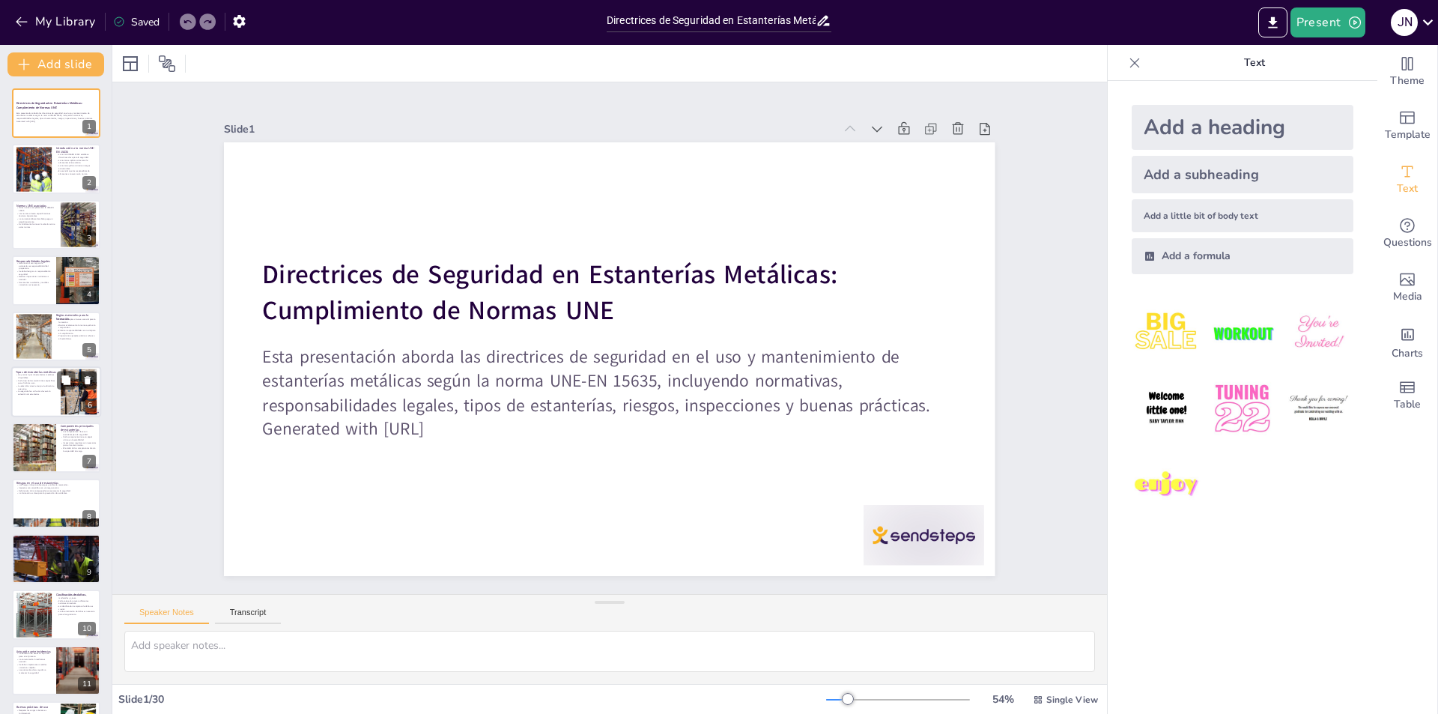
checkbox input "true"
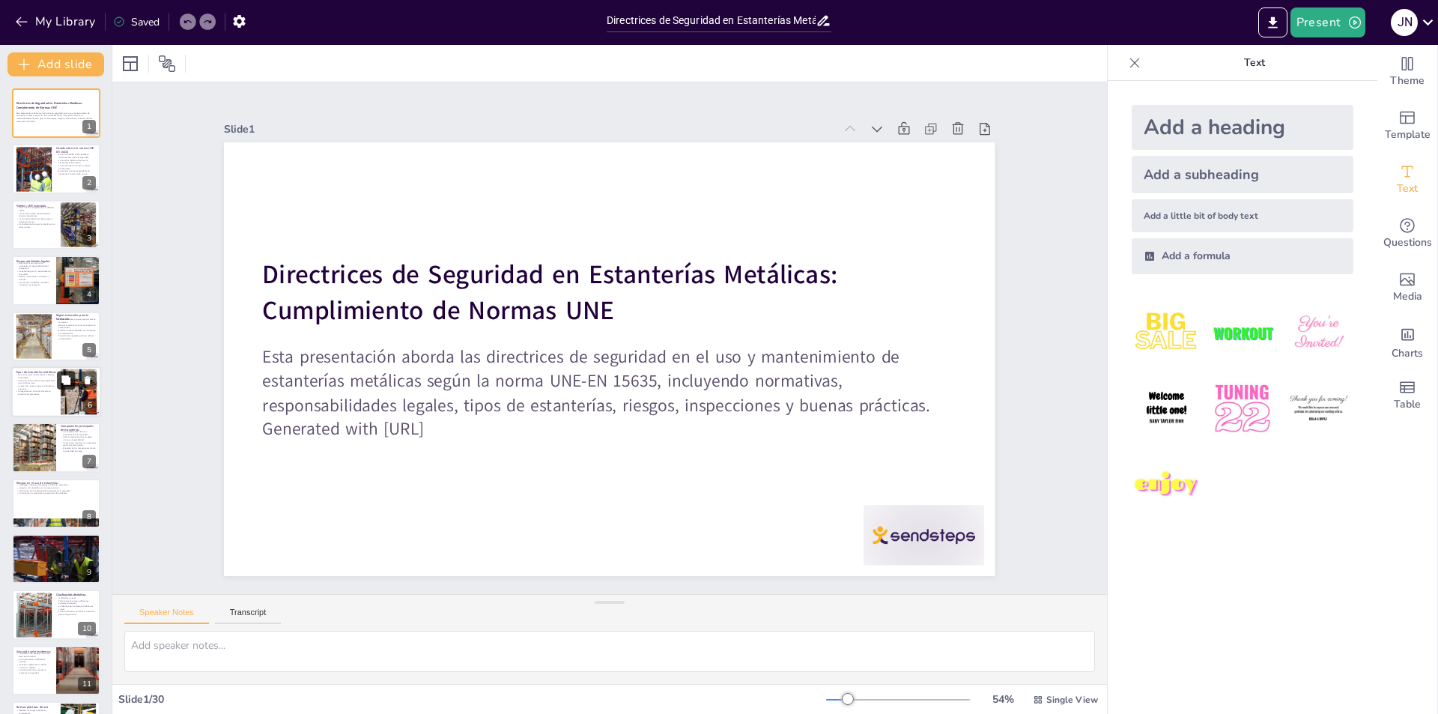
click at [61, 382] on icon at bounding box center [66, 380] width 10 height 10
type textarea "Conocer los diferentes tipos de estanterías metálicas es esencial para seleccio…"
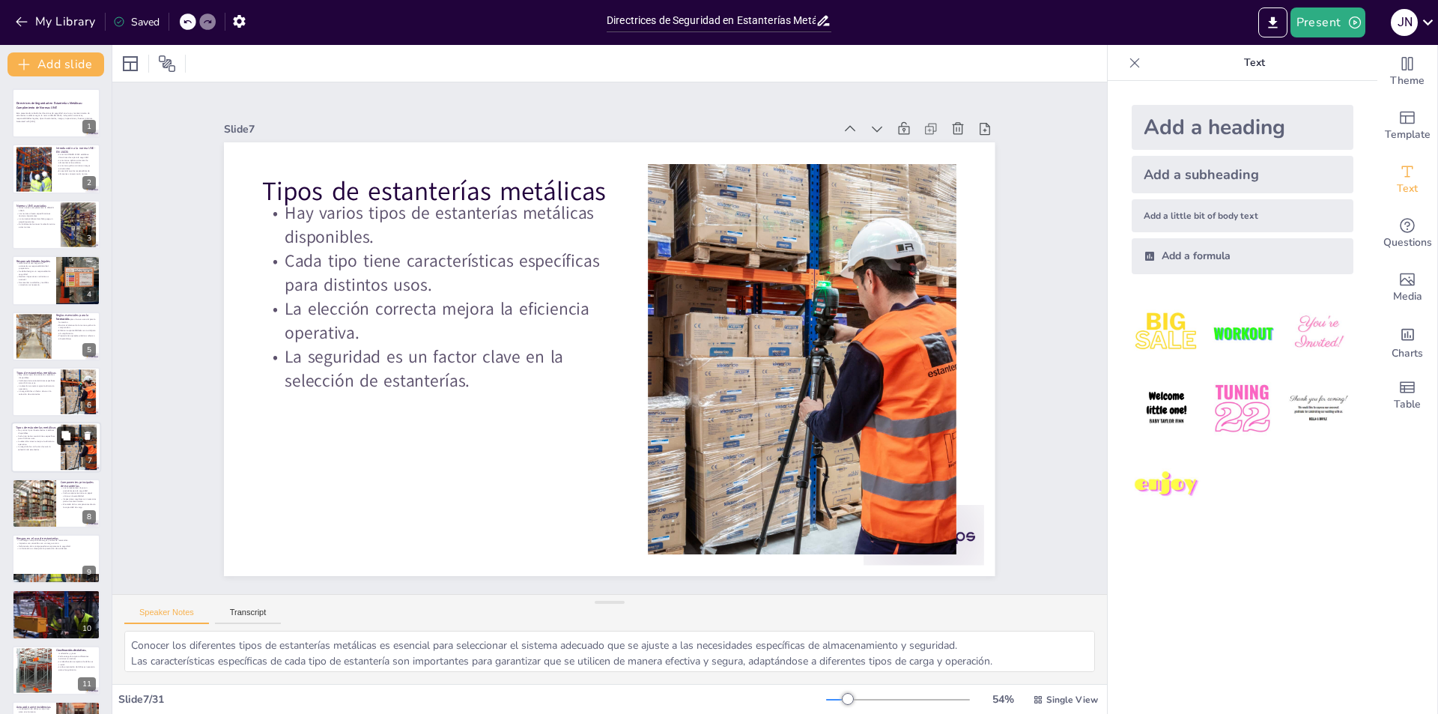
checkbox input "true"
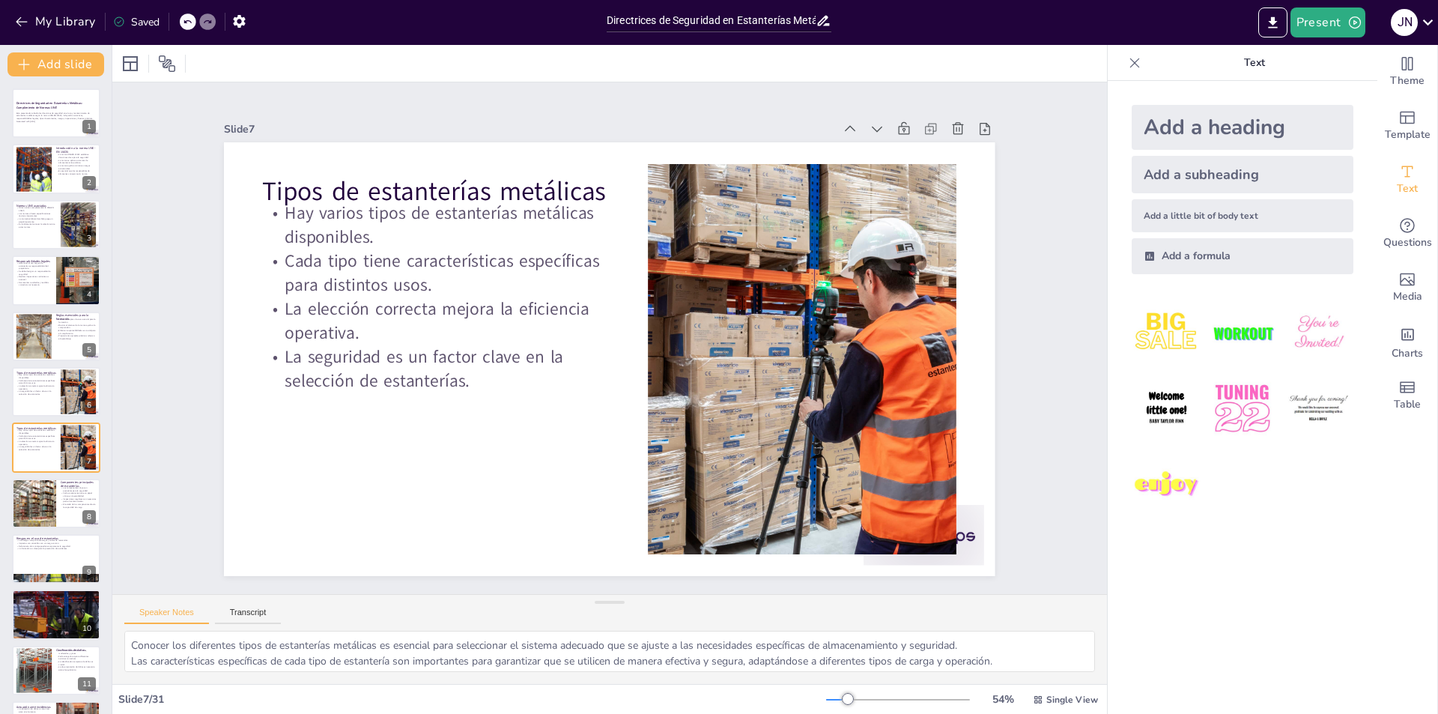
checkbox input "true"
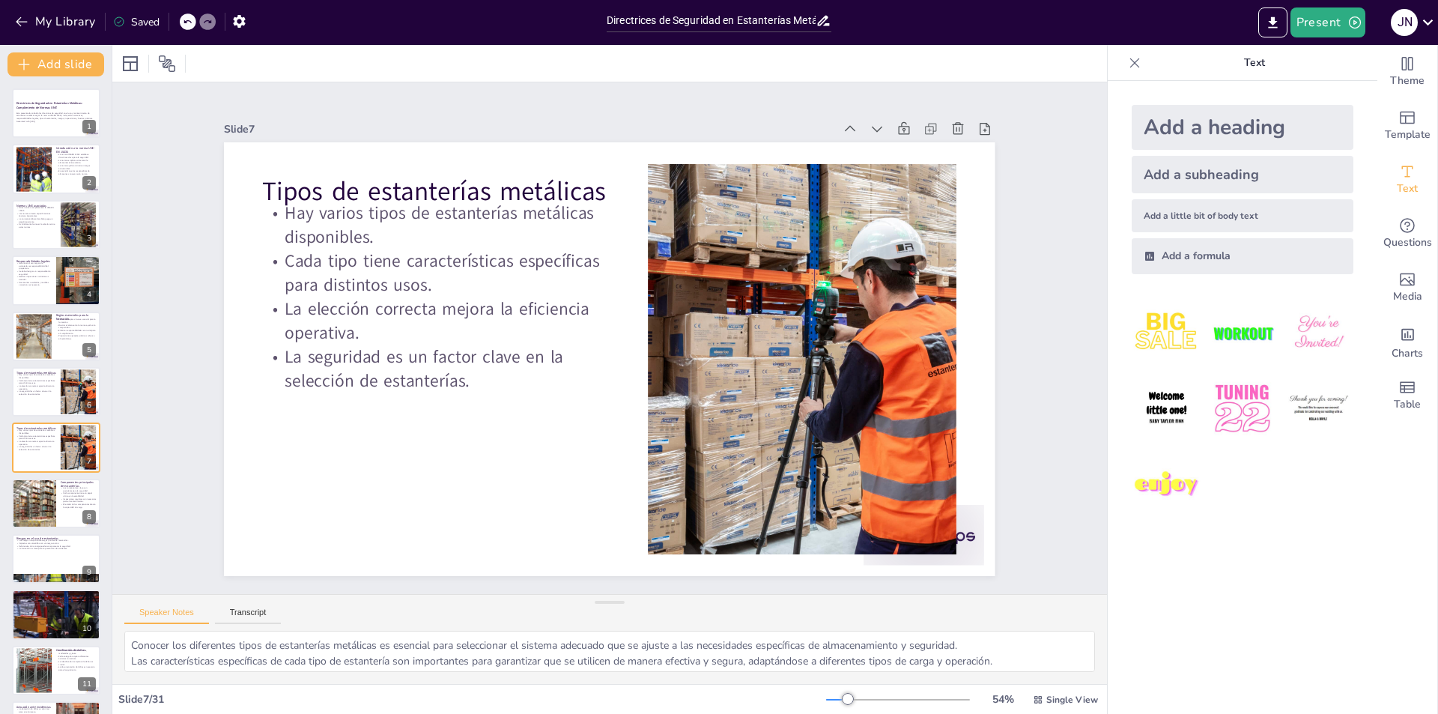
scroll to position [52, 0]
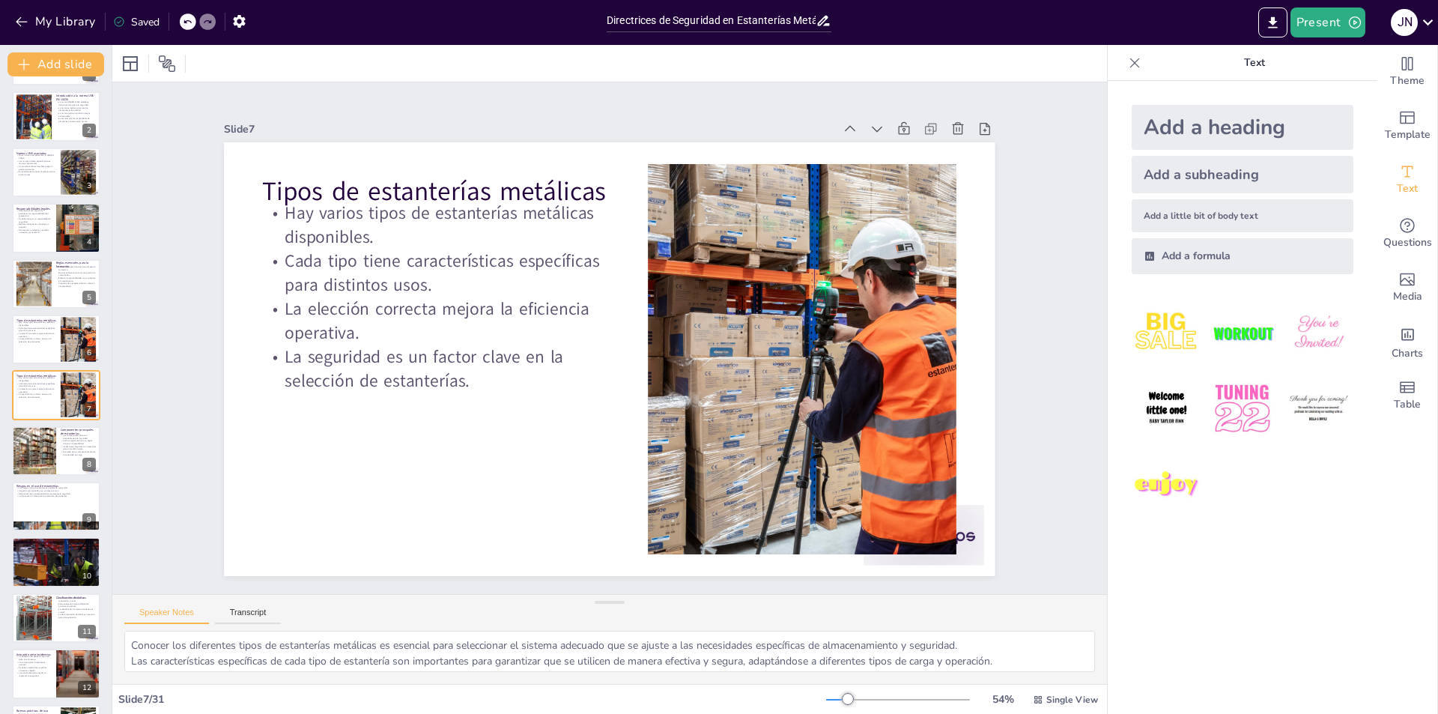
checkbox input "true"
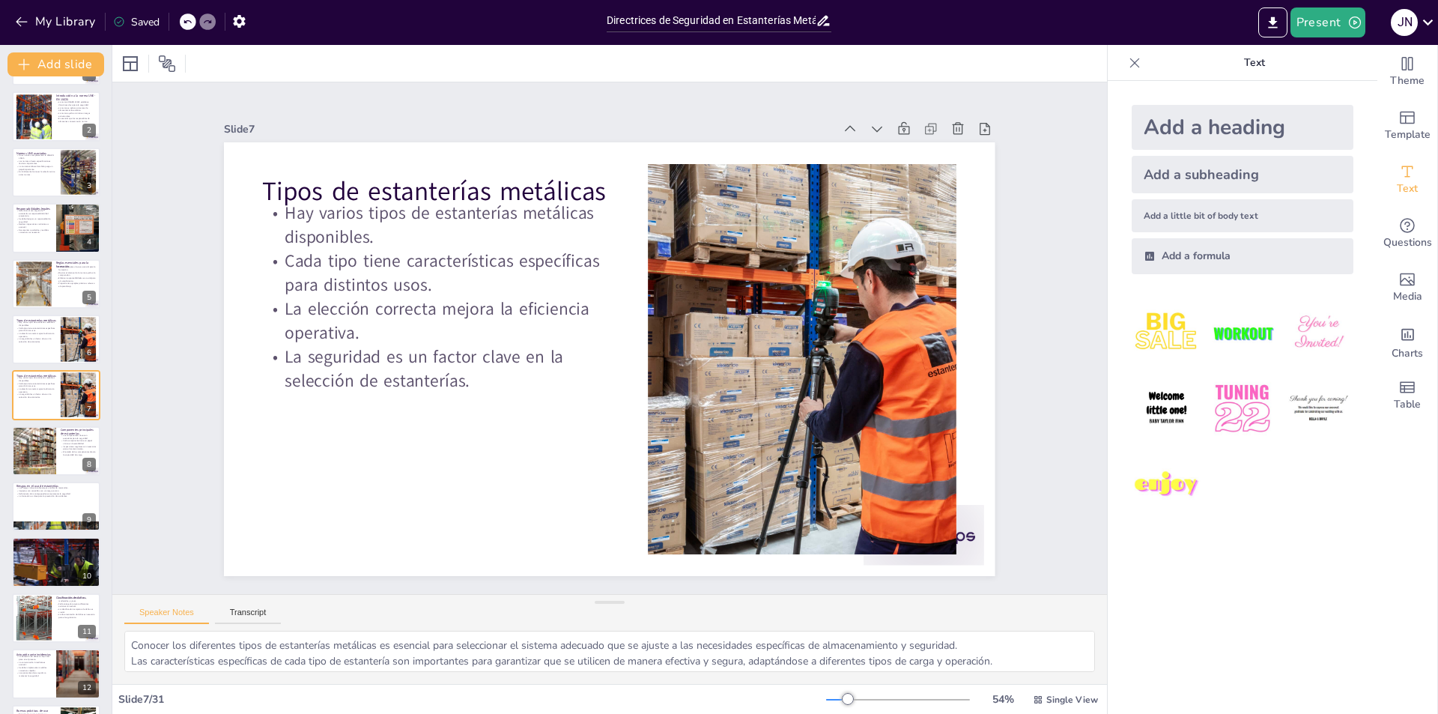
checkbox input "true"
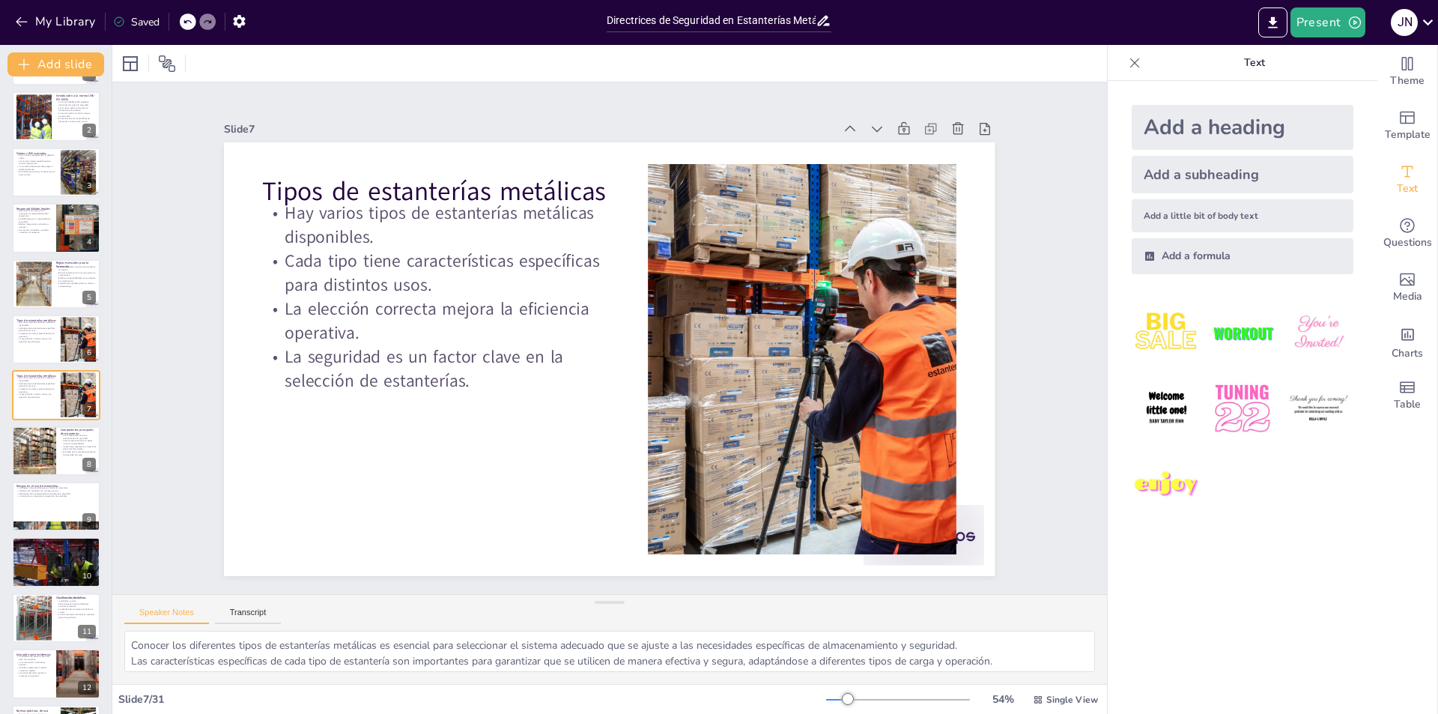
checkbox input "true"
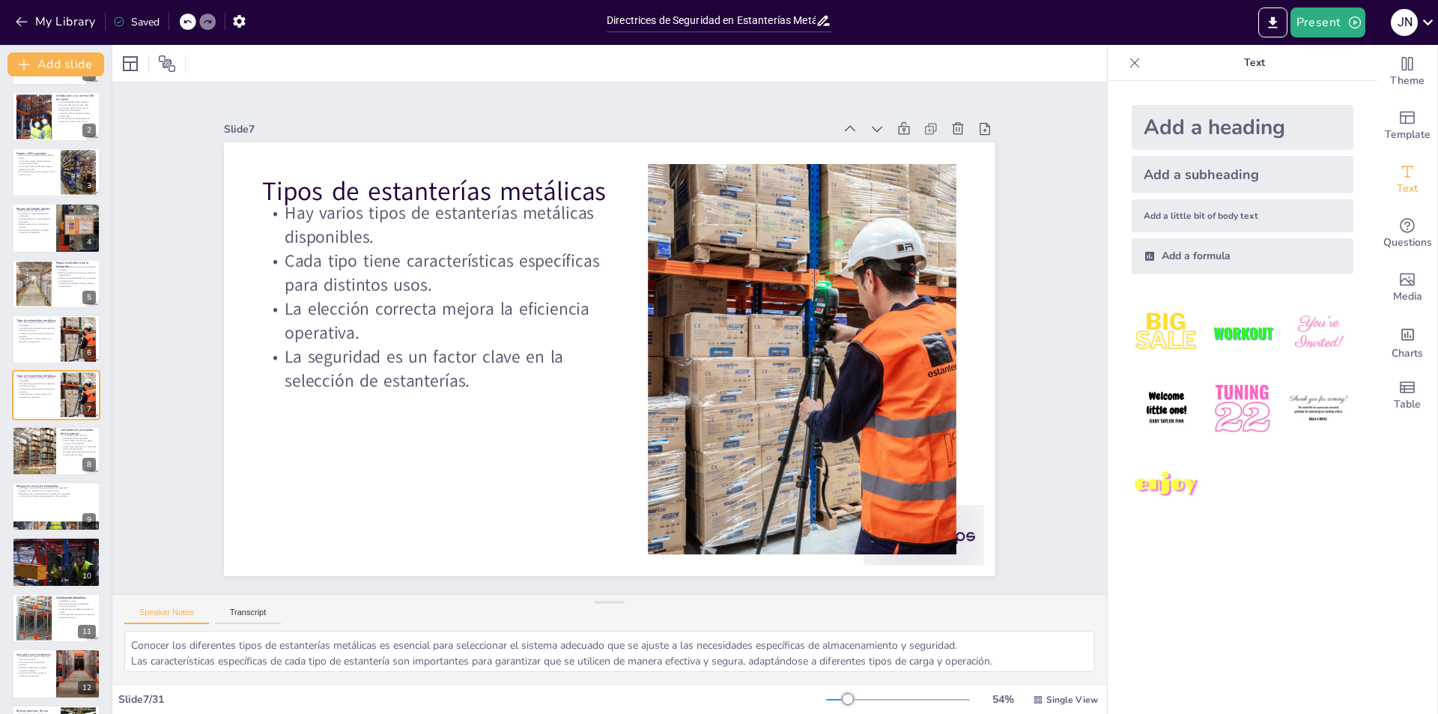
checkbox input "true"
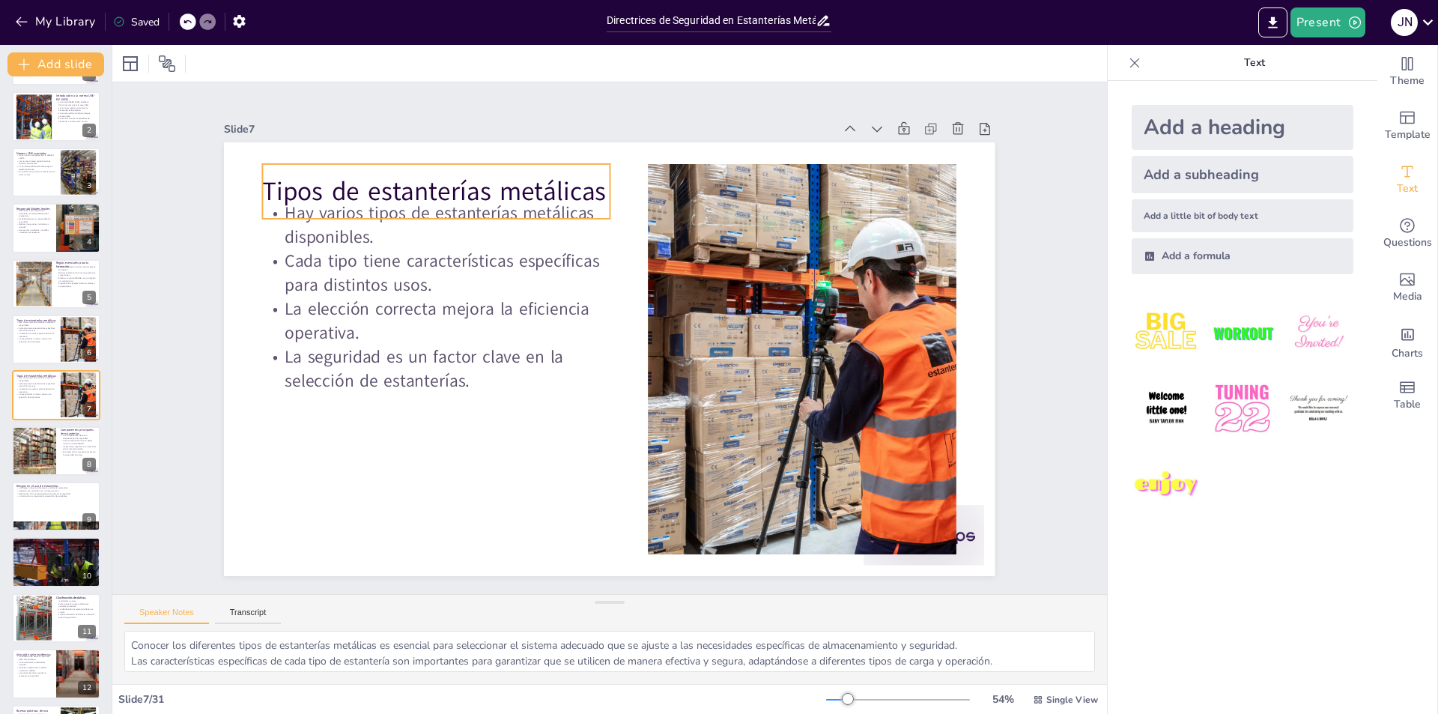
checkbox input "true"
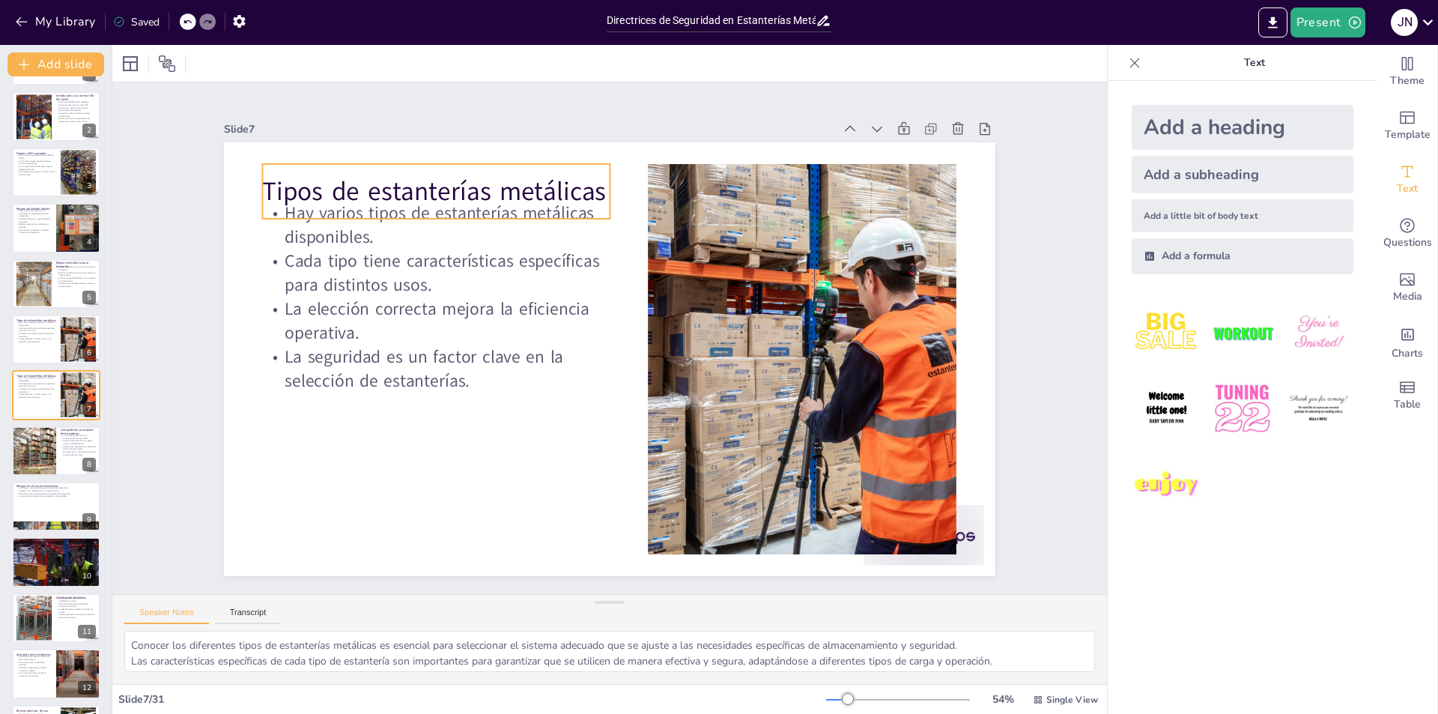
checkbox input "true"
